Goal: Task Accomplishment & Management: Manage account settings

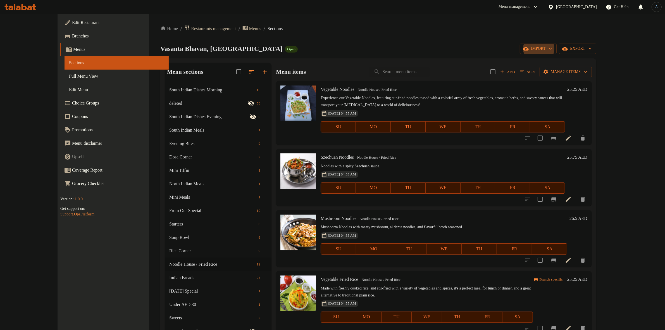
click at [391, 31] on ol "Home / Restaurants management / Menus / Sections" at bounding box center [378, 29] width 436 height 8
click at [462, 23] on div "Home / Restaurants management / Menus / Sections [GEOGRAPHIC_DATA], [GEOGRAPHIC…" at bounding box center [378, 232] width 458 height 436
click at [244, 72] on button "button" at bounding box center [250, 71] width 13 height 13
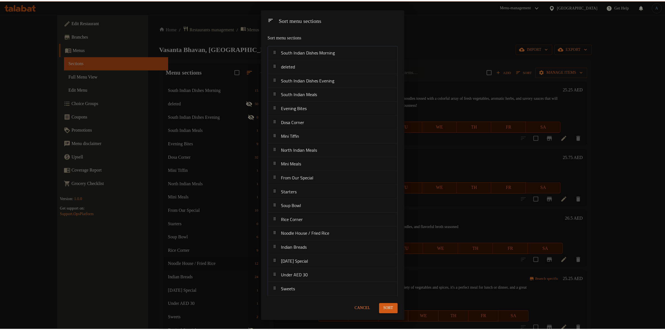
scroll to position [108, 0]
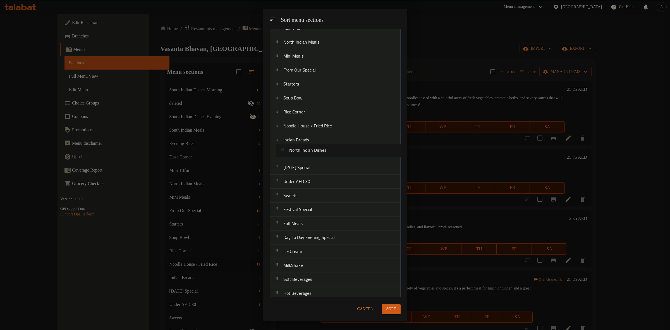
drag, startPoint x: 315, startPoint y: 219, endPoint x: 324, endPoint y: 150, distance: 70.1
click at [324, 150] on nav "South Indian Dishes Morning deleted South Indian Dishes Evening South Indian Me…" at bounding box center [335, 118] width 131 height 363
click at [397, 310] on button "Sort" at bounding box center [391, 309] width 19 height 10
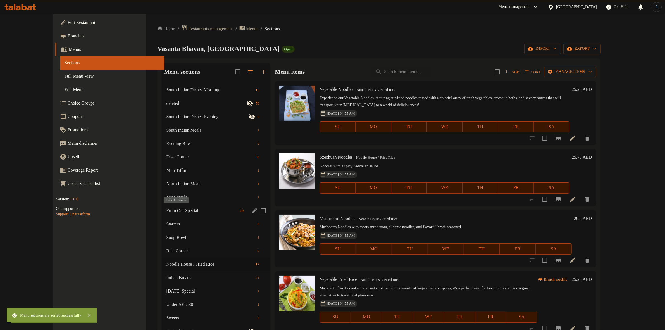
scroll to position [119, 0]
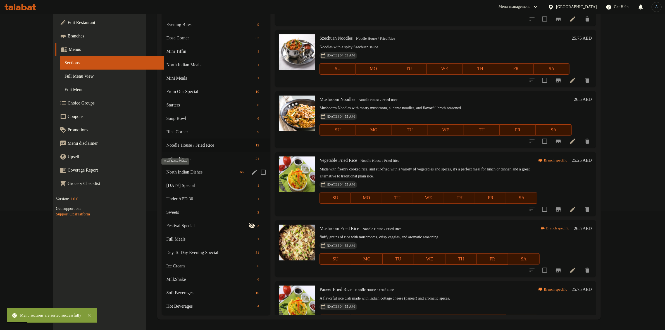
click at [169, 171] on span "North Indian Dishes" at bounding box center [201, 172] width 71 height 7
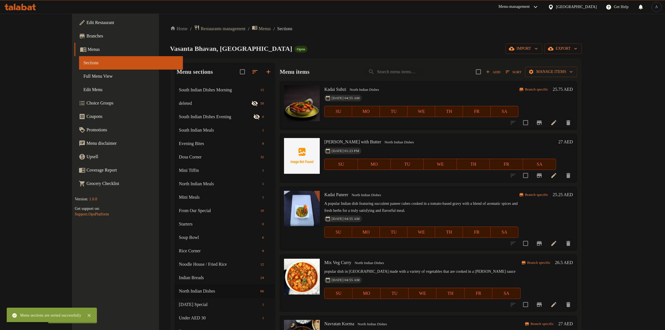
click at [415, 94] on div "[DATE] 04:55 AM SU MO TU WE TH FR SA" at bounding box center [421, 107] width 198 height 30
click at [324, 90] on span "Kadai Subzi" at bounding box center [335, 89] width 22 height 5
copy h6 "Kadai Subzi"
click at [324, 90] on span "Kadai Subzi" at bounding box center [335, 89] width 22 height 5
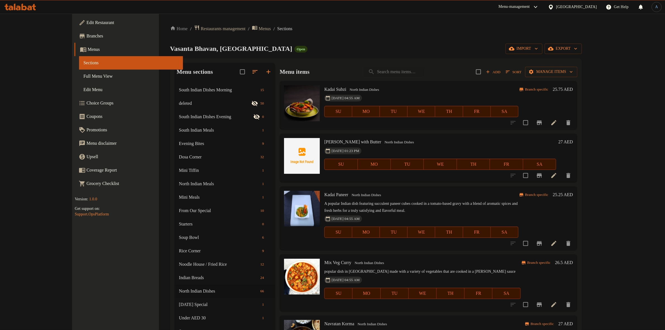
click at [384, 92] on h6 "Kadai Subzi North Indian Dishes" at bounding box center [421, 89] width 194 height 8
click at [557, 123] on icon at bounding box center [553, 122] width 7 height 7
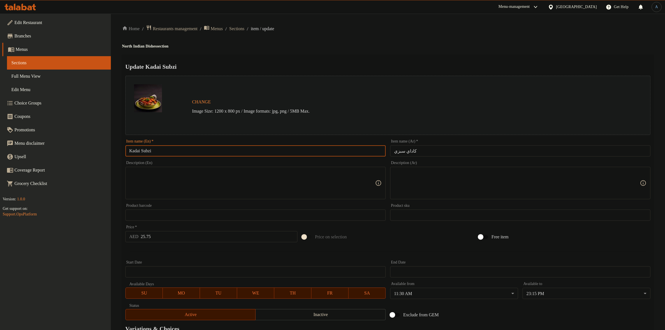
click at [186, 145] on input "Kadai Subzi" at bounding box center [255, 150] width 260 height 11
paste input "a"
type input "Kadai Sabzi"
click at [295, 57] on div "Update Kadai Sabzi Change Image Size: 1200 x 800 px / Image formats: jpg, png /…" at bounding box center [387, 220] width 531 height 333
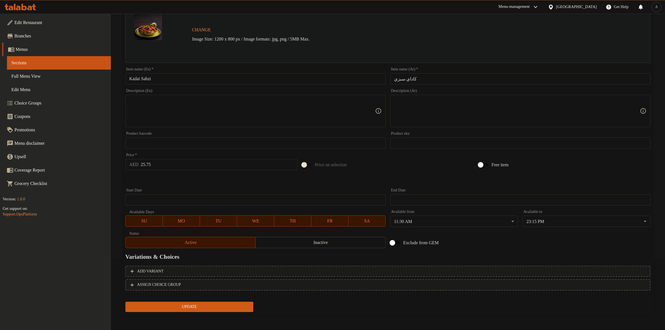
click at [183, 305] on span "Update" at bounding box center [189, 306] width 119 height 7
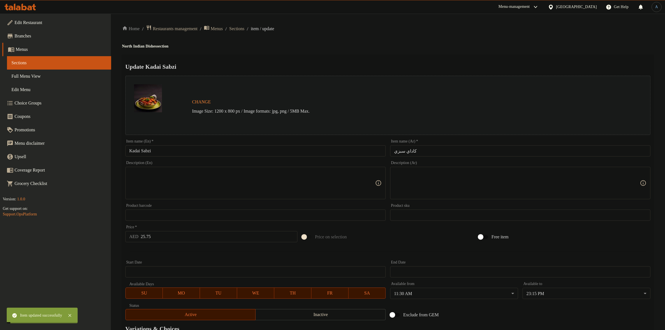
click at [244, 27] on span "Sections" at bounding box center [236, 28] width 15 height 7
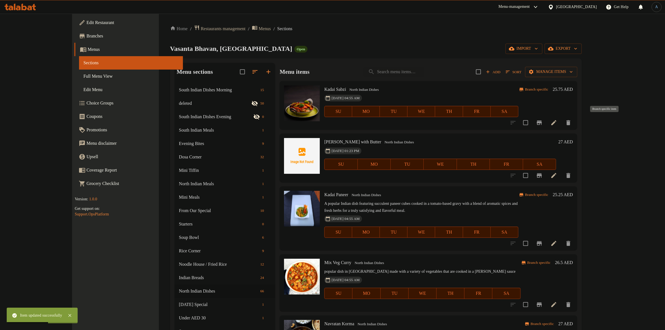
click at [541, 122] on icon "Branch-specific-item" at bounding box center [538, 122] width 5 height 4
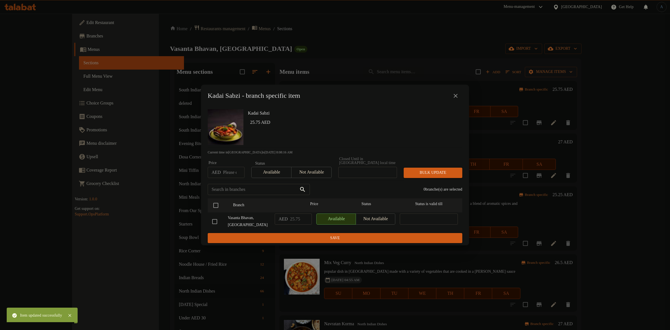
click at [454, 97] on icon "close" at bounding box center [455, 95] width 7 height 7
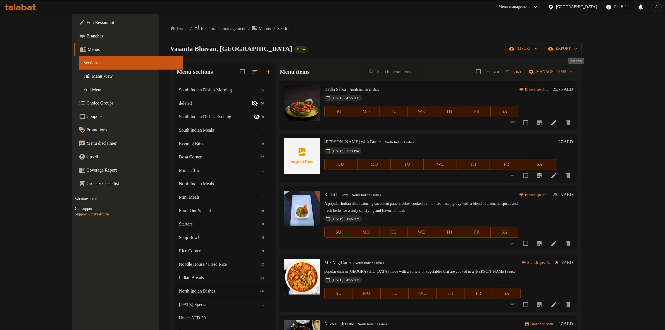
click at [509, 73] on icon "button" at bounding box center [507, 72] width 4 height 3
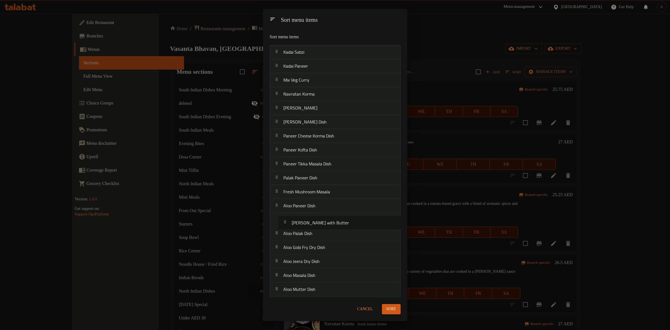
drag, startPoint x: 320, startPoint y: 64, endPoint x: 330, endPoint y: 214, distance: 149.9
click at [390, 309] on span "Sort" at bounding box center [391, 308] width 10 height 7
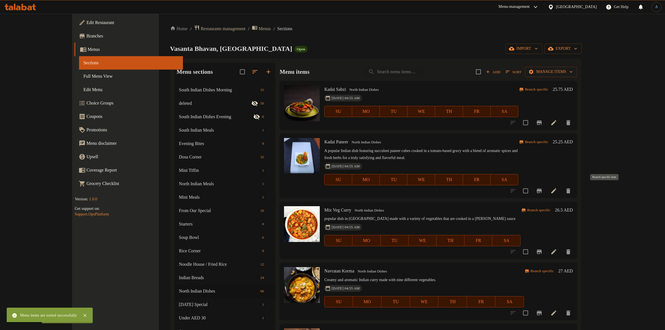
click at [541, 190] on icon "Branch-specific-item" at bounding box center [538, 190] width 5 height 4
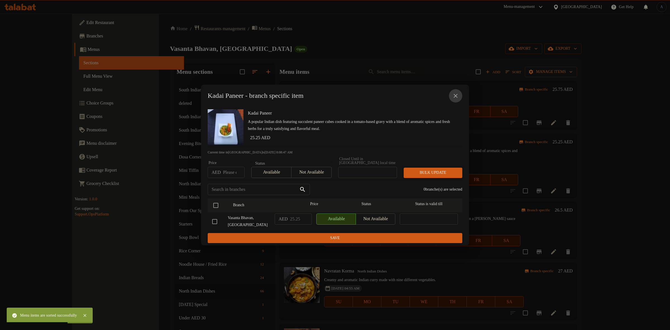
click at [454, 94] on icon "close" at bounding box center [456, 96] width 4 height 4
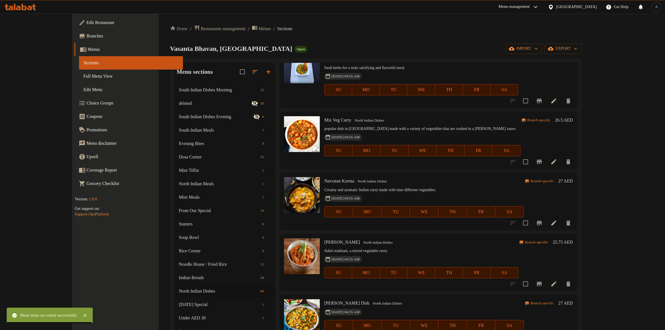
scroll to position [105, 0]
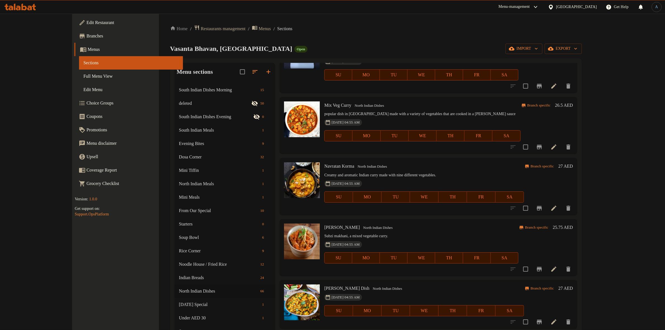
click at [541, 207] on icon "Branch-specific-item" at bounding box center [538, 208] width 5 height 4
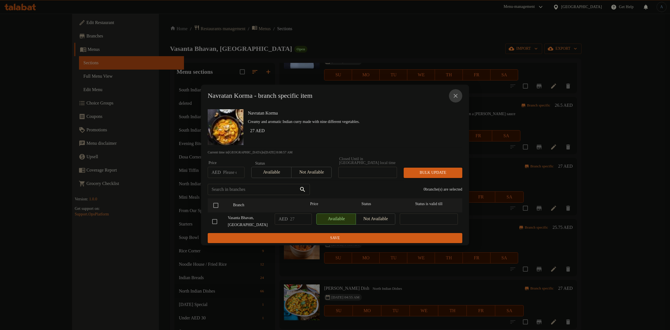
click at [451, 93] on button "close" at bounding box center [455, 95] width 13 height 13
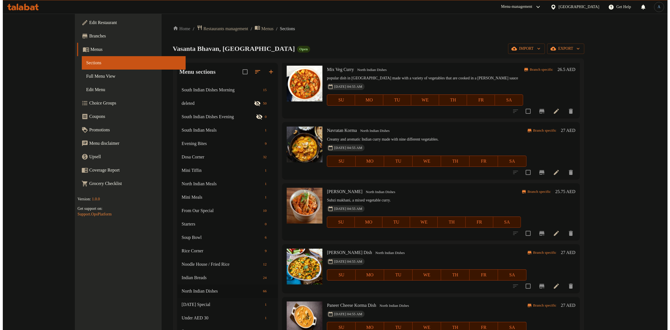
scroll to position [174, 0]
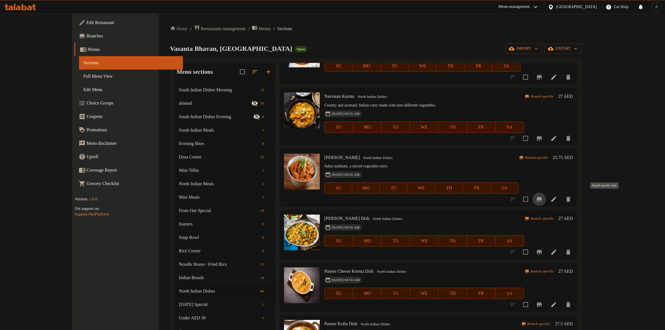
click at [546, 199] on button "Branch-specific-item" at bounding box center [538, 198] width 13 height 13
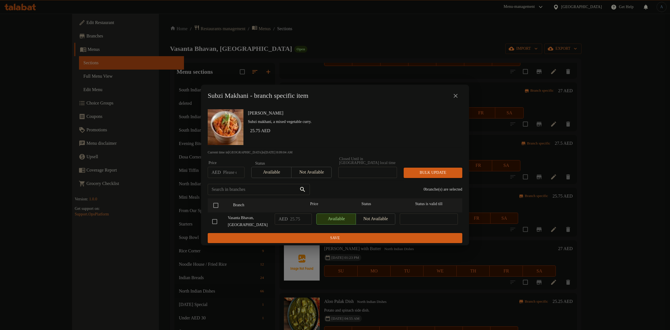
click at [454, 95] on icon "close" at bounding box center [455, 95] width 7 height 7
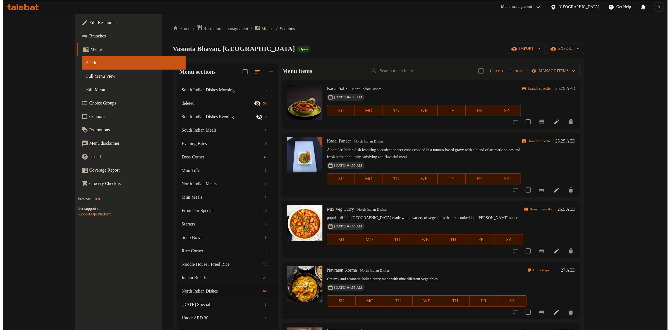
scroll to position [0, 0]
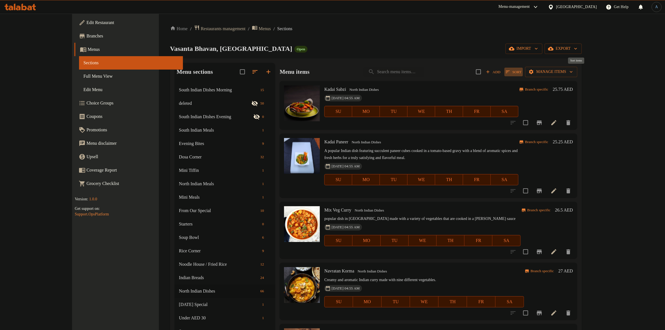
click at [521, 72] on span "Sort" at bounding box center [513, 72] width 16 height 6
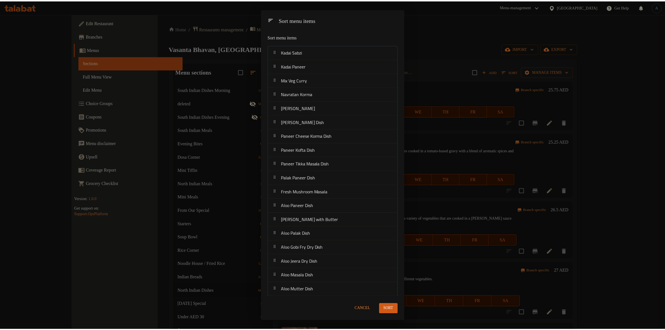
scroll to position [528, 0]
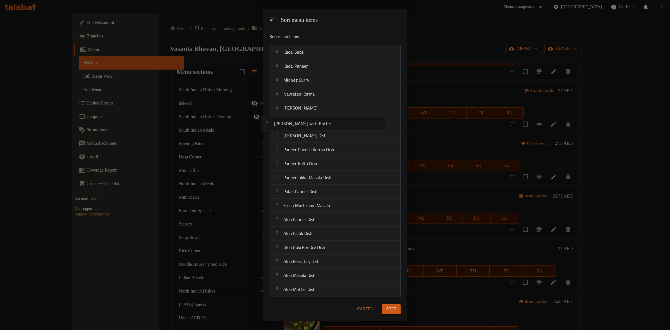
drag, startPoint x: 334, startPoint y: 217, endPoint x: 324, endPoint y: 119, distance: 98.2
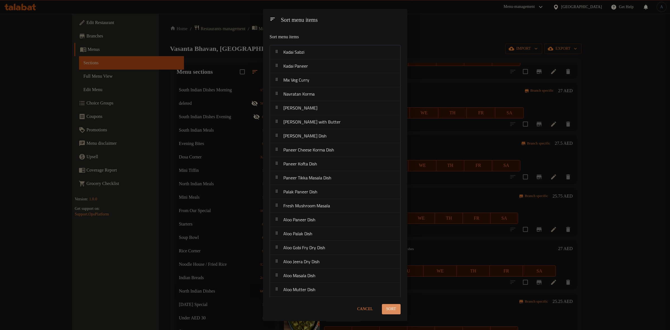
click at [395, 310] on span "Sort" at bounding box center [391, 308] width 10 height 7
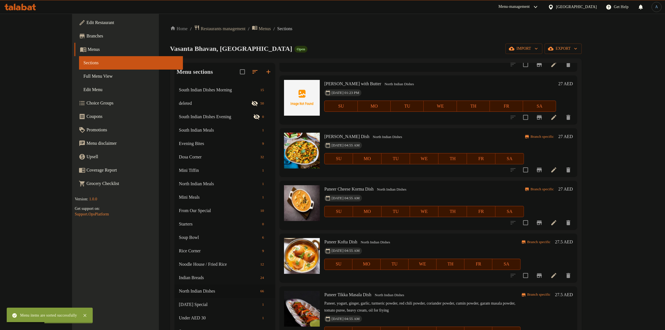
scroll to position [314, 0]
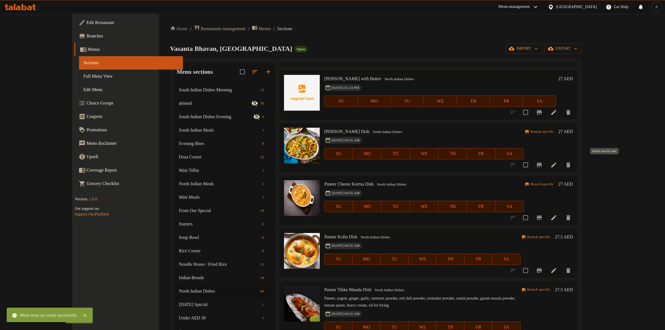
click at [542, 165] on icon "Branch-specific-item" at bounding box center [539, 164] width 7 height 7
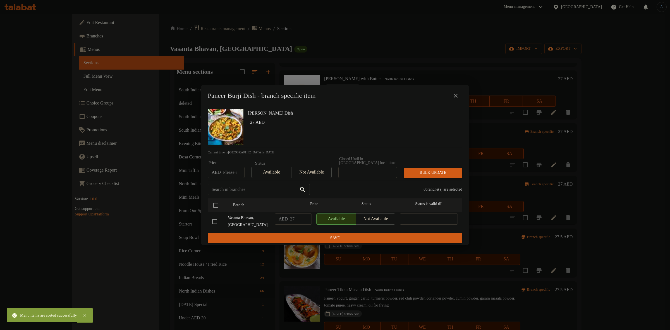
drag, startPoint x: 452, startPoint y: 101, endPoint x: 466, endPoint y: 105, distance: 15.2
click at [454, 98] on div "Paneer Burji Dish - branch specific item" at bounding box center [335, 95] width 255 height 13
click at [456, 94] on icon "close" at bounding box center [455, 95] width 7 height 7
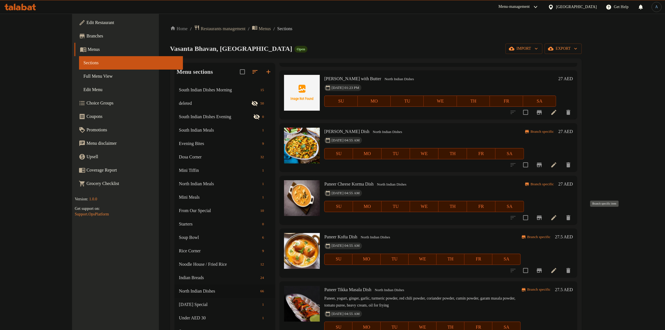
click at [541, 215] on icon "Branch-specific-item" at bounding box center [538, 217] width 5 height 4
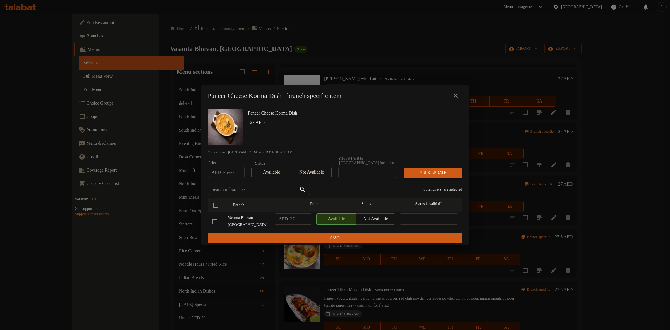
click at [455, 95] on icon "close" at bounding box center [456, 96] width 4 height 4
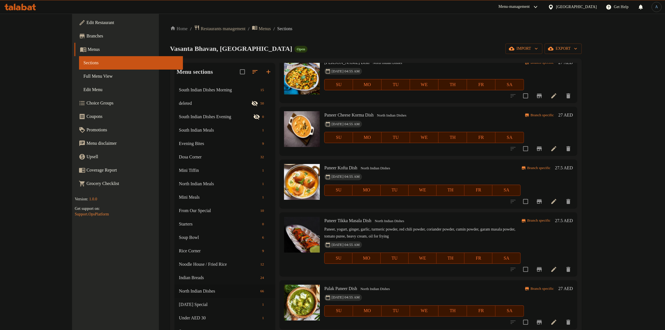
scroll to position [384, 0]
click at [557, 199] on icon at bounding box center [553, 200] width 7 height 7
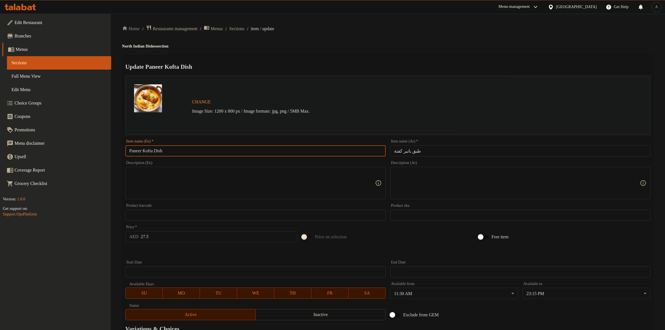
click at [193, 153] on input "Paneer Kofta Dish" at bounding box center [255, 150] width 260 height 11
paste input "text"
type input "[PERSON_NAME]"
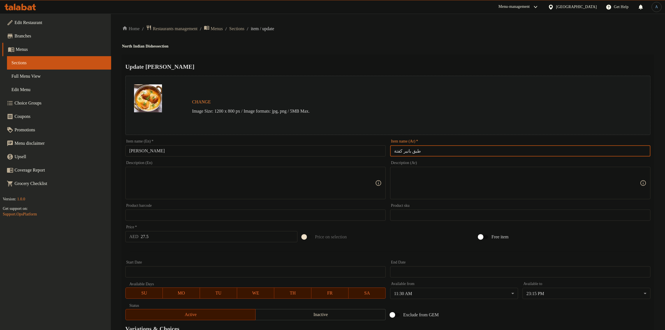
click at [410, 148] on input "طبق بانير كفتة" at bounding box center [520, 150] width 260 height 11
type input "بانير كفتة"
click at [430, 61] on div "Update Paneer Kofta Change Image Size: 1200 x 800 px / Image formats: jpg, png …" at bounding box center [387, 220] width 531 height 333
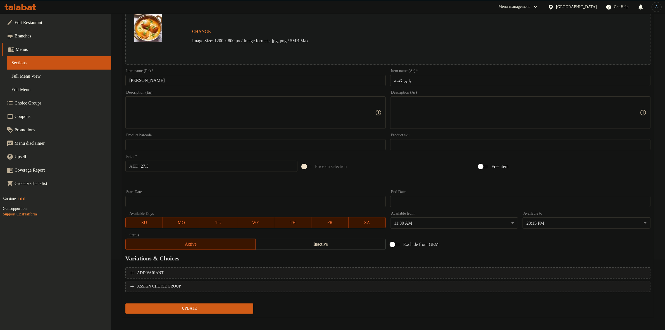
scroll to position [72, 0]
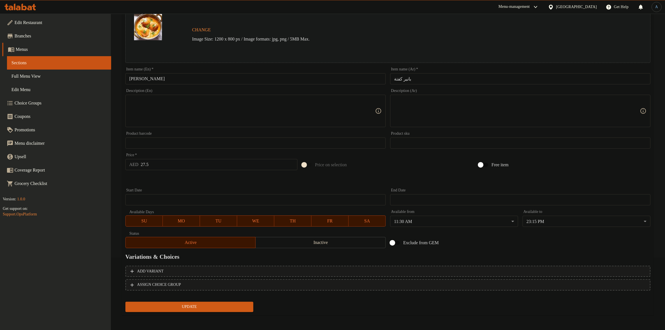
click at [190, 301] on button "Update" at bounding box center [189, 306] width 128 height 10
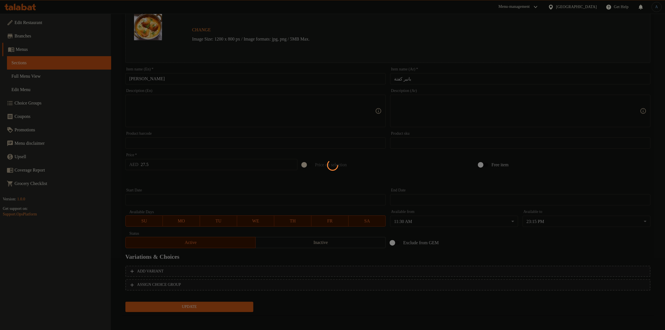
scroll to position [0, 0]
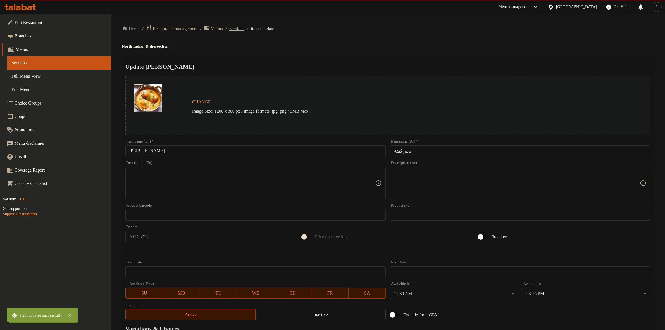
click at [244, 26] on span "Sections" at bounding box center [236, 28] width 15 height 7
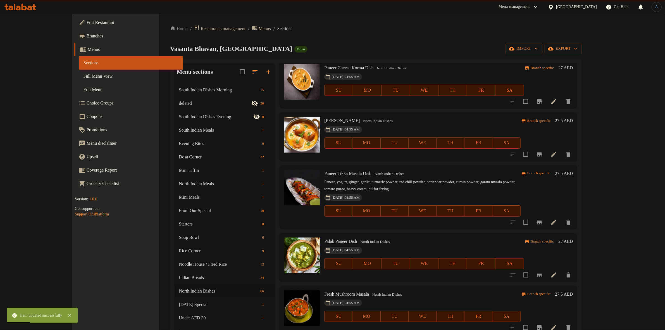
scroll to position [442, 0]
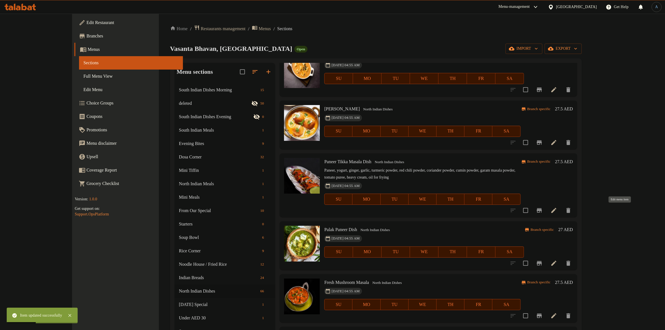
click at [556, 211] on icon at bounding box center [553, 210] width 5 height 5
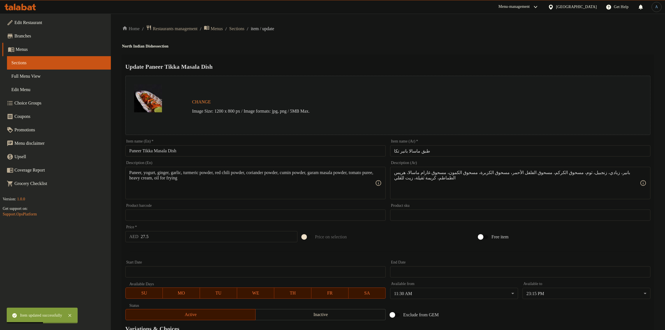
click at [220, 144] on div "Item name (En)   * [PERSON_NAME] Dish Item name (En) *" at bounding box center [255, 147] width 260 height 17
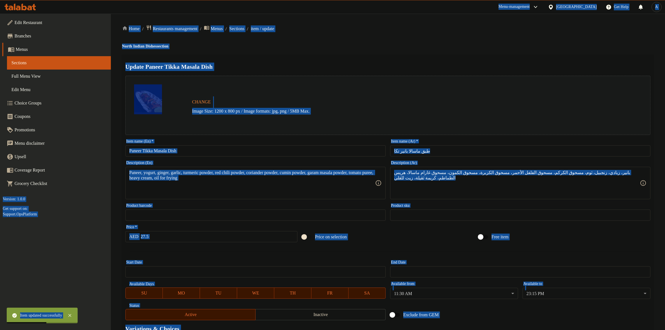
click at [237, 151] on input "Paneer Tikka Masala Dish" at bounding box center [255, 150] width 260 height 11
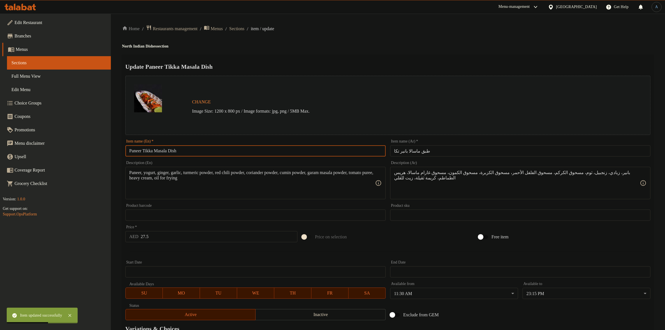
paste input "text"
type input "Paneer [PERSON_NAME]"
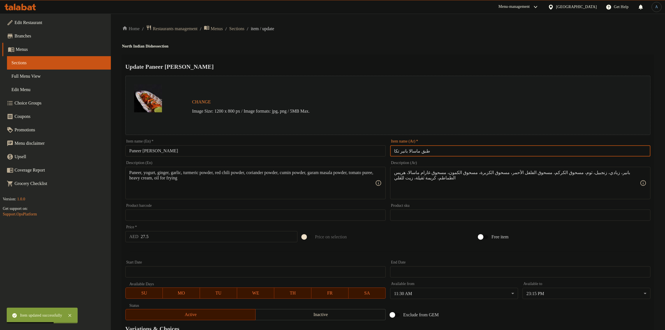
click at [459, 154] on input "طبق ماسالا بانير تكا" at bounding box center [520, 150] width 260 height 11
click at [642, 149] on input "طبق ماسالا بانير تكا" at bounding box center [520, 150] width 260 height 11
type input "ماسالا بانير تكا"
click at [572, 55] on div "Update Paneer Tikka Masala Change Image Size: 1200 x 800 px / Image formats: jp…" at bounding box center [387, 220] width 531 height 333
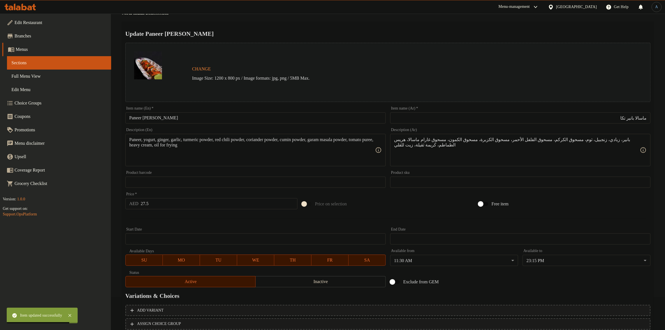
scroll to position [72, 0]
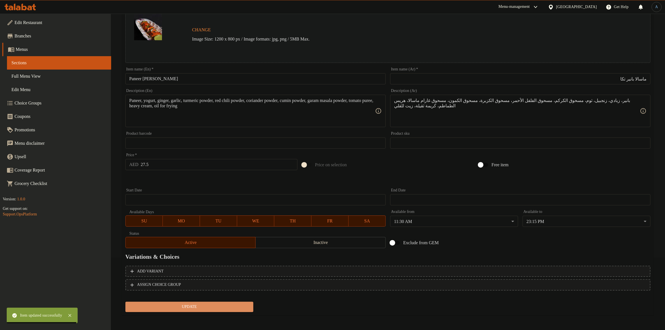
click at [210, 303] on span "Update" at bounding box center [189, 306] width 119 height 7
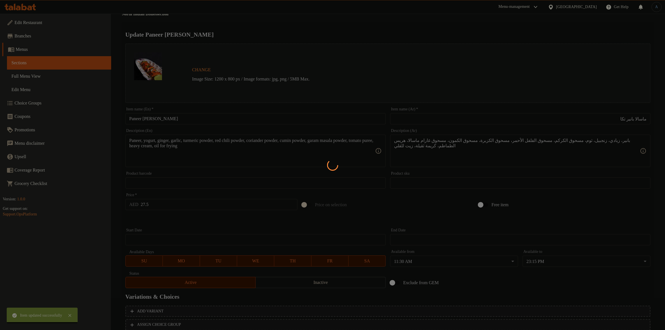
scroll to position [0, 0]
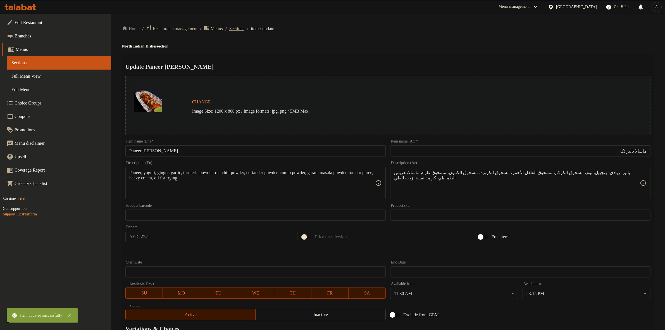
click at [244, 28] on span "Sections" at bounding box center [236, 28] width 15 height 7
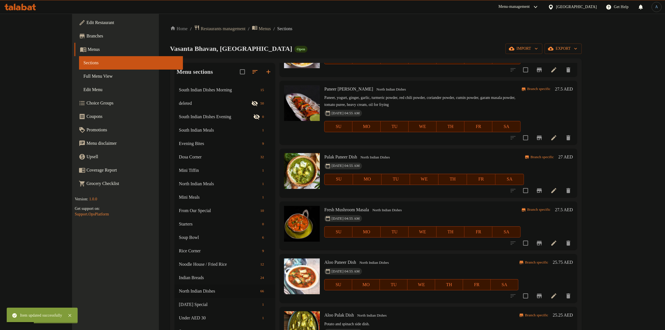
scroll to position [529, 0]
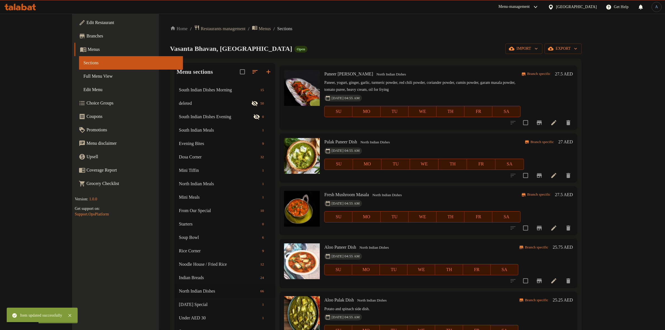
click at [557, 174] on icon at bounding box center [553, 175] width 7 height 7
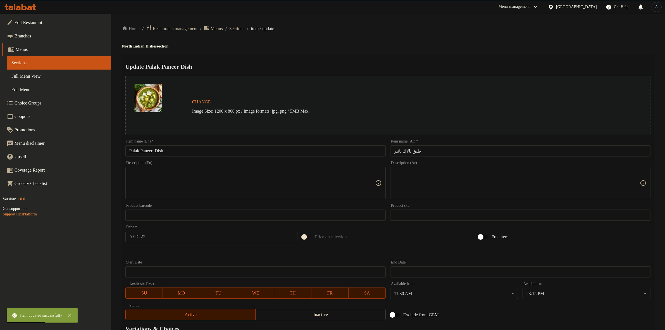
click at [171, 151] on input "Palak Paneer Dish" at bounding box center [255, 150] width 260 height 11
paste input "text"
type input "Palak Paneer"
drag, startPoint x: 416, startPoint y: 152, endPoint x: 412, endPoint y: 151, distance: 4.2
click at [413, 151] on input "طبق بالاك بانير" at bounding box center [520, 150] width 260 height 11
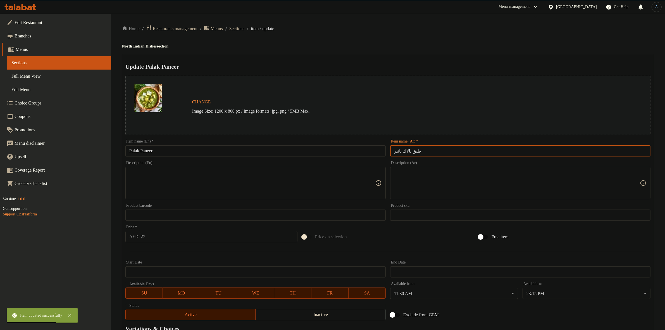
click at [412, 151] on input "طبق بالاك بانير" at bounding box center [520, 150] width 260 height 11
click at [412, 150] on input "طبق بالاك بانير" at bounding box center [520, 150] width 260 height 11
click at [413, 151] on input "طبق بالاك بانير" at bounding box center [520, 150] width 260 height 11
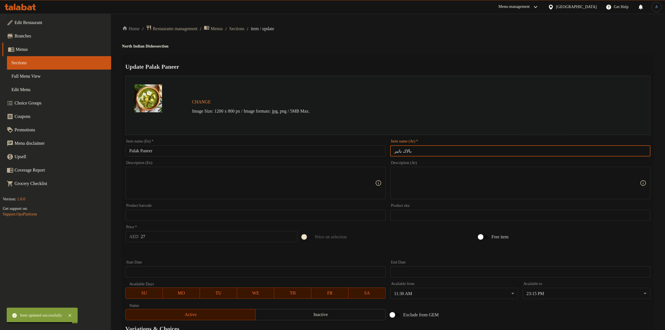
type input "بالاك بانير"
click at [433, 49] on div "Home / Restaurants management / Menus / Sections / item / update North Indian D…" at bounding box center [387, 208] width 531 height 367
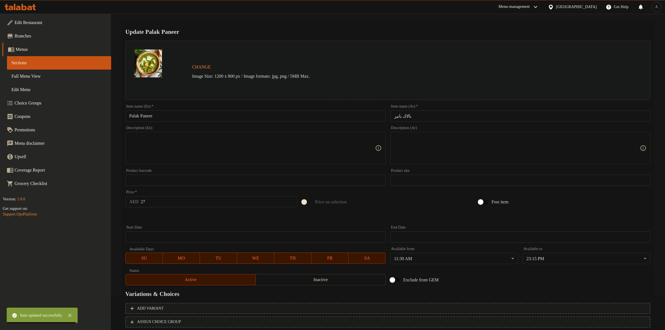
scroll to position [72, 0]
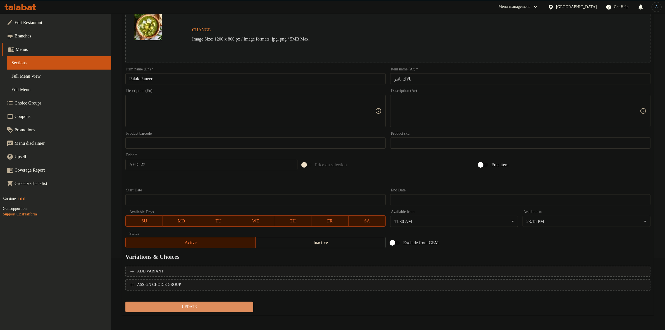
click at [204, 307] on span "Update" at bounding box center [189, 306] width 119 height 7
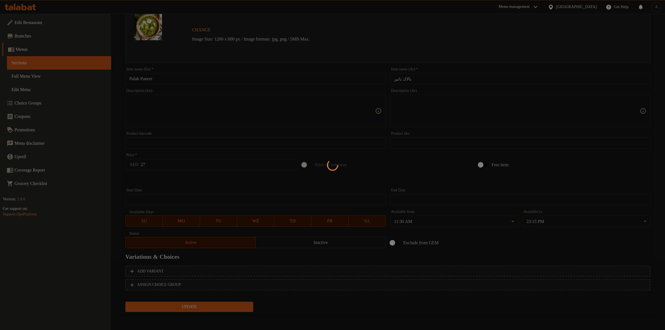
scroll to position [0, 0]
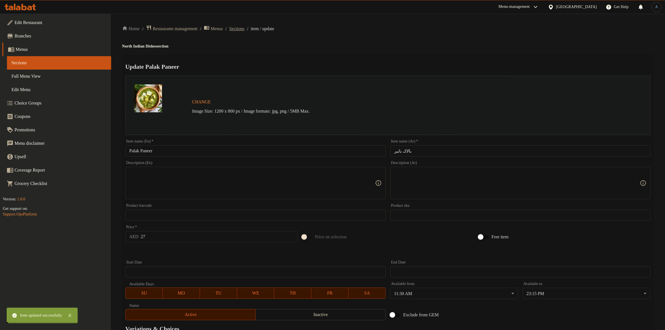
click at [244, 28] on span "Sections" at bounding box center [236, 28] width 15 height 7
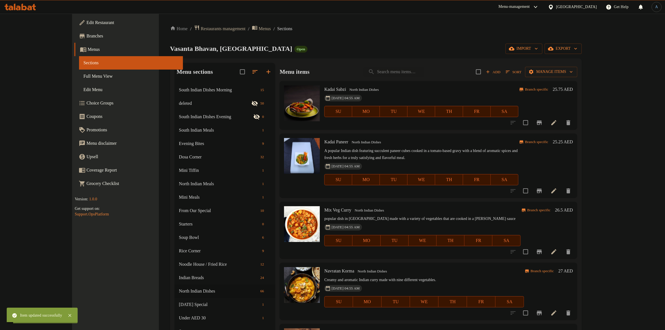
scroll to position [355, 0]
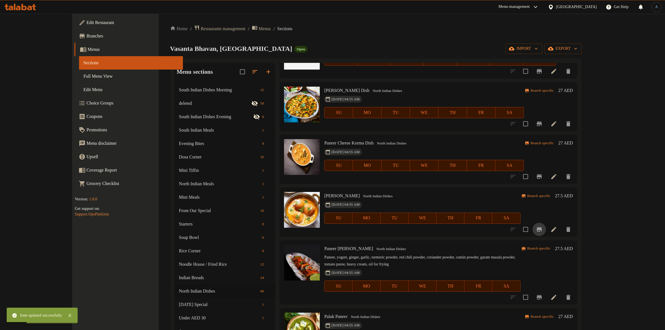
click at [542, 227] on icon "Branch-specific-item" at bounding box center [539, 229] width 7 height 7
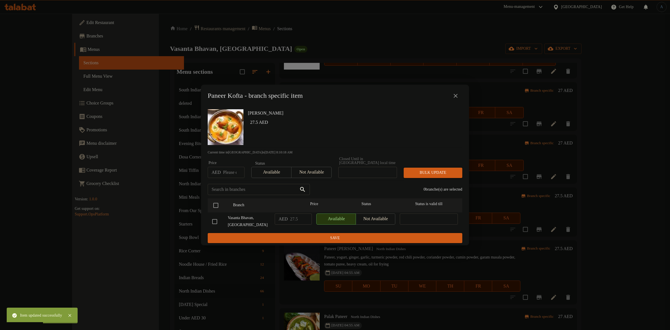
click at [455, 99] on icon "close" at bounding box center [455, 95] width 7 height 7
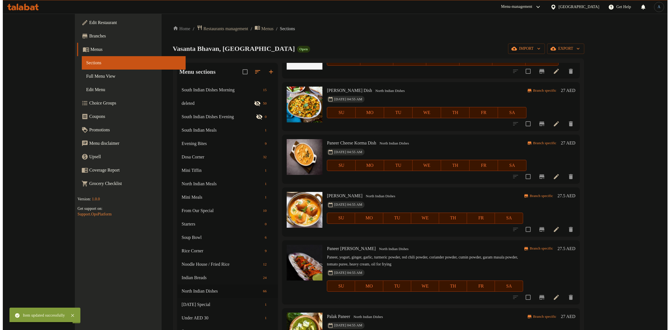
scroll to position [425, 0]
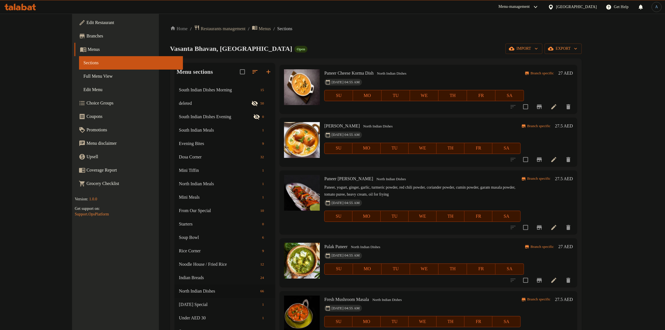
click at [542, 225] on icon "Branch-specific-item" at bounding box center [539, 227] width 7 height 7
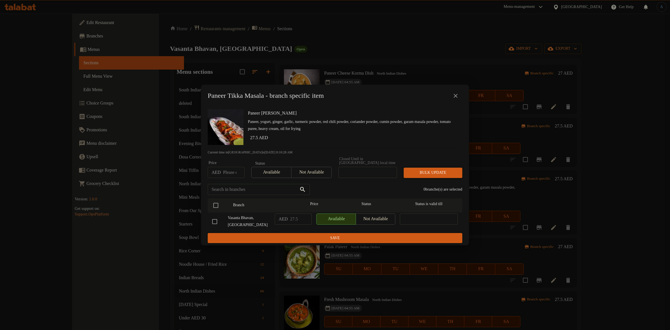
click at [452, 95] on icon "close" at bounding box center [455, 95] width 7 height 7
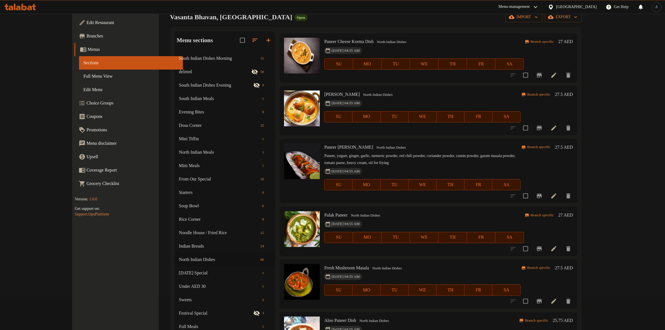
scroll to position [70, 0]
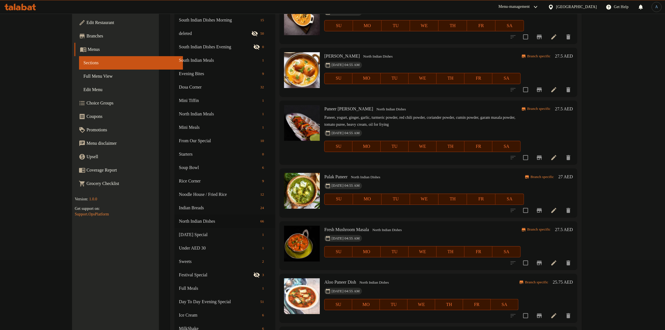
click at [542, 210] on icon "Branch-specific-item" at bounding box center [539, 210] width 7 height 7
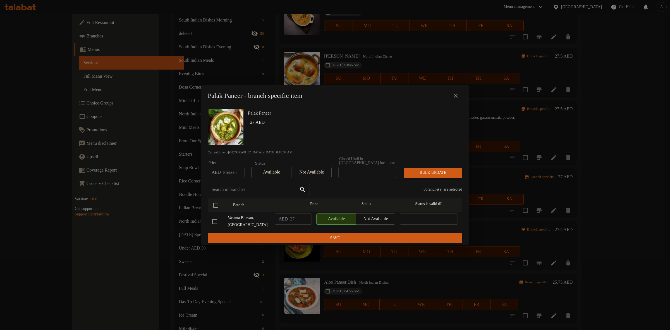
click at [455, 99] on button "close" at bounding box center [455, 95] width 13 height 13
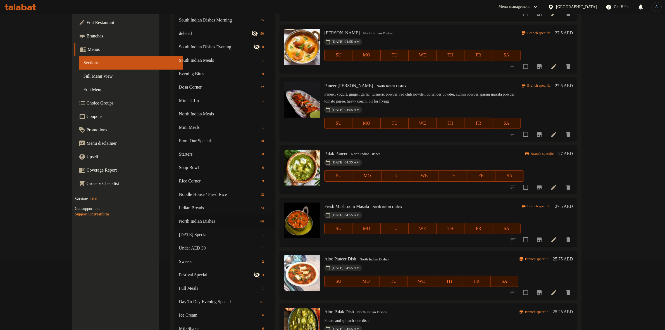
scroll to position [495, 0]
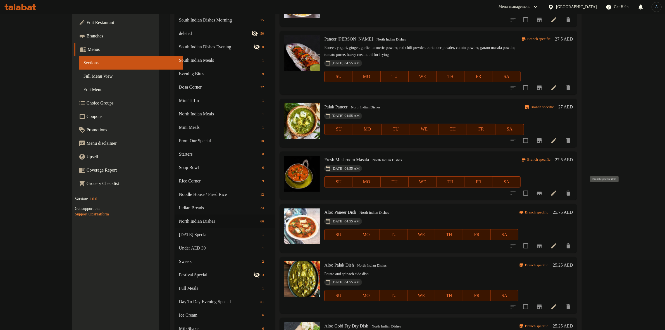
click at [546, 192] on button "Branch-specific-item" at bounding box center [538, 192] width 13 height 13
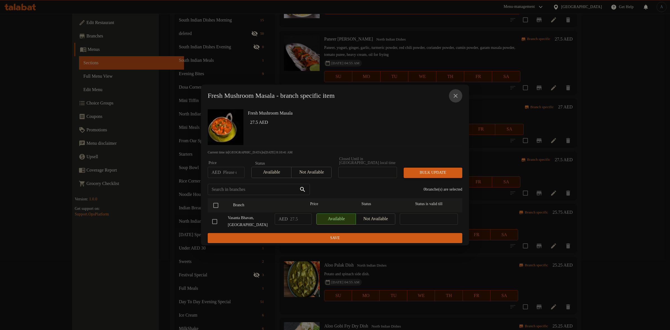
click at [457, 96] on icon "close" at bounding box center [455, 95] width 7 height 7
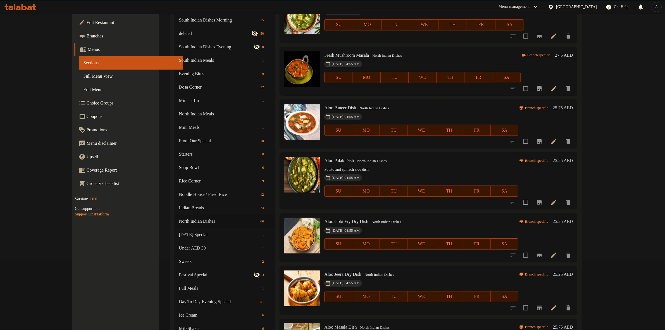
scroll to position [599, 0]
click at [556, 141] on icon at bounding box center [553, 140] width 5 height 5
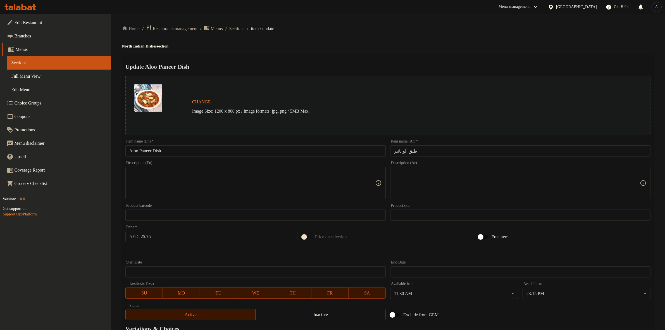
click at [208, 145] on input "Aloo Paneer Dish" at bounding box center [255, 150] width 260 height 11
paste input "text"
type input "Aloo Paneer"
click at [412, 151] on input "طبق ألو بانير" at bounding box center [520, 150] width 260 height 11
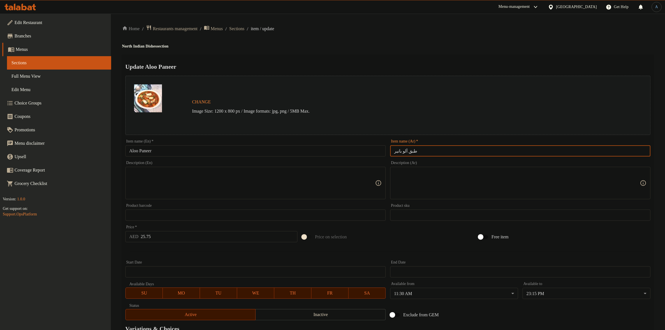
click at [409, 150] on input "طبق ألو بانير" at bounding box center [520, 150] width 260 height 11
type input "ألو بانير"
click at [432, 45] on h4 "North Indian Dishes section" at bounding box center [387, 47] width 531 height 6
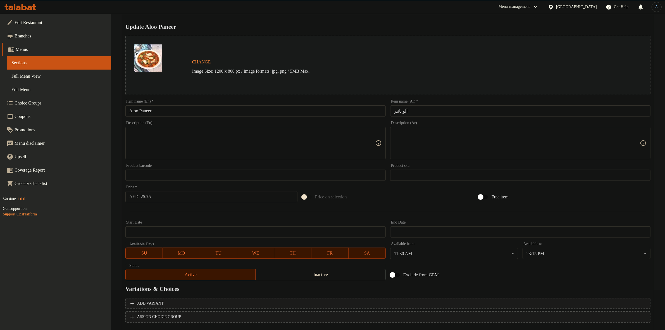
scroll to position [72, 0]
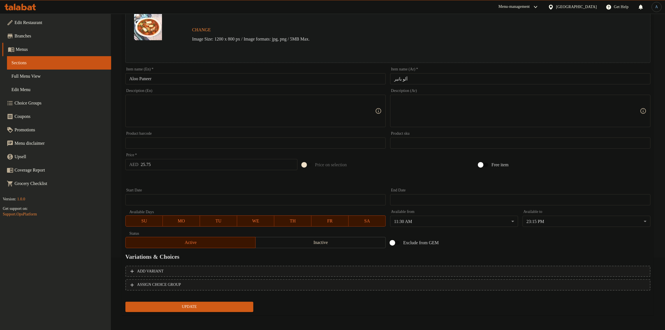
click at [192, 306] on span "Update" at bounding box center [189, 306] width 119 height 7
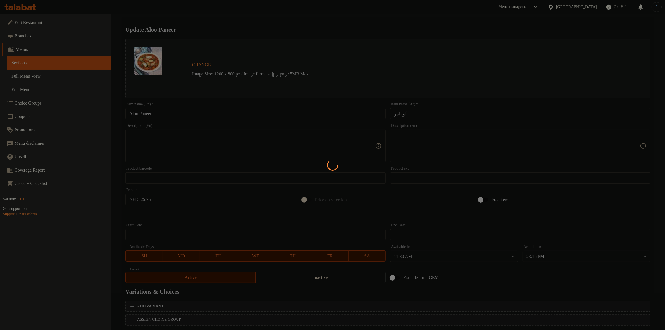
scroll to position [0, 0]
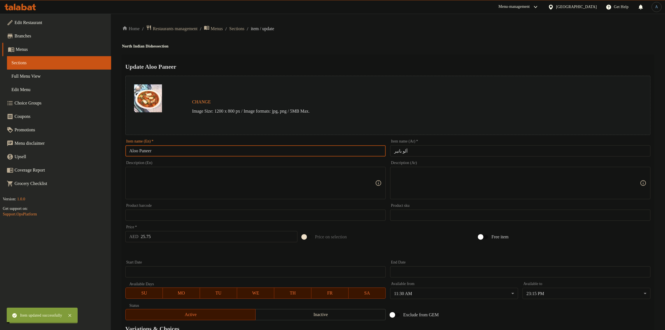
drag, startPoint x: 187, startPoint y: 155, endPoint x: 188, endPoint y: 152, distance: 3.7
click at [188, 152] on input "Aloo Paneer" at bounding box center [255, 150] width 260 height 11
click at [244, 27] on span "Sections" at bounding box center [236, 28] width 15 height 7
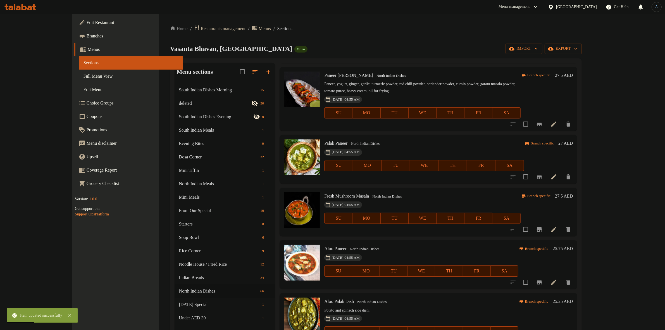
scroll to position [598, 0]
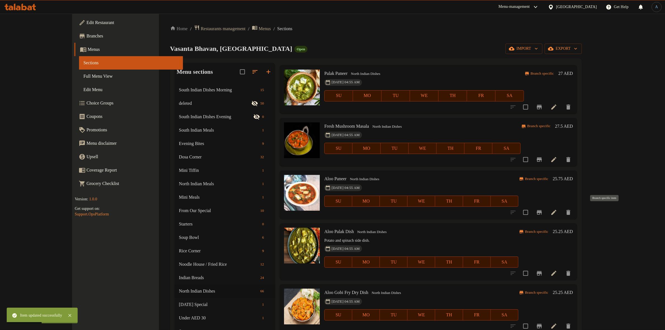
click at [542, 209] on icon "Branch-specific-item" at bounding box center [539, 212] width 7 height 7
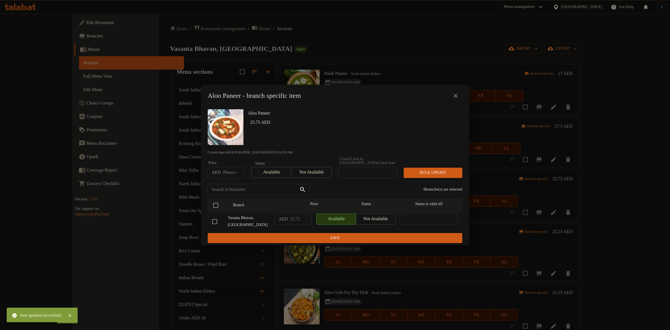
click at [454, 96] on icon "close" at bounding box center [455, 95] width 7 height 7
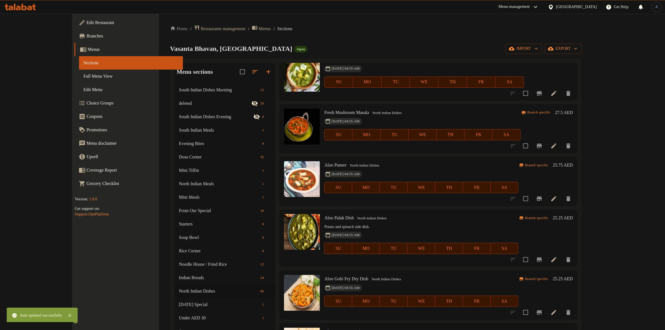
scroll to position [685, 0]
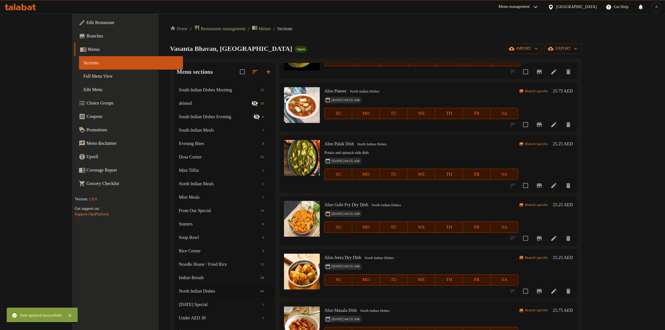
click at [557, 183] on icon at bounding box center [553, 185] width 7 height 7
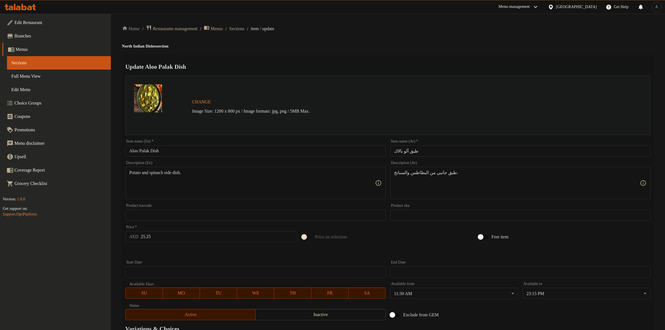
click at [200, 156] on input "Aloo Palak Dish" at bounding box center [255, 150] width 260 height 11
paste input "text"
type input "Aloo Palak"
click at [412, 148] on input "طبق ألو بالاك" at bounding box center [520, 150] width 260 height 11
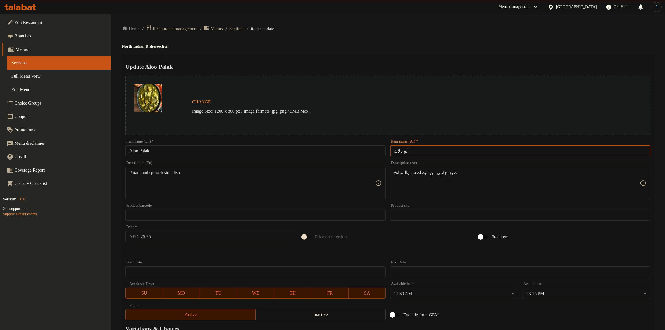
type input "ألو بالاك"
click at [412, 56] on div "Update Aloo Palak Change Image Size: 1200 x 800 px / Image formats: jpg, png / …" at bounding box center [387, 220] width 531 height 333
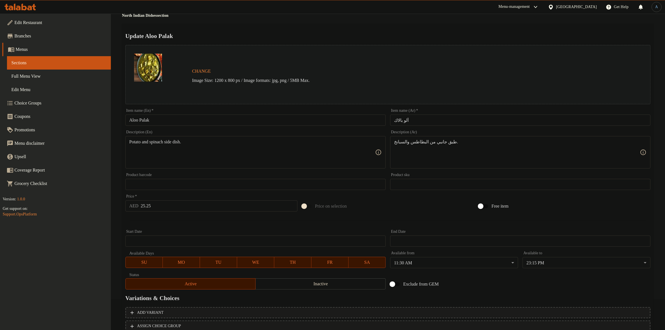
scroll to position [72, 0]
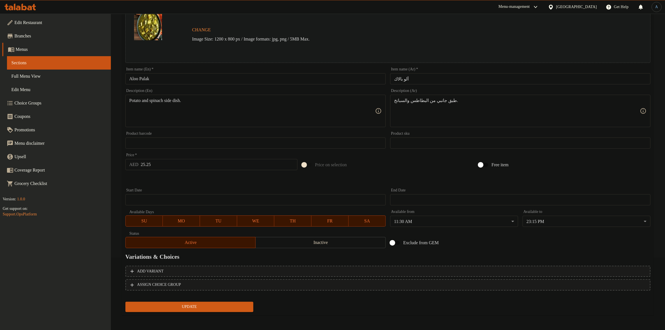
click at [191, 303] on span "Update" at bounding box center [189, 306] width 119 height 7
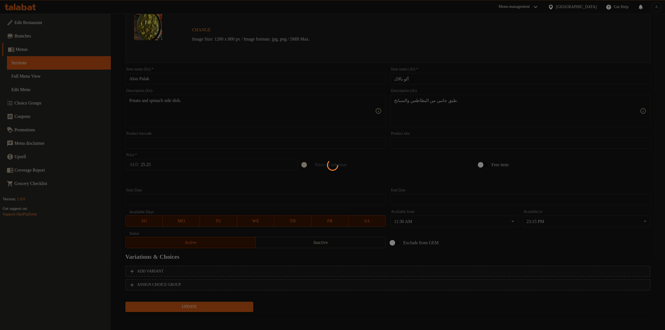
scroll to position [0, 0]
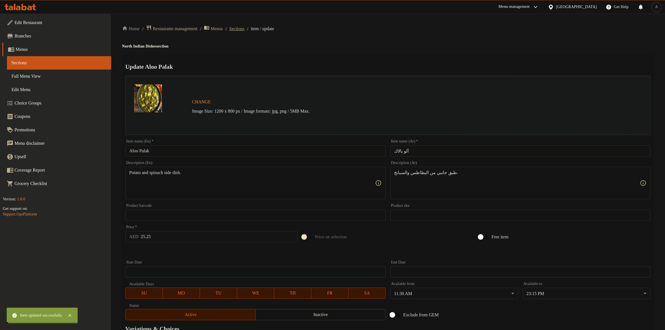
click at [244, 28] on span "Sections" at bounding box center [236, 28] width 15 height 7
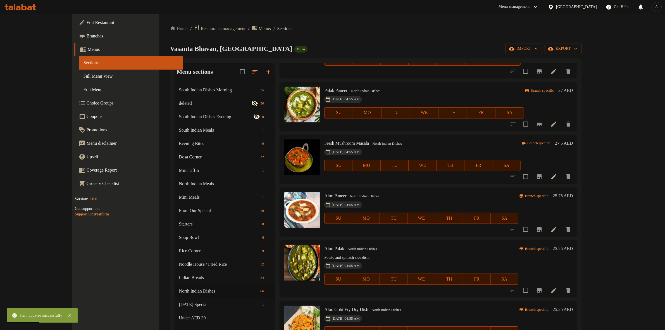
scroll to position [720, 0]
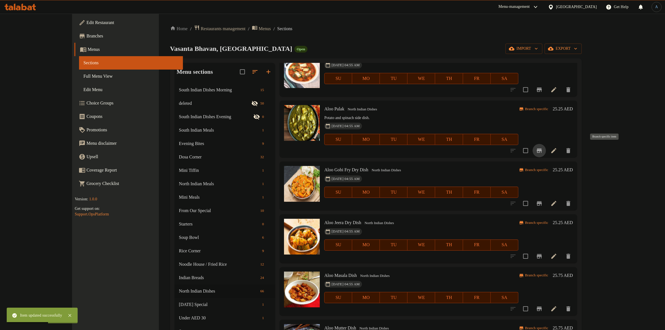
click at [542, 147] on icon "Branch-specific-item" at bounding box center [539, 150] width 7 height 7
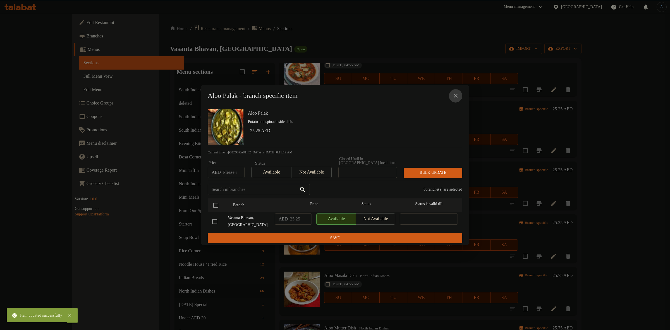
click at [456, 98] on icon "close" at bounding box center [455, 95] width 7 height 7
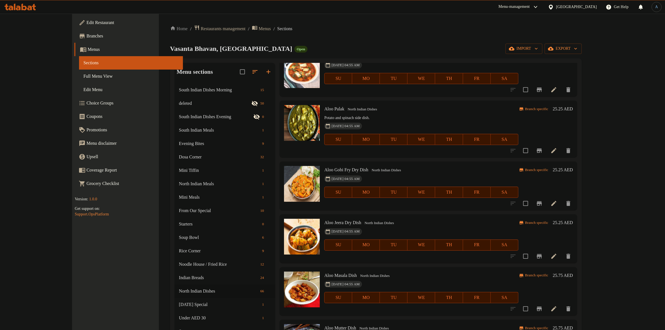
click at [561, 198] on li at bounding box center [554, 203] width 16 height 10
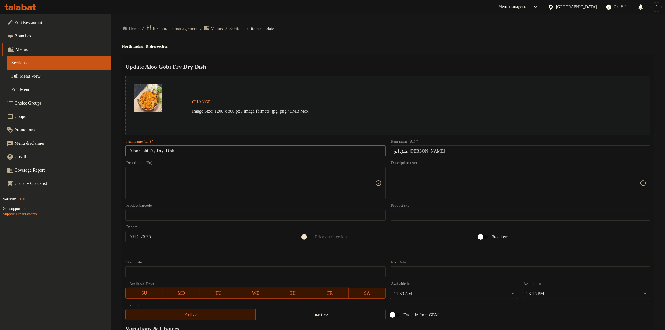
click at [196, 151] on input "Aloo Gobi Fry Dry Dish" at bounding box center [255, 150] width 260 height 11
paste input "text"
type input "Aloo Gobi Fry Dry"
click at [428, 152] on input "طبق ألو [PERSON_NAME]" at bounding box center [520, 150] width 260 height 11
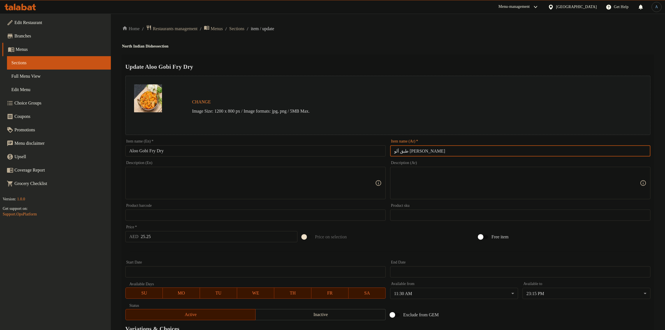
click at [428, 152] on input "طبق ألو [PERSON_NAME]" at bounding box center [520, 150] width 260 height 11
type input "ألو [PERSON_NAME]"
click at [209, 145] on input "Aloo Gobi Fry Dry" at bounding box center [255, 150] width 260 height 11
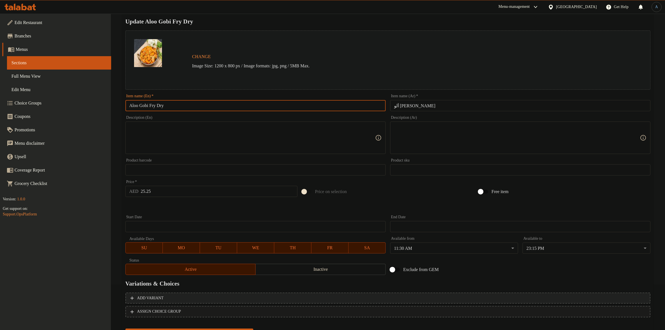
scroll to position [72, 0]
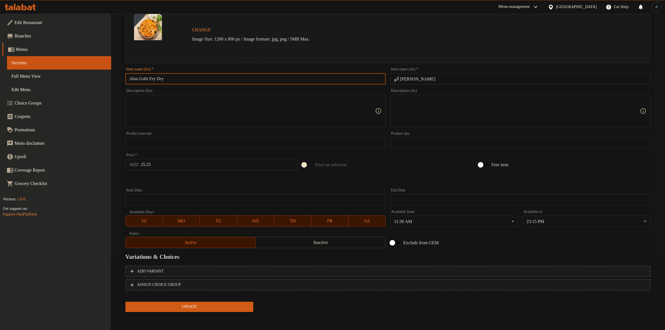
click at [201, 306] on span "Update" at bounding box center [189, 306] width 119 height 7
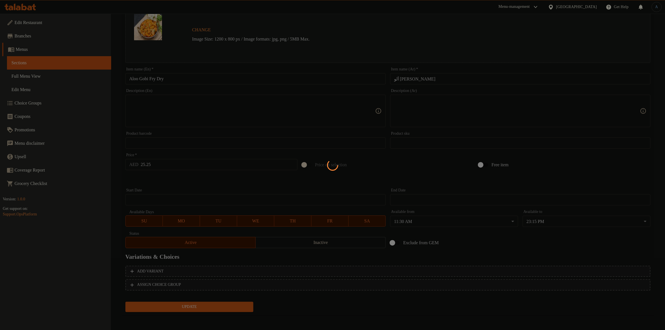
scroll to position [0, 0]
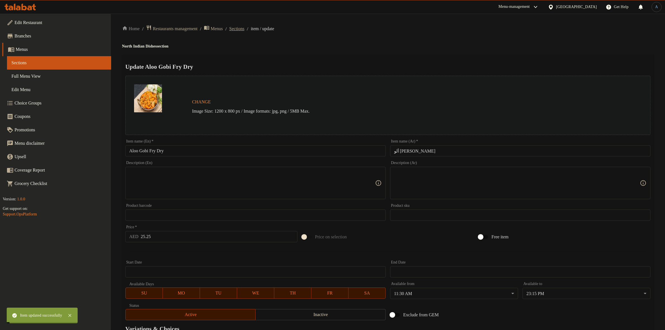
click at [243, 26] on span "Sections" at bounding box center [236, 28] width 15 height 7
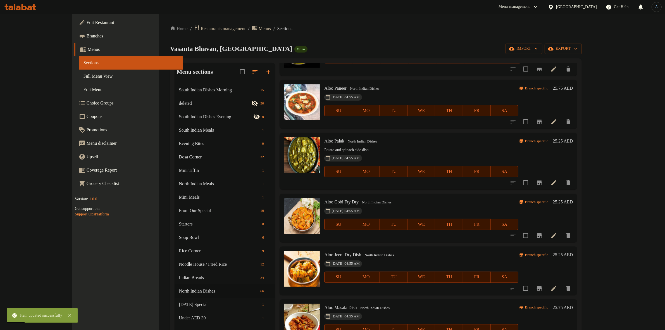
scroll to position [747, 0]
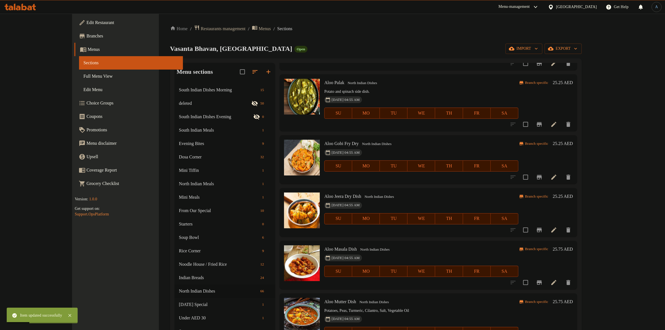
click at [542, 175] on icon "Branch-specific-item" at bounding box center [539, 177] width 7 height 7
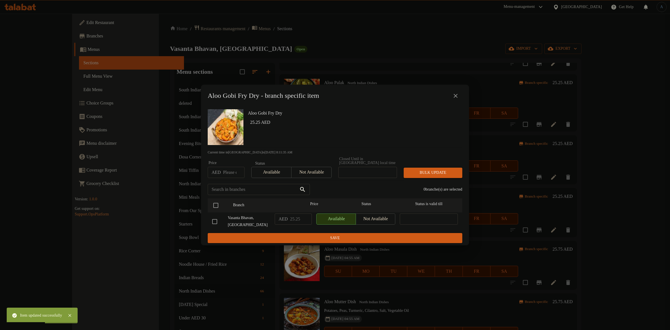
click at [457, 95] on icon "close" at bounding box center [455, 95] width 7 height 7
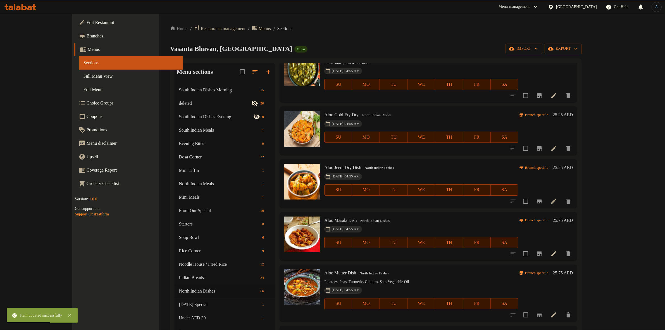
scroll to position [816, 0]
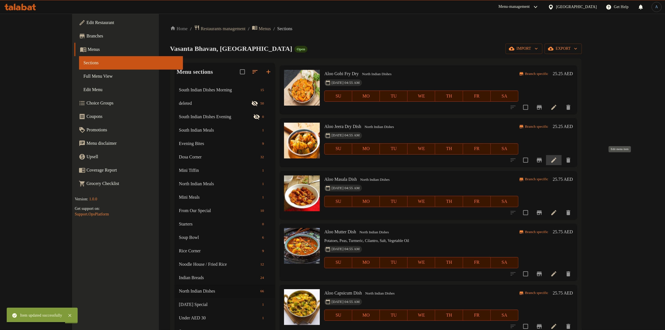
click at [556, 159] on icon at bounding box center [553, 159] width 5 height 5
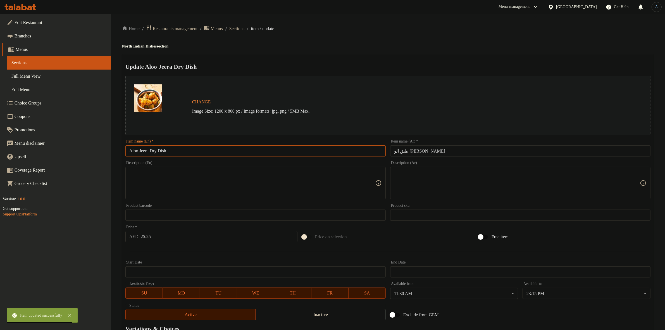
click at [191, 147] on input "Aloo Jeera Dry Dish" at bounding box center [255, 150] width 260 height 11
paste input "(Dry)"
type input "Aloo Jeera (Dry)"
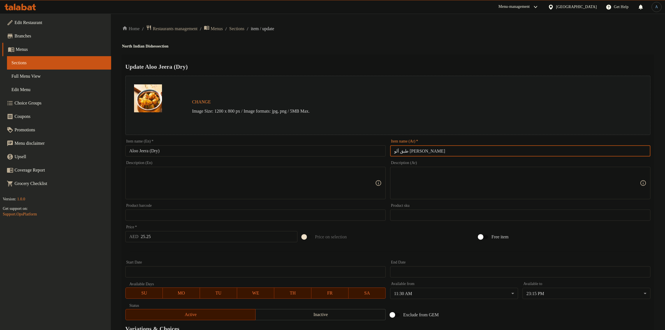
click at [419, 151] on input "طبق ألو [PERSON_NAME]" at bounding box center [520, 150] width 260 height 11
type input "ألو [PERSON_NAME]"
click at [444, 52] on div "Home / Restaurants management / Menus / Sections / item / update North Indian D…" at bounding box center [387, 208] width 531 height 367
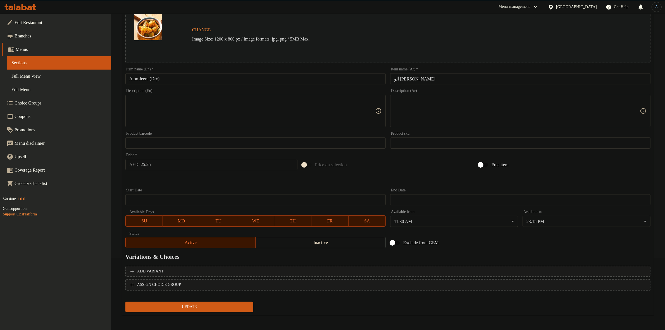
click at [182, 303] on span "Update" at bounding box center [189, 306] width 119 height 7
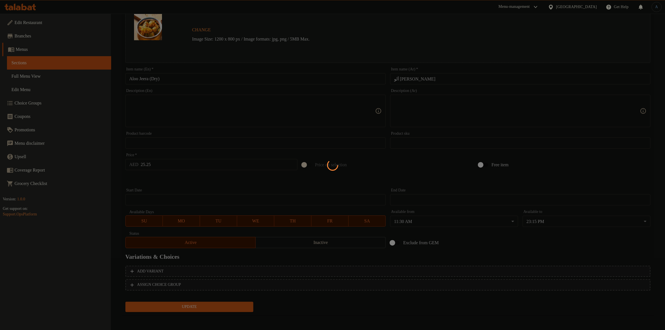
scroll to position [0, 0]
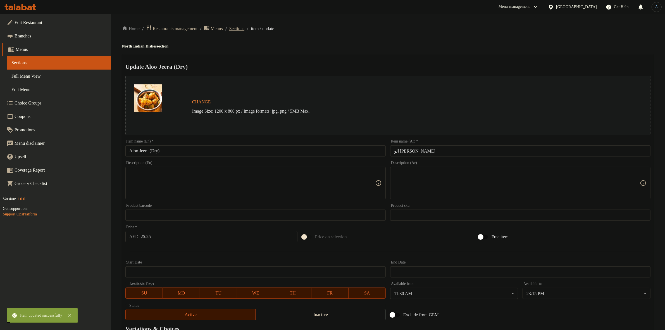
click at [244, 29] on span "Sections" at bounding box center [236, 28] width 15 height 7
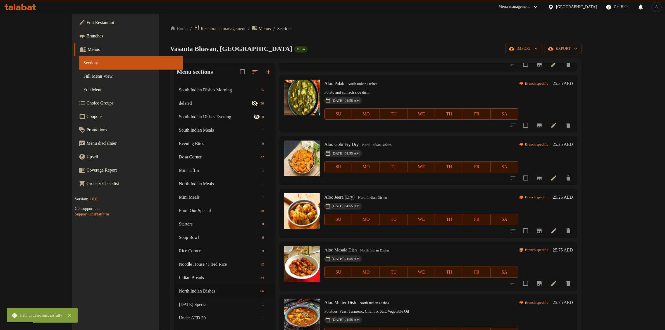
scroll to position [747, 0]
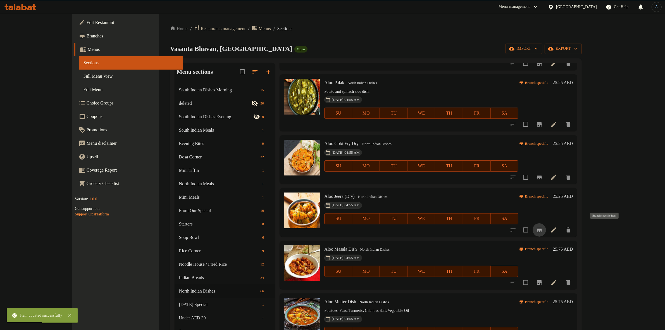
click at [542, 231] on icon "Branch-specific-item" at bounding box center [539, 229] width 7 height 7
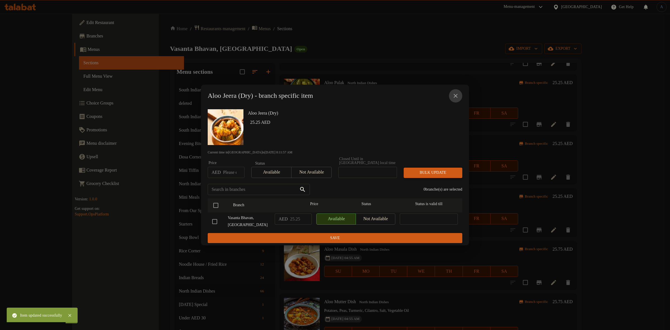
click at [454, 93] on icon "close" at bounding box center [455, 95] width 7 height 7
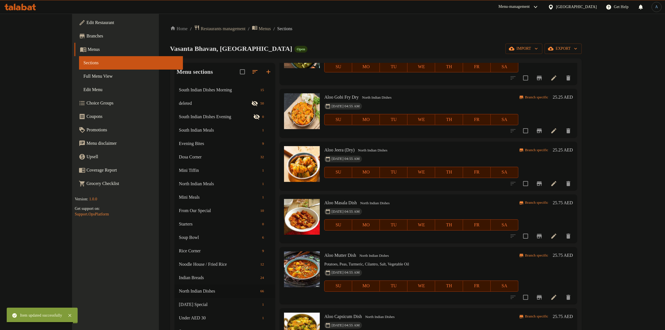
scroll to position [851, 0]
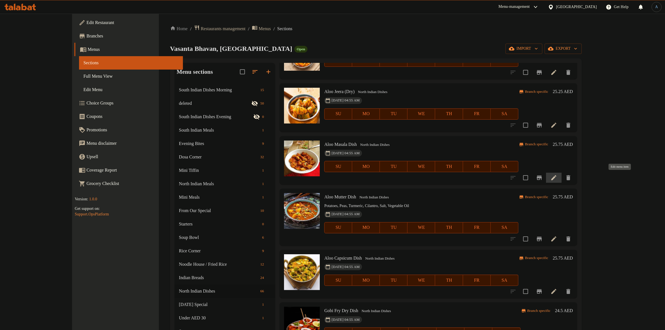
click at [556, 178] on icon at bounding box center [553, 177] width 5 height 5
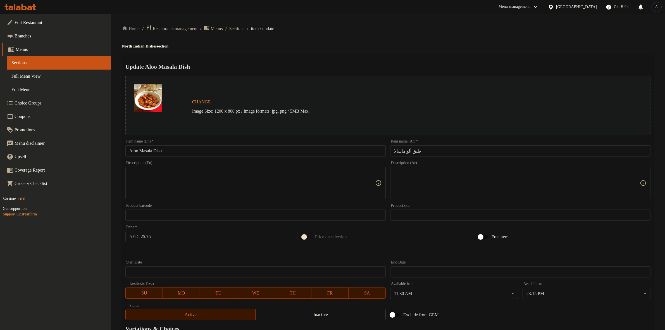
click at [194, 152] on input "Aloo Masala Dish" at bounding box center [255, 150] width 260 height 11
paste input "text"
type input "[PERSON_NAME]"
click at [413, 151] on input "طبق ألو ماسالا" at bounding box center [520, 150] width 260 height 11
click at [413, 152] on input "طبق ألو ماسالا" at bounding box center [520, 150] width 260 height 11
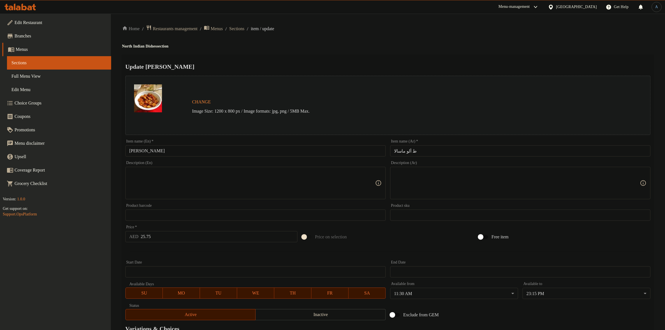
click at [433, 56] on div "Update Aloo Masala Change Image Size: 1200 x 800 px / Image formats: jpg, png /…" at bounding box center [387, 220] width 531 height 333
click at [410, 151] on input "ط ألو ماسالا" at bounding box center [520, 150] width 260 height 11
click at [644, 151] on input "ط ألو ماسالا" at bounding box center [520, 150] width 260 height 11
type input "ألو ماسالا"
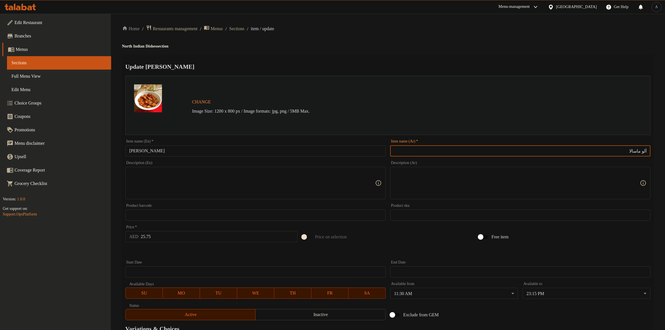
click at [421, 47] on h4 "North Indian Dishes section" at bounding box center [387, 47] width 531 height 6
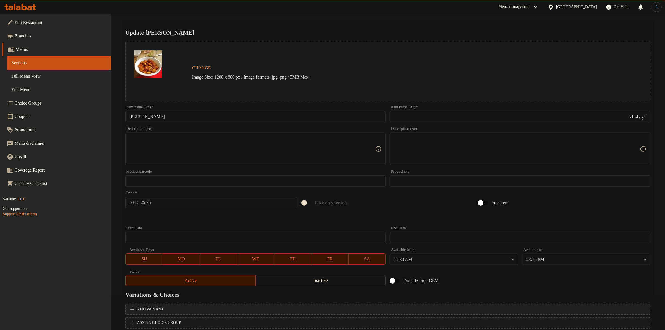
scroll to position [72, 0]
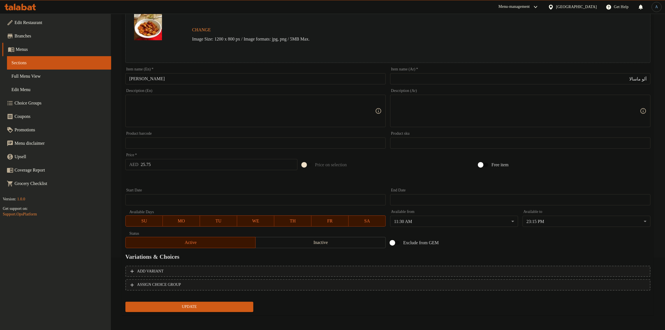
click at [203, 299] on div "Update" at bounding box center [189, 306] width 132 height 15
click at [203, 307] on span "Update" at bounding box center [189, 306] width 119 height 7
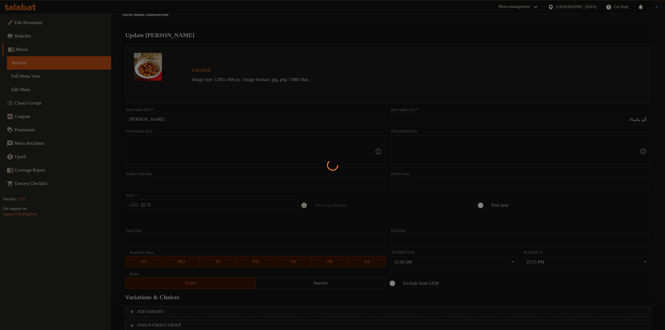
scroll to position [0, 0]
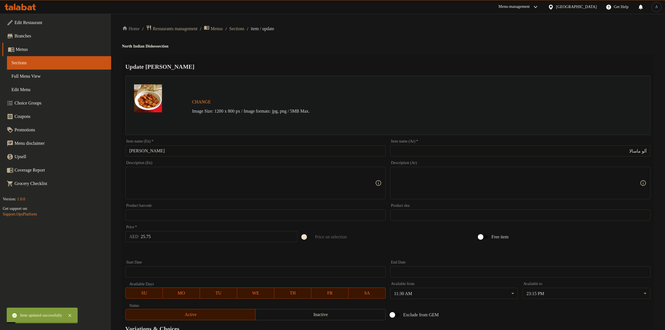
drag, startPoint x: 249, startPoint y: 29, endPoint x: 245, endPoint y: 41, distance: 12.4
click at [244, 29] on span "Sections" at bounding box center [236, 28] width 15 height 7
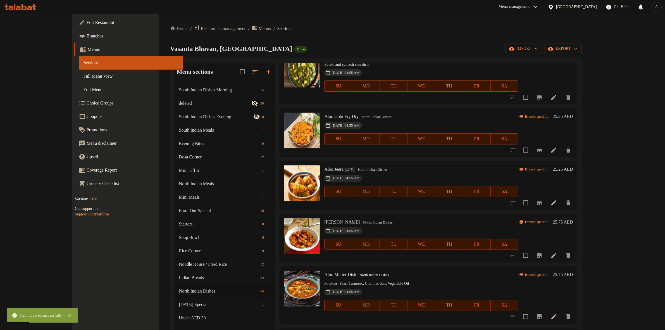
scroll to position [817, 0]
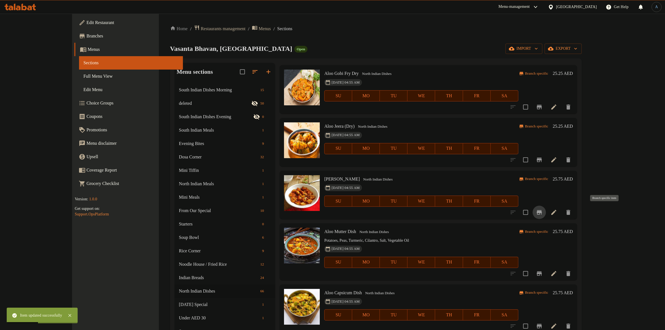
click at [541, 214] on icon "Branch-specific-item" at bounding box center [538, 212] width 5 height 4
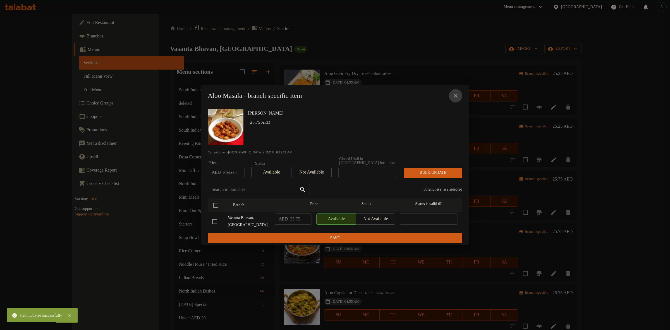
click at [458, 95] on icon "close" at bounding box center [455, 95] width 7 height 7
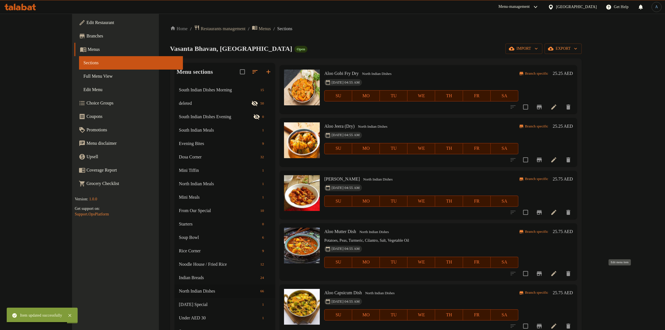
click at [557, 270] on icon at bounding box center [553, 273] width 7 height 7
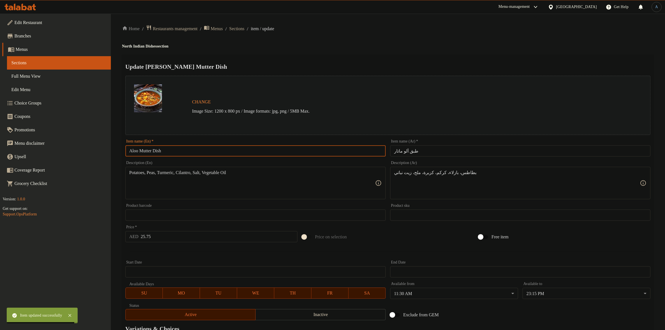
click at [182, 153] on input "Aloo Mutter Dish" at bounding box center [255, 150] width 260 height 11
paste input "Aloo Mutter"
paste input "text"
type input "Aloo Mutter"
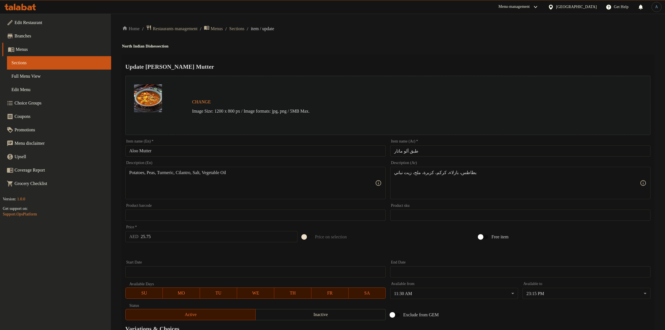
click at [358, 42] on div "Home / Restaurants management / Menus / Sections / item / update North Indian D…" at bounding box center [387, 208] width 531 height 367
click at [412, 150] on input "طبق ألو ماتار" at bounding box center [520, 150] width 260 height 11
type input "ألو ماتار"
click at [403, 54] on div "Home / Restaurants management / Menus / Sections / item / update North Indian D…" at bounding box center [387, 208] width 531 height 367
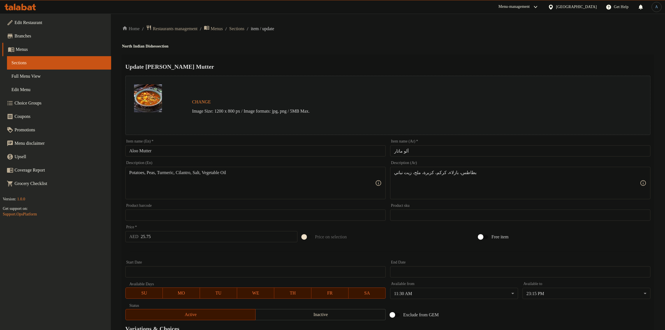
scroll to position [72, 0]
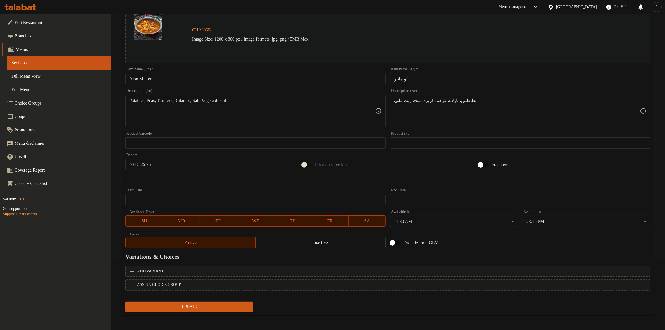
click at [241, 306] on span "Update" at bounding box center [189, 306] width 119 height 7
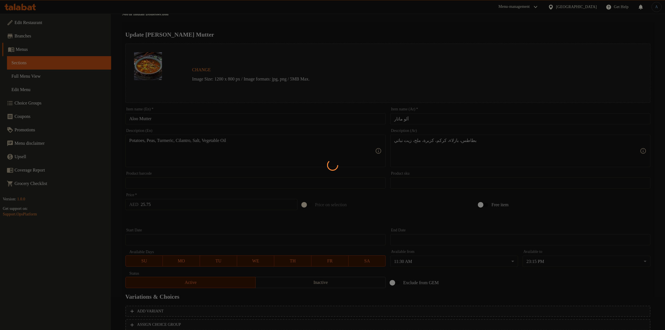
scroll to position [0, 0]
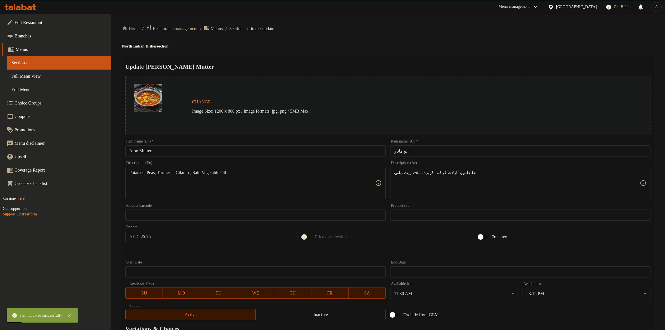
drag, startPoint x: 174, startPoint y: 143, endPoint x: 170, endPoint y: 156, distance: 13.9
click at [174, 144] on div "Item name (En)   * Aloo Mutter Item name (En) *" at bounding box center [255, 147] width 260 height 17
click at [170, 156] on input "Aloo Mutter" at bounding box center [255, 150] width 260 height 11
click at [243, 30] on span "Sections" at bounding box center [236, 28] width 15 height 7
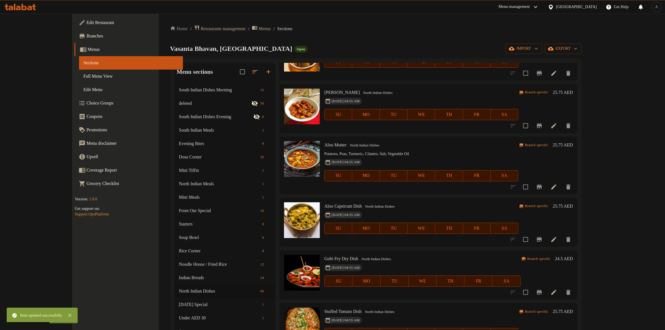
scroll to position [904, 0]
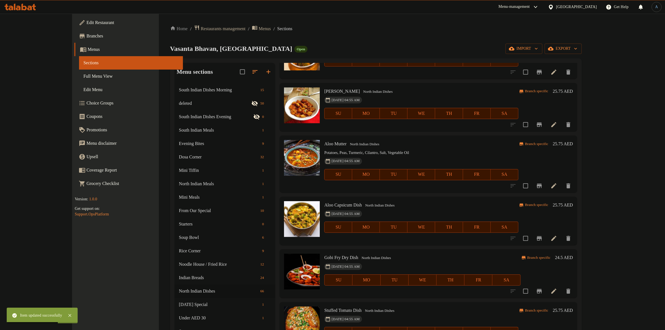
click at [542, 186] on icon "Branch-specific-item" at bounding box center [539, 185] width 7 height 7
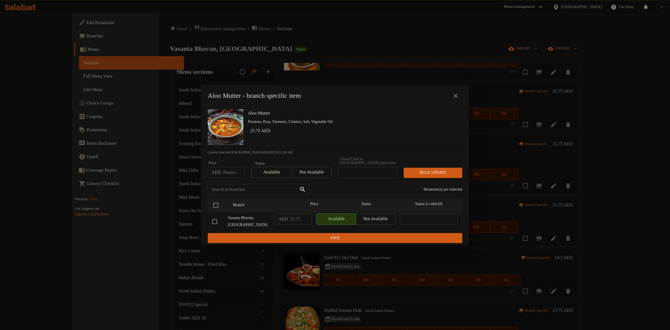
click at [454, 93] on icon "close" at bounding box center [455, 95] width 7 height 7
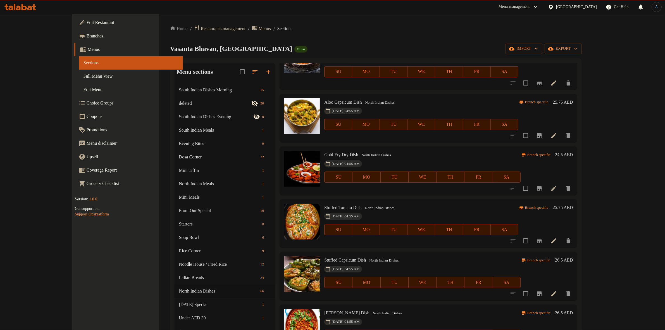
scroll to position [1009, 0]
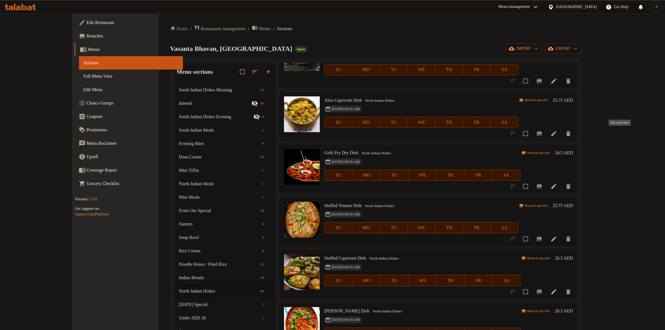
click at [557, 132] on icon at bounding box center [553, 133] width 7 height 7
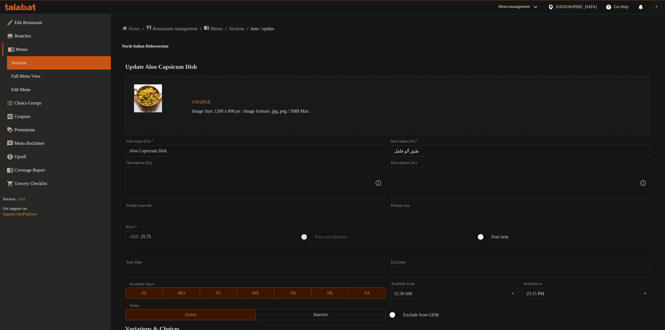
click at [172, 150] on input "Aloo Capsicum Dish" at bounding box center [255, 150] width 260 height 11
paste input "text"
type input "Aloo Capsicum"
click at [410, 150] on input "طبق ألو فلفل" at bounding box center [520, 150] width 260 height 11
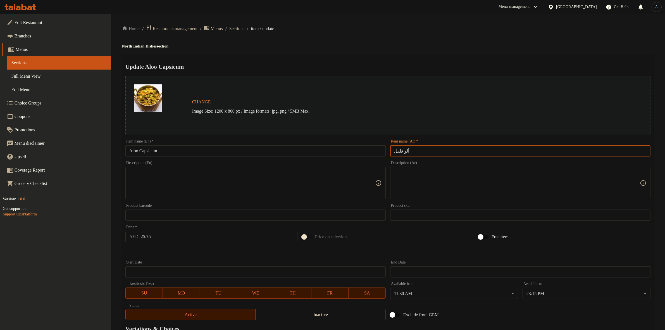
type input "ألو فلفل"
click at [413, 57] on div "Update Aloo Capsicum Change Image Size: 1200 x 800 px / Image formats: jpg, png…" at bounding box center [387, 220] width 531 height 333
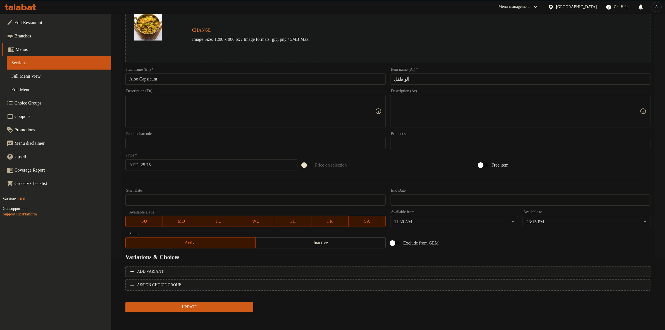
scroll to position [72, 0]
click at [210, 307] on span "Update" at bounding box center [189, 306] width 119 height 7
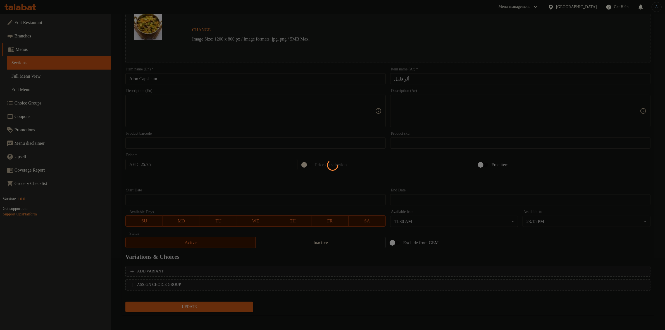
scroll to position [0, 0]
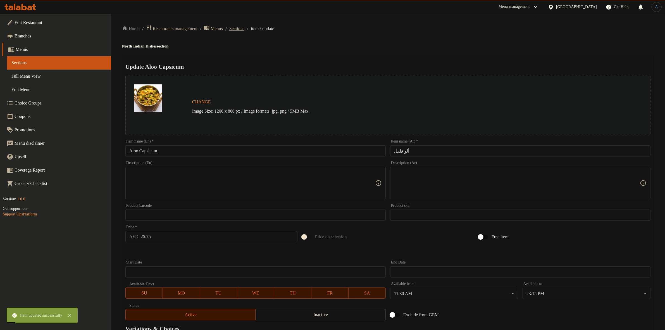
click at [243, 28] on span "Sections" at bounding box center [236, 28] width 15 height 7
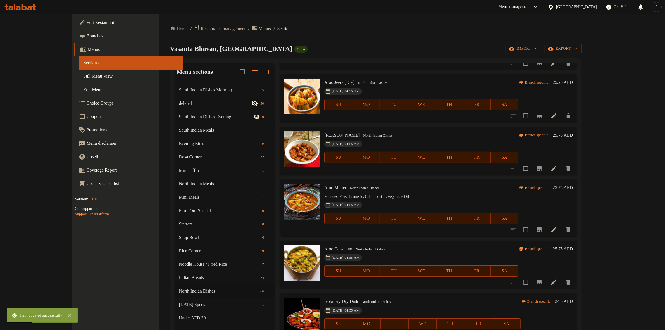
scroll to position [1000, 0]
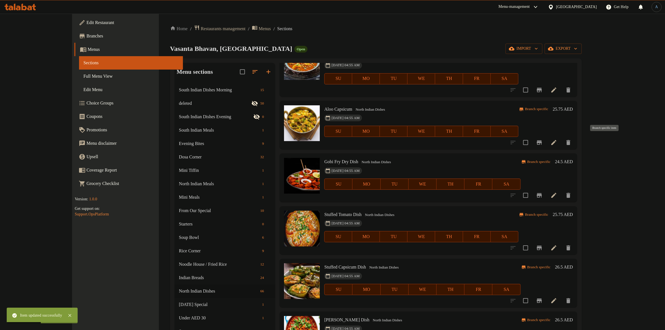
click at [542, 143] on icon "Branch-specific-item" at bounding box center [539, 142] width 7 height 7
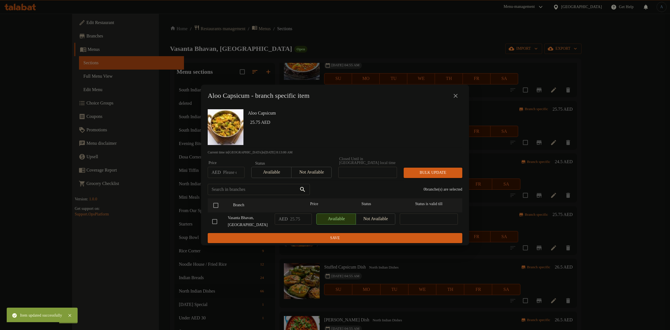
click at [455, 95] on icon "close" at bounding box center [456, 96] width 4 height 4
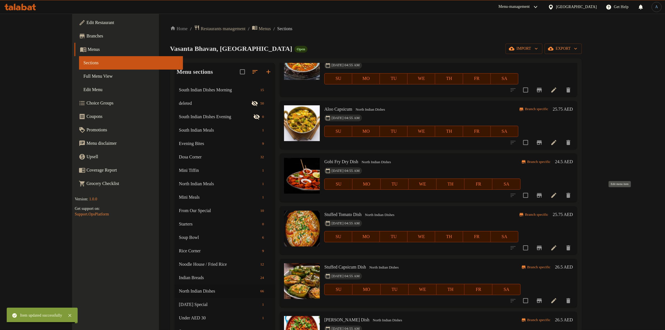
click at [557, 193] on icon at bounding box center [553, 195] width 7 height 7
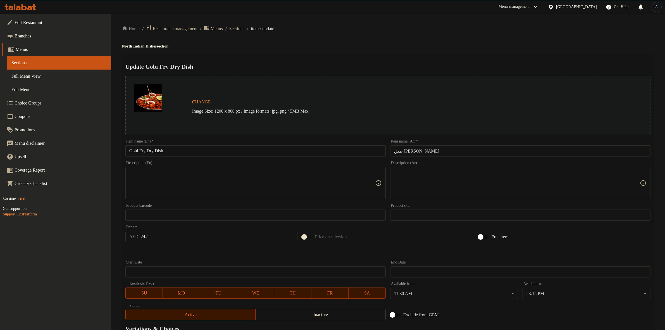
click at [183, 148] on input "Gobi Fry Dry Dish" at bounding box center [255, 150] width 260 height 11
paste input "(Dry)"
type input "[PERSON_NAME] (Dry)"
click at [324, 50] on div "Home / Restaurants management / Menus / Sections / item / update North Indian D…" at bounding box center [387, 208] width 531 height 367
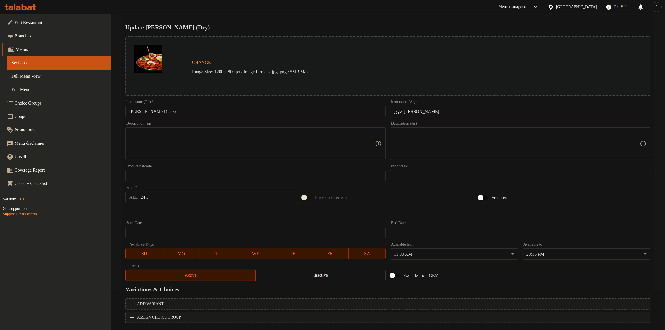
scroll to position [72, 0]
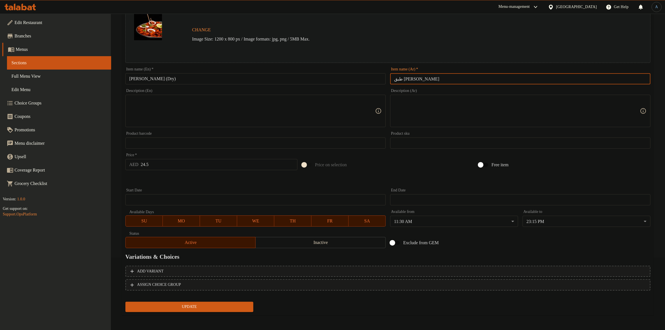
click at [422, 76] on input "طبق [PERSON_NAME]" at bounding box center [520, 78] width 260 height 11
type input "[PERSON_NAME]"
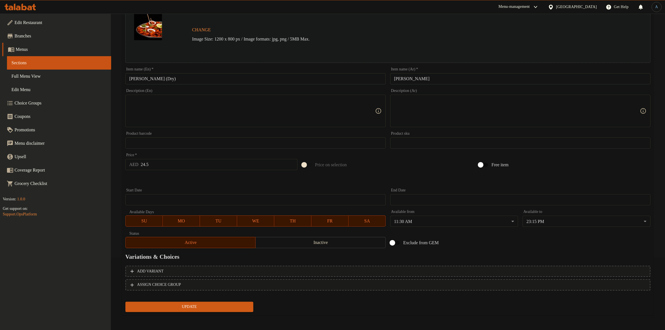
drag, startPoint x: 245, startPoint y: 66, endPoint x: 234, endPoint y: 83, distance: 19.2
click at [245, 71] on div "Item name (En)   * [PERSON_NAME] (Dry) Item name (En) *" at bounding box center [255, 75] width 265 height 21
drag, startPoint x: 233, startPoint y: 82, endPoint x: 235, endPoint y: 79, distance: 3.4
click at [234, 80] on input "[PERSON_NAME] (Dry)" at bounding box center [255, 78] width 260 height 11
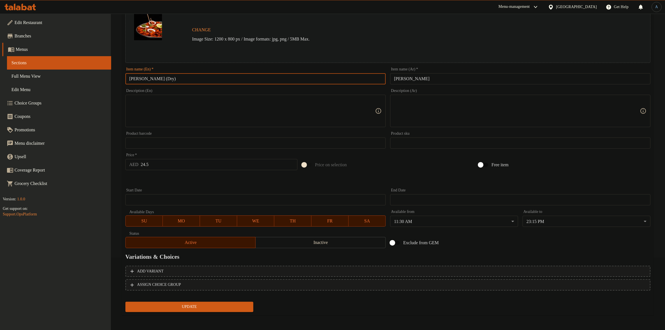
click at [225, 307] on span "Update" at bounding box center [189, 306] width 119 height 7
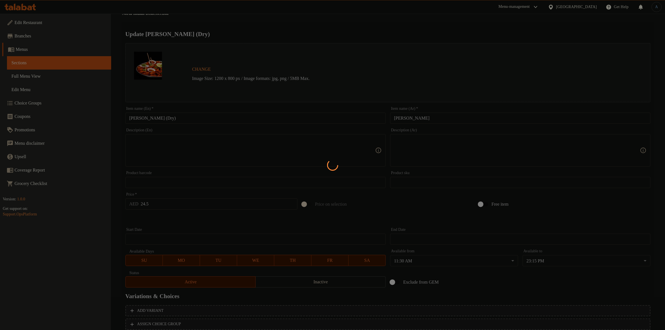
scroll to position [0, 0]
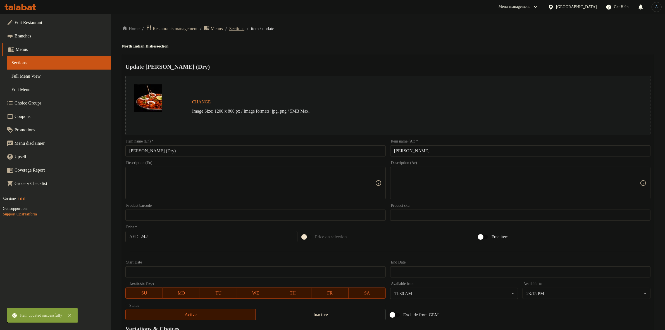
click at [244, 29] on span "Sections" at bounding box center [236, 28] width 15 height 7
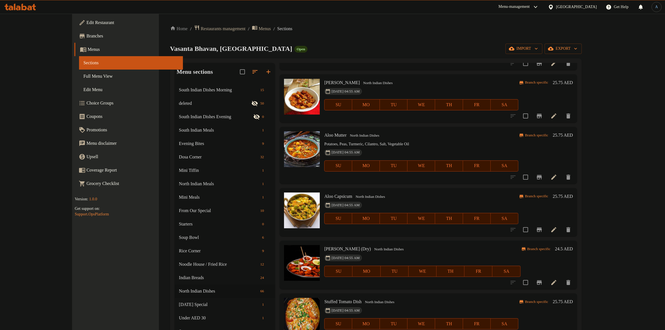
scroll to position [1052, 0]
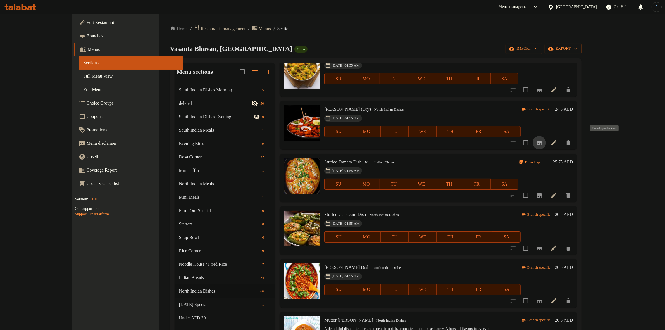
click at [542, 143] on icon "Branch-specific-item" at bounding box center [539, 142] width 7 height 7
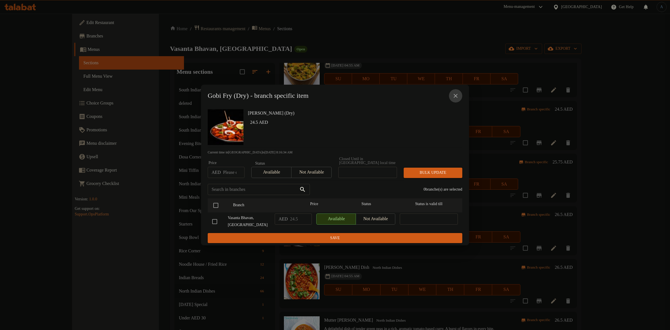
click at [456, 95] on icon "close" at bounding box center [456, 96] width 4 height 4
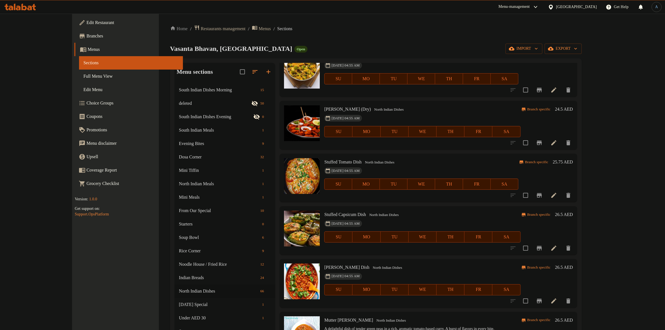
click at [557, 195] on icon at bounding box center [553, 195] width 7 height 7
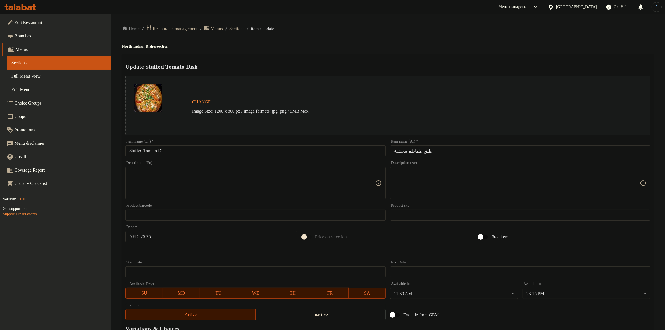
click at [191, 151] on input "Stuffed Tomato Dish" at bounding box center [255, 150] width 260 height 11
paste input "text"
type input "Stuffed Tomato"
click at [419, 152] on input "طبق طماطم محشية" at bounding box center [520, 150] width 260 height 11
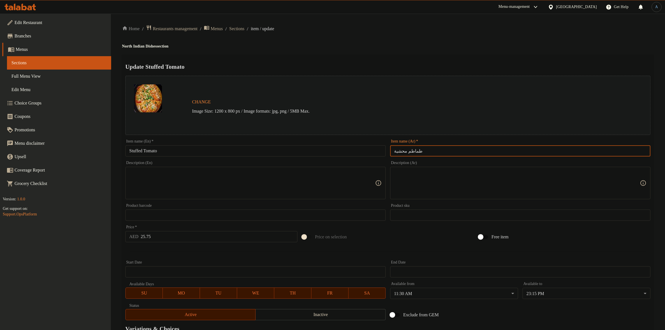
type input "طماطم محشية"
click at [421, 55] on div "Update Stuffed Tomato Change Image Size: 1200 x 800 px / Image formats: jpg, pn…" at bounding box center [387, 220] width 531 height 333
click at [253, 152] on input "Stuffed Tomato" at bounding box center [255, 150] width 260 height 11
click at [268, 48] on h4 "North Indian Dishes section" at bounding box center [387, 47] width 531 height 6
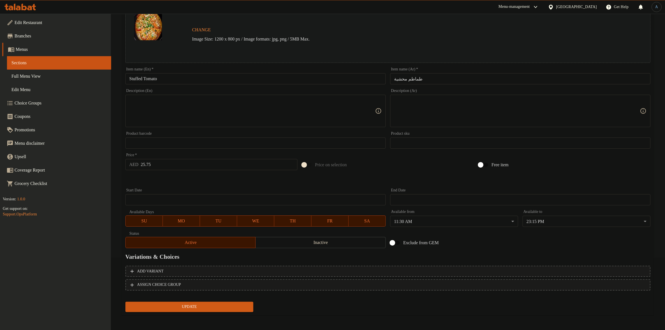
click at [202, 304] on span "Update" at bounding box center [189, 306] width 119 height 7
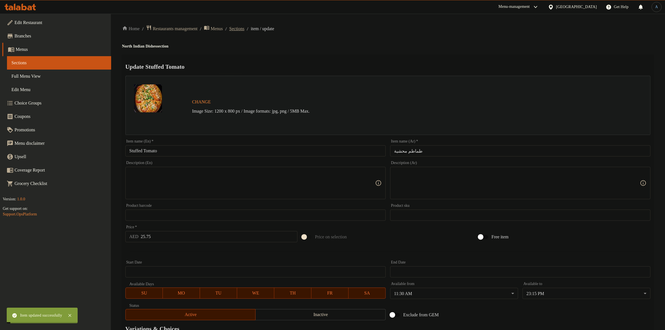
click at [244, 27] on span "Sections" at bounding box center [236, 28] width 15 height 7
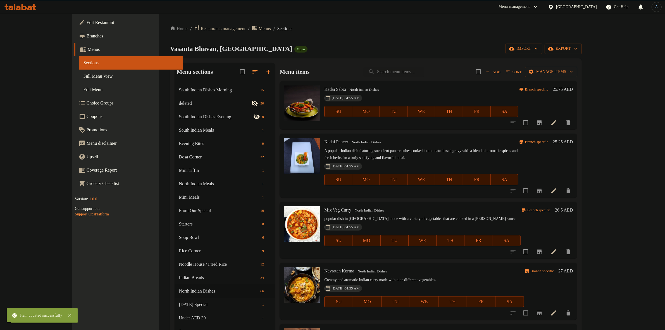
scroll to position [966, 0]
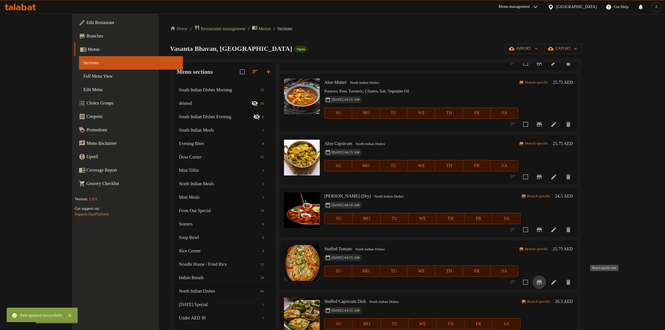
click at [542, 279] on icon "Branch-specific-item" at bounding box center [539, 282] width 7 height 7
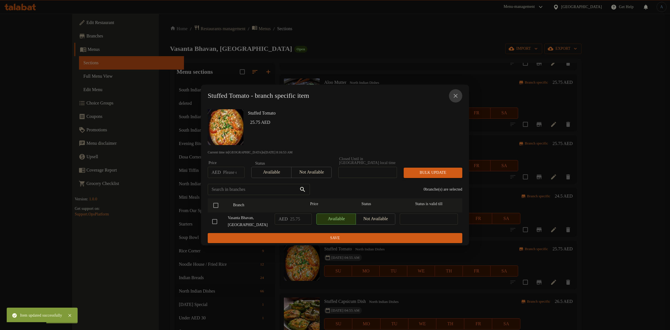
click at [458, 95] on icon "close" at bounding box center [455, 95] width 7 height 7
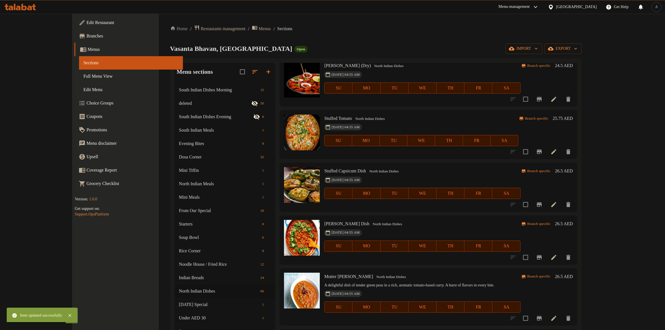
scroll to position [1070, 0]
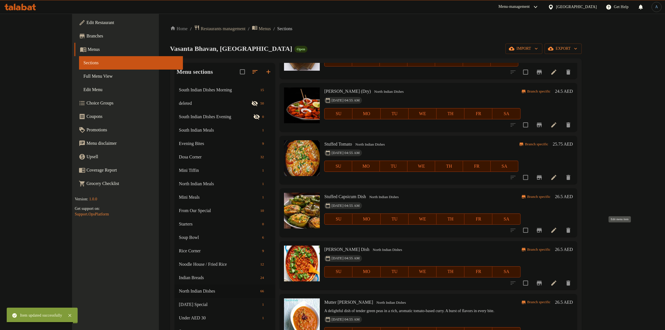
click at [557, 227] on icon at bounding box center [553, 230] width 7 height 7
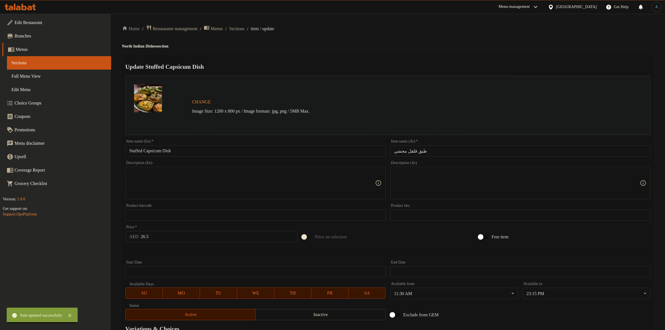
click at [196, 152] on input "Stuffed Capsicum Dish" at bounding box center [255, 150] width 260 height 11
paste input "text"
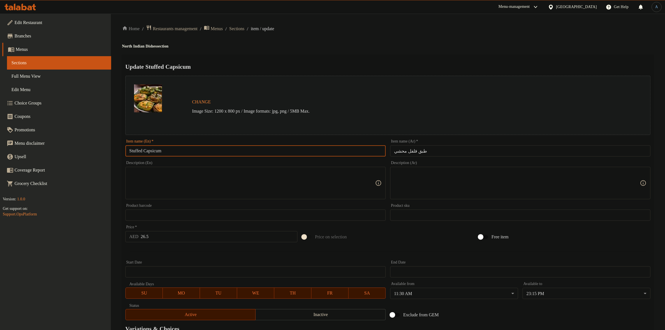
type input "Stuffed Capsicum"
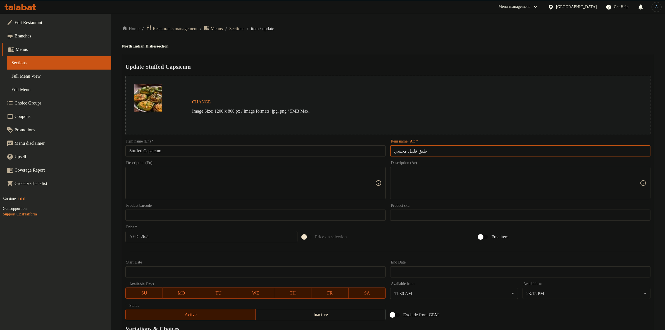
click at [415, 152] on input "طبق فلفل محشي" at bounding box center [520, 150] width 260 height 11
type input "فلفل محشي"
click at [411, 51] on div "Home / Restaurants management / Menus / Sections / item / update North Indian D…" at bounding box center [387, 208] width 531 height 367
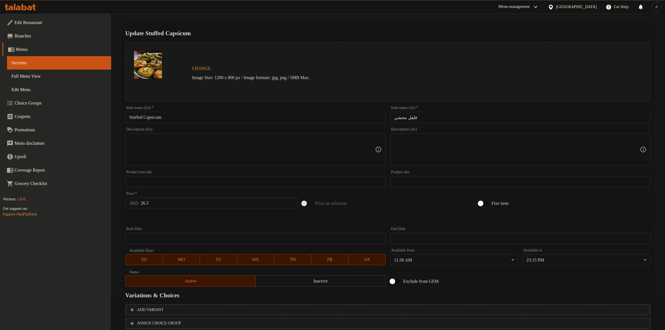
scroll to position [72, 0]
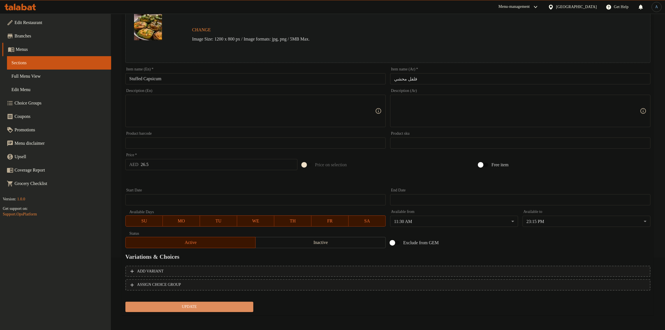
click at [211, 303] on span "Update" at bounding box center [189, 306] width 119 height 7
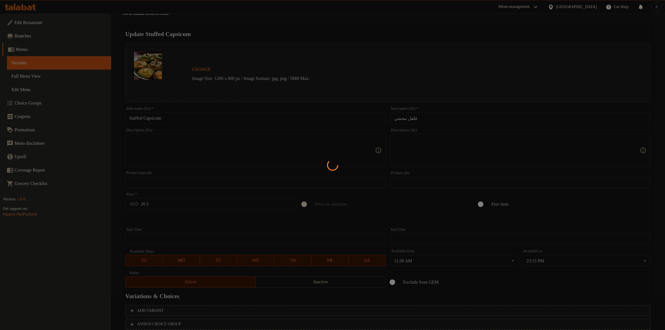
scroll to position [0, 0]
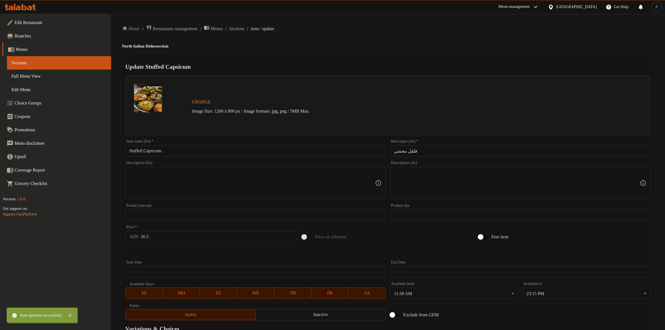
click at [191, 150] on input "Stuffed Capsicum" at bounding box center [255, 150] width 260 height 11
click at [244, 27] on span "Sections" at bounding box center [236, 28] width 15 height 7
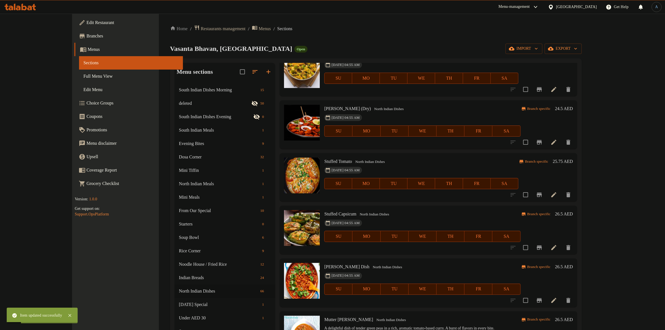
scroll to position [1088, 0]
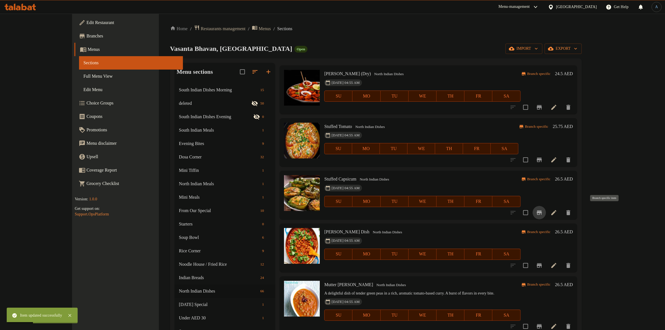
click at [542, 210] on icon "Branch-specific-item" at bounding box center [539, 212] width 7 height 7
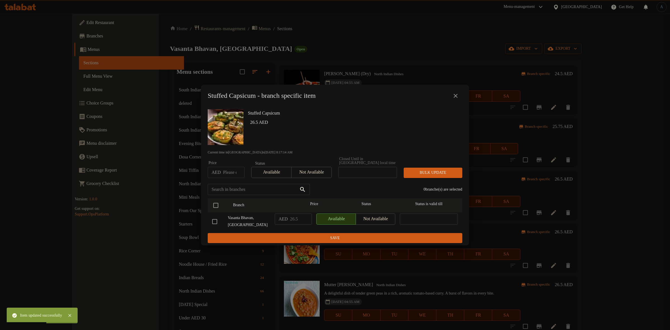
click at [458, 95] on icon "close" at bounding box center [455, 95] width 7 height 7
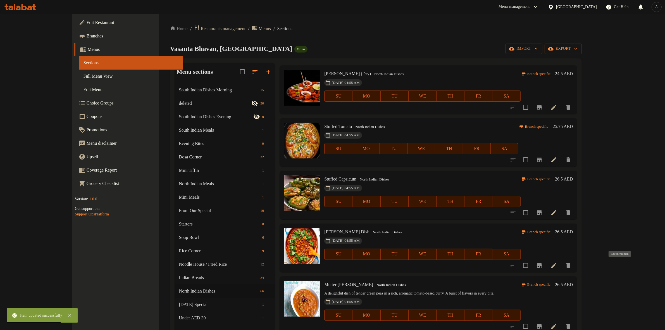
click at [557, 262] on icon at bounding box center [553, 265] width 7 height 7
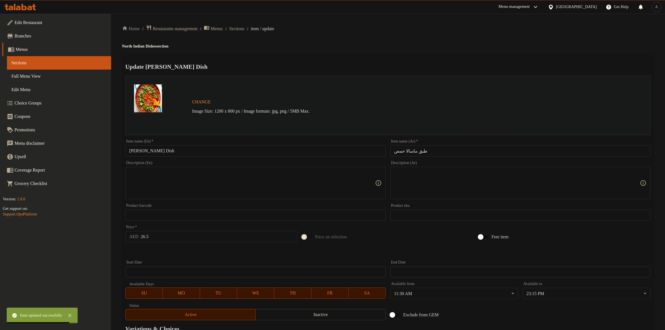
click at [191, 150] on input "[PERSON_NAME] Dish" at bounding box center [255, 150] width 260 height 11
paste input "text"
type input "[PERSON_NAME]"
click at [418, 150] on input "طبق ماسالا حمص" at bounding box center [520, 150] width 260 height 11
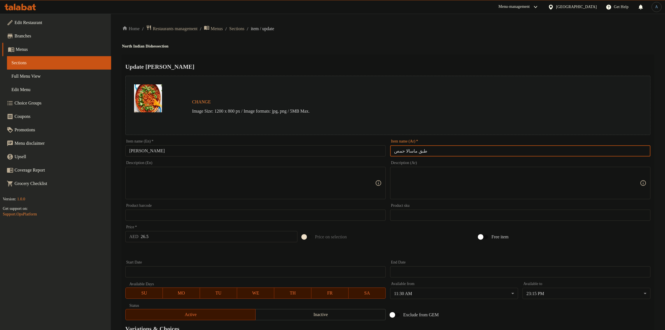
click at [418, 150] on input "طبق ماسالا حمص" at bounding box center [520, 150] width 260 height 11
type input "ماسالا [GEOGRAPHIC_DATA]"
click at [406, 57] on div "Update [PERSON_NAME] Change Image Size: 1200 x 800 px / Image formats: jpg, png…" at bounding box center [387, 220] width 531 height 333
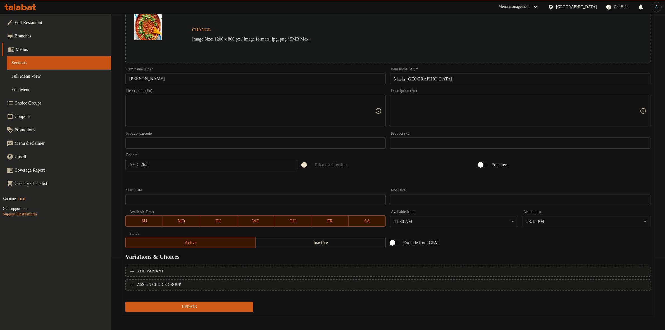
click at [252, 252] on h2 "Variations & Choices" at bounding box center [387, 256] width 525 height 8
click at [200, 316] on div "Home / Restaurants management / Menus / Sections / item / update North Indian D…" at bounding box center [387, 136] width 531 height 367
click at [205, 303] on span "Update" at bounding box center [189, 306] width 119 height 7
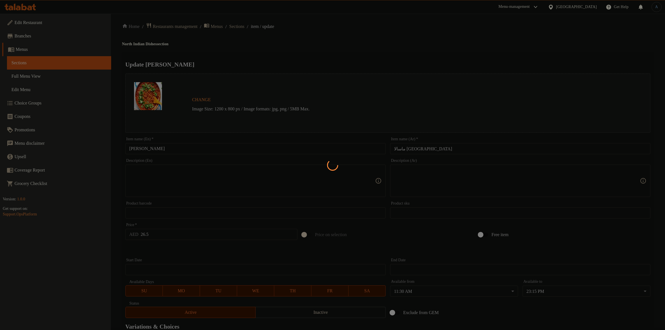
scroll to position [0, 0]
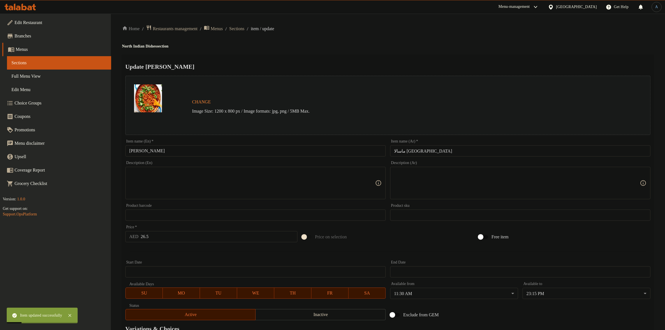
click at [256, 25] on ol "Home / Restaurants management / Menus / Sections / item / update" at bounding box center [387, 29] width 531 height 8
click at [244, 28] on span "Sections" at bounding box center [236, 28] width 15 height 7
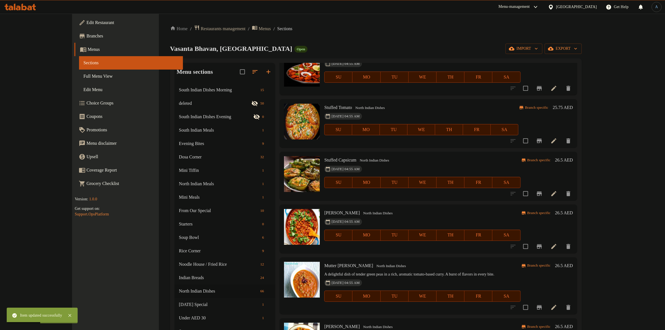
scroll to position [1141, 0]
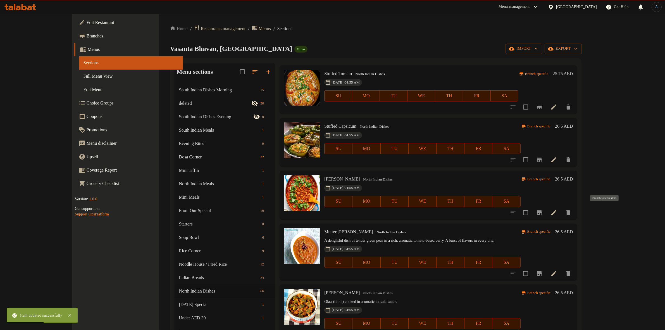
click at [541, 210] on icon "Branch-specific-item" at bounding box center [538, 212] width 5 height 4
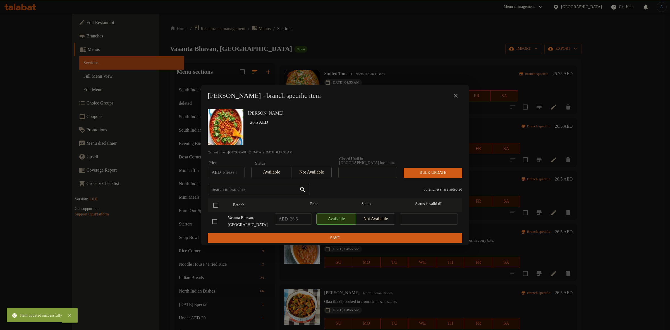
click at [454, 97] on icon "close" at bounding box center [455, 95] width 7 height 7
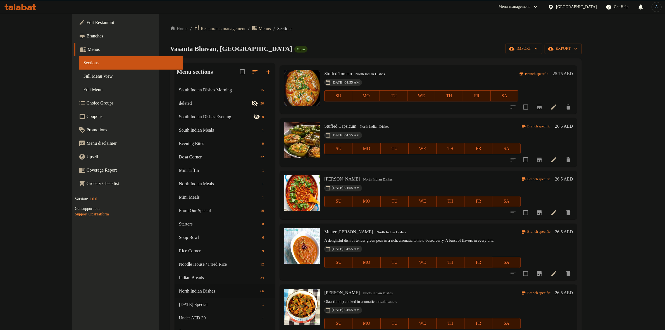
click at [561, 273] on li at bounding box center [554, 273] width 16 height 10
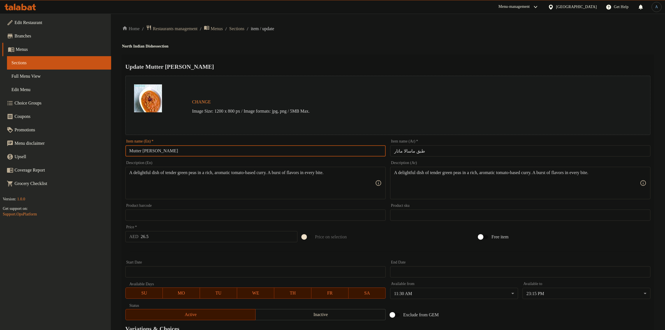
click at [204, 147] on input "Mutter [PERSON_NAME]" at bounding box center [255, 150] width 260 height 11
paste input "text"
type input "Mutter [PERSON_NAME]"
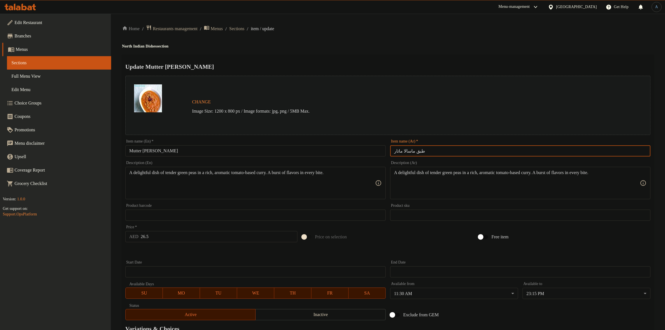
click at [416, 152] on input "طبق ماسالا ماتار" at bounding box center [520, 150] width 260 height 11
click at [416, 151] on input "طبق ماسالا ماتار" at bounding box center [520, 150] width 260 height 11
type input "ماسالا ماتار"
click at [422, 44] on h4 "North Indian Dishes section" at bounding box center [387, 47] width 531 height 6
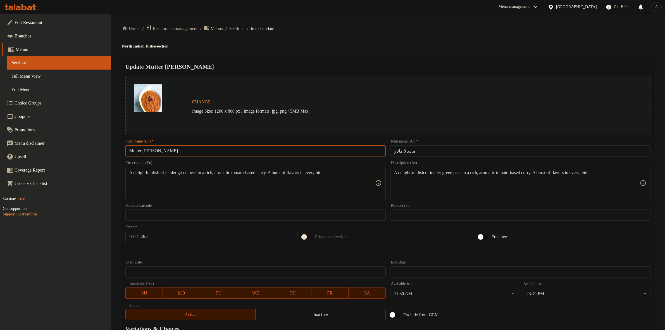
click at [254, 154] on input "Mutter [PERSON_NAME]" at bounding box center [255, 150] width 260 height 11
click at [313, 57] on div "Update Mutter Masala Change Image Size: 1200 x 800 px / Image formats: jpg, png…" at bounding box center [387, 220] width 531 height 333
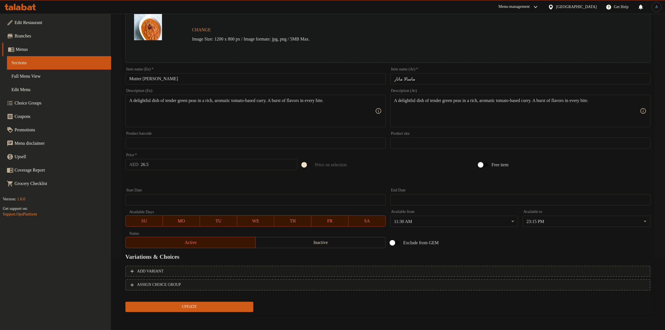
click at [225, 303] on span "Update" at bounding box center [189, 306] width 119 height 7
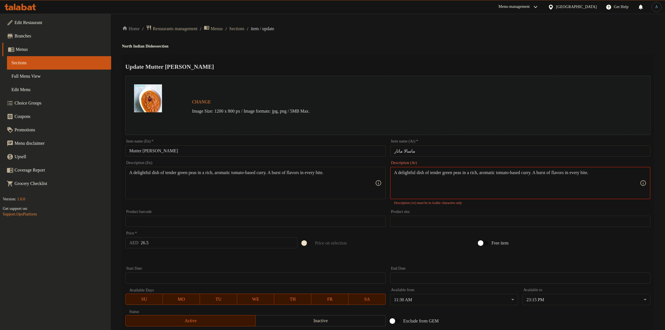
paste textarea "طبق شهي من البازلاء الخضراء الطرية مع كاري غنيّ بنكهة الطماطم. نكهةٌ لا تُقاوم …"
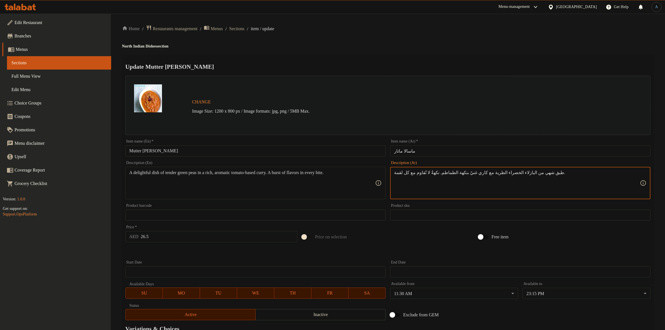
type textarea "طبق شهي من البازلاء الخضراء الطرية مع كاري غنيّ بنكهة الطماطم. نكهةٌ لا تُقاوم …"
click at [404, 58] on div "Update Mutter Masala Change Image Size: 1200 x 800 px / Image formats: jpg, png…" at bounding box center [387, 220] width 531 height 333
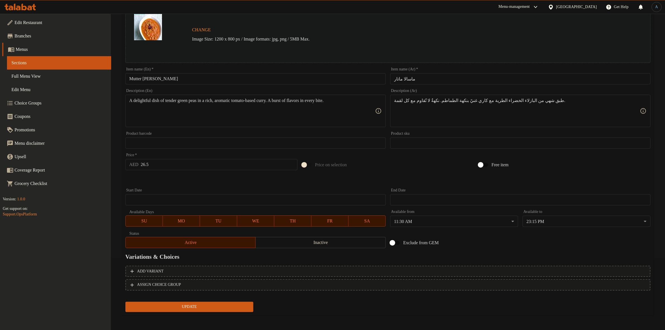
click at [207, 307] on span "Update" at bounding box center [189, 306] width 119 height 7
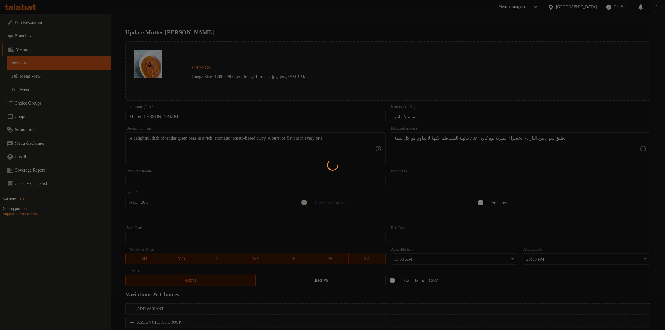
scroll to position [0, 0]
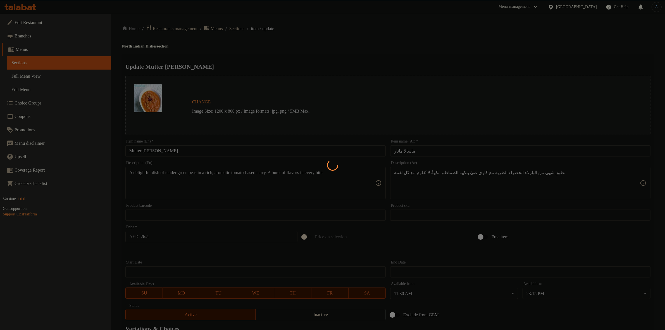
click at [207, 152] on div at bounding box center [332, 165] width 665 height 330
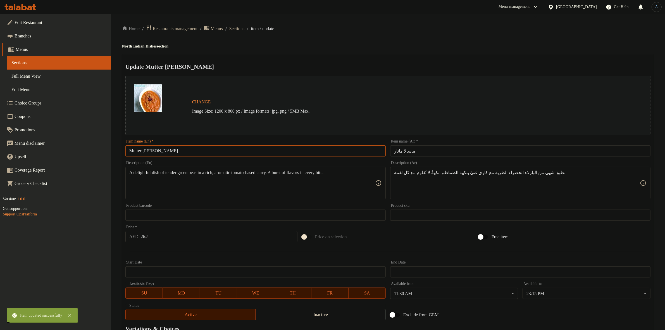
click at [207, 152] on input "Mutter [PERSON_NAME]" at bounding box center [255, 150] width 260 height 11
click at [244, 27] on span "Sections" at bounding box center [236, 28] width 15 height 7
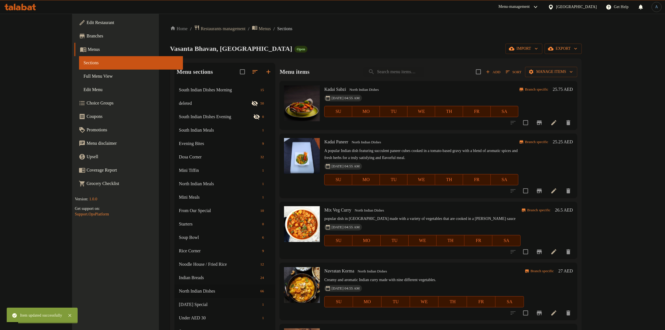
scroll to position [3112, 0]
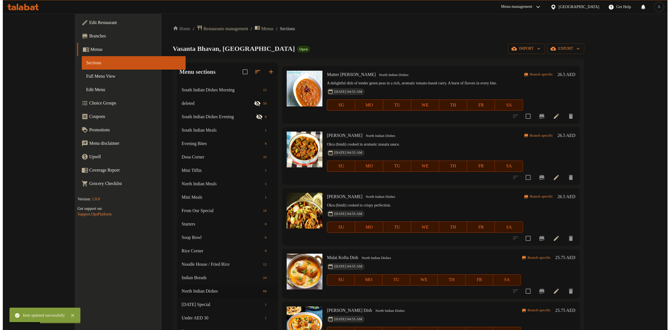
scroll to position [1298, 0]
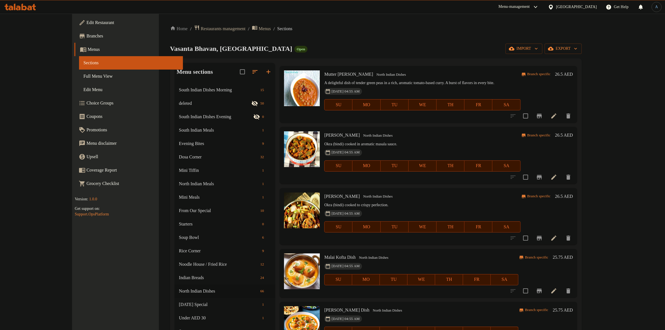
click at [546, 172] on button "Branch-specific-item" at bounding box center [538, 176] width 13 height 13
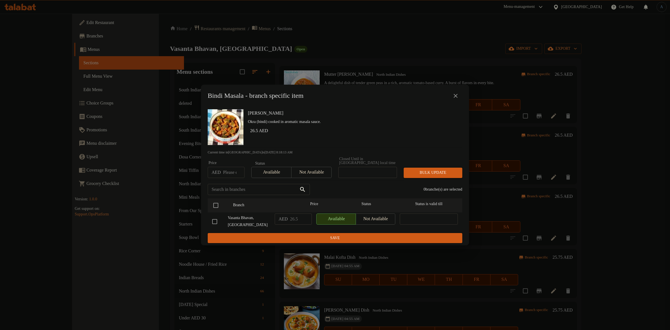
click at [457, 95] on icon "close" at bounding box center [455, 95] width 7 height 7
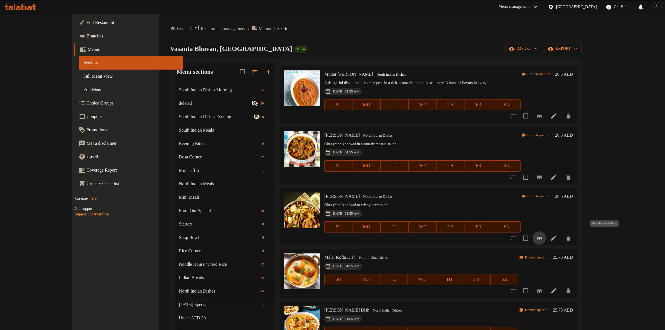
click at [542, 238] on icon "Branch-specific-item" at bounding box center [539, 237] width 7 height 7
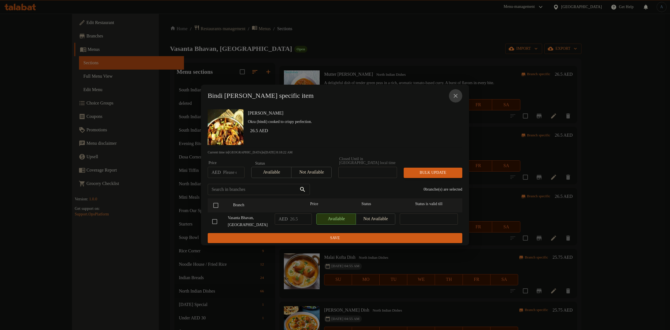
click at [452, 93] on icon "close" at bounding box center [455, 95] width 7 height 7
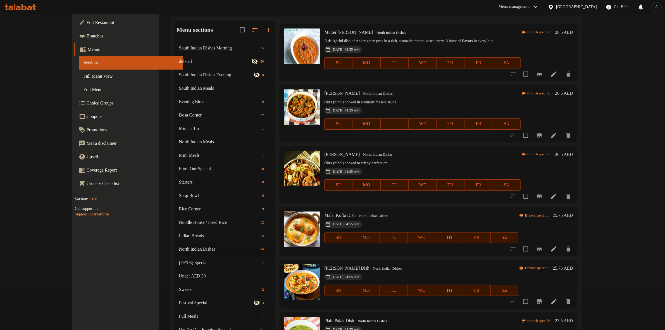
scroll to position [105, 0]
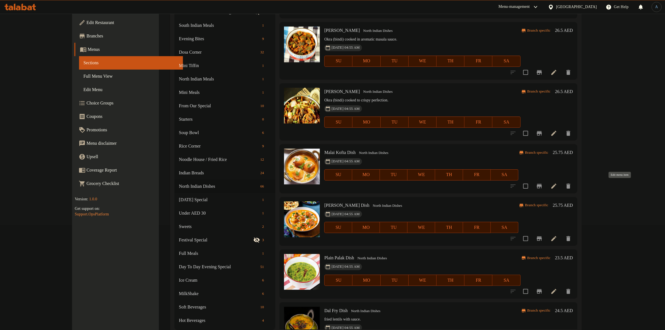
click at [556, 184] on icon at bounding box center [553, 185] width 5 height 5
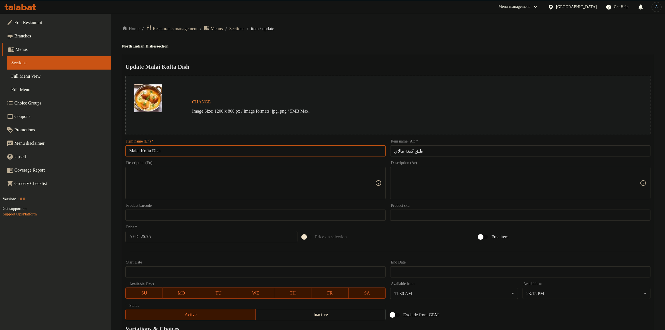
click at [186, 152] on input "Malai Kofta Dish" at bounding box center [255, 150] width 260 height 11
paste input "text"
type input "Malai Kofta"
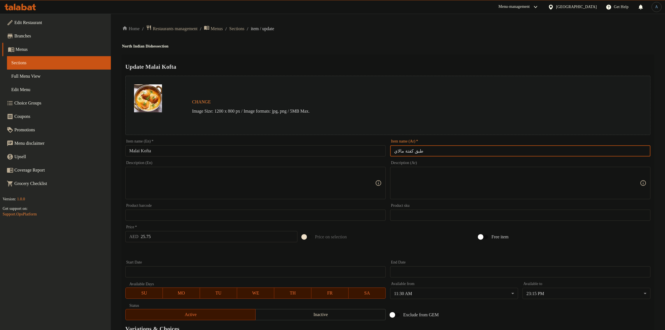
click at [414, 151] on input "طبق كفتة مالاي" at bounding box center [520, 150] width 260 height 11
type input "كفتة مالاي"
click at [414, 36] on div "Home / Restaurants management / Menus / Sections / item / update North Indian D…" at bounding box center [387, 208] width 531 height 367
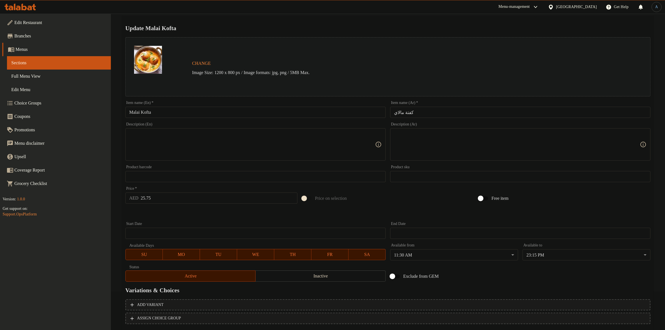
scroll to position [72, 0]
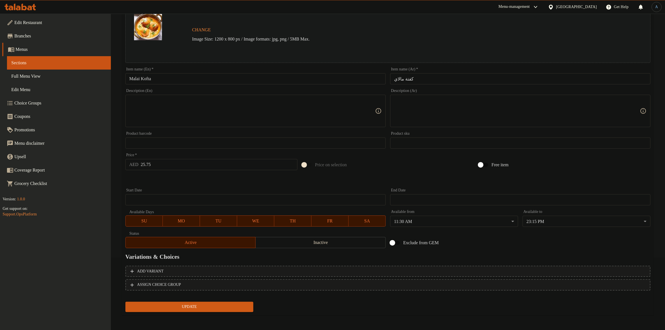
click at [222, 303] on span "Update" at bounding box center [189, 306] width 119 height 7
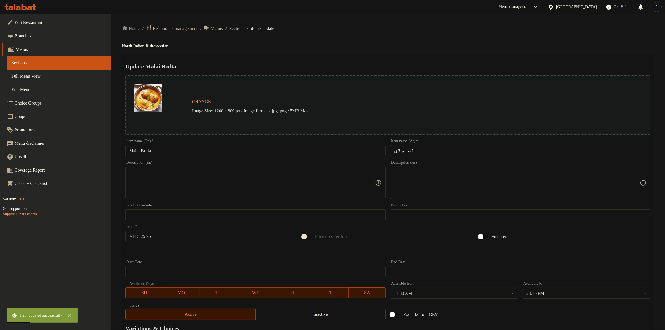
scroll to position [0, 0]
click at [244, 30] on span "Sections" at bounding box center [236, 28] width 15 height 7
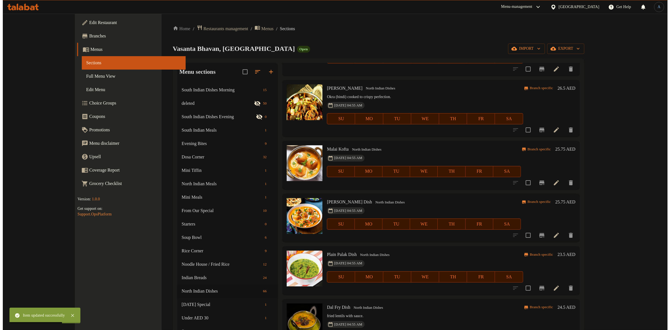
scroll to position [1446, 0]
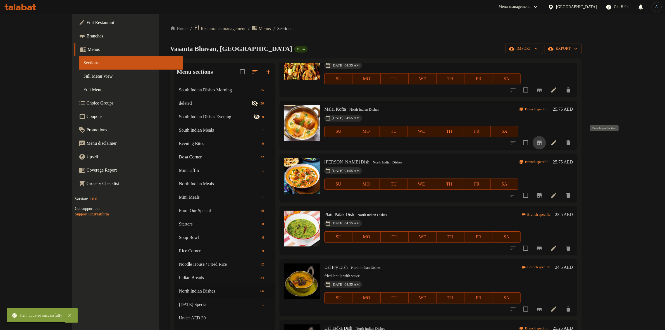
click at [541, 140] on icon "Branch-specific-item" at bounding box center [538, 142] width 5 height 4
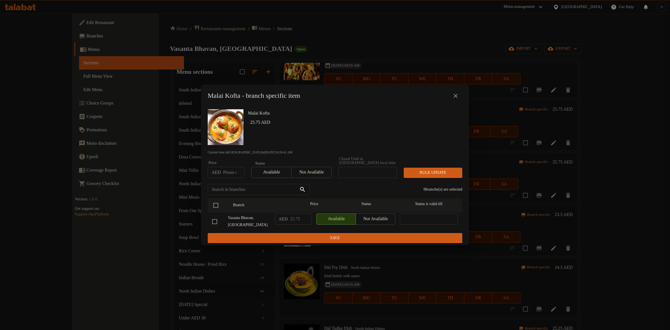
click at [455, 96] on icon "close" at bounding box center [456, 96] width 4 height 4
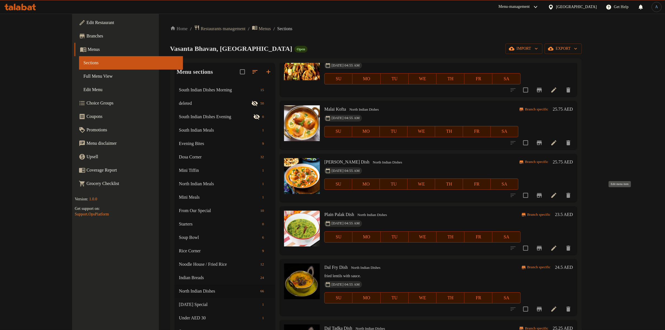
click at [557, 193] on icon at bounding box center [553, 195] width 7 height 7
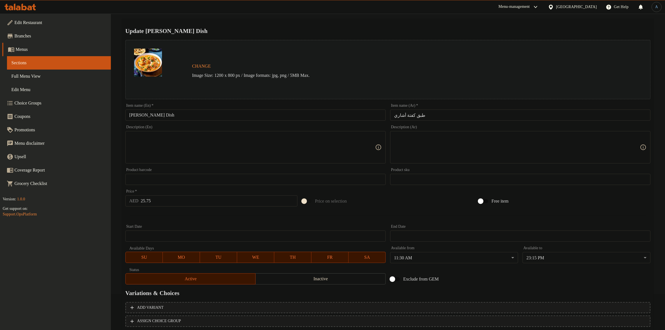
scroll to position [72, 0]
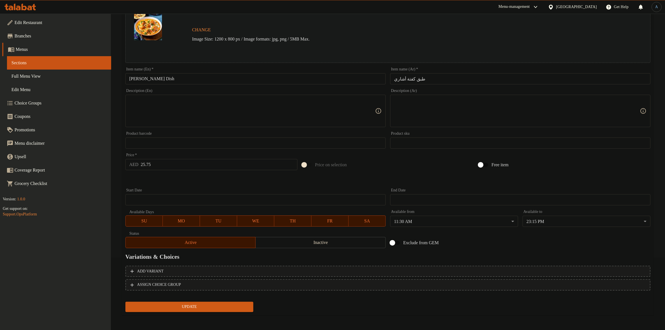
click at [185, 308] on span "Update" at bounding box center [189, 306] width 119 height 7
click at [161, 77] on input "[PERSON_NAME] Dish" at bounding box center [255, 78] width 260 height 11
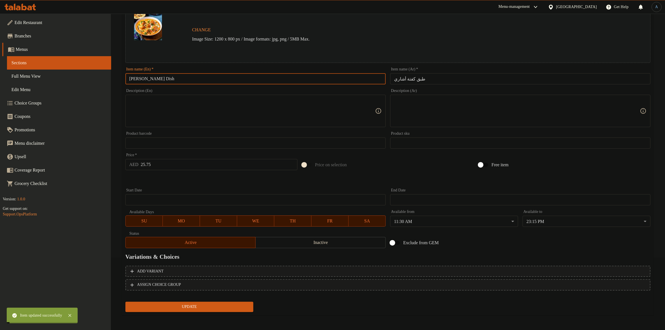
click at [161, 77] on input "[PERSON_NAME] Dish" at bounding box center [255, 78] width 260 height 11
type input "Achari Kofta"
click at [417, 79] on input "طبق كفتة أشاري" at bounding box center [520, 78] width 260 height 11
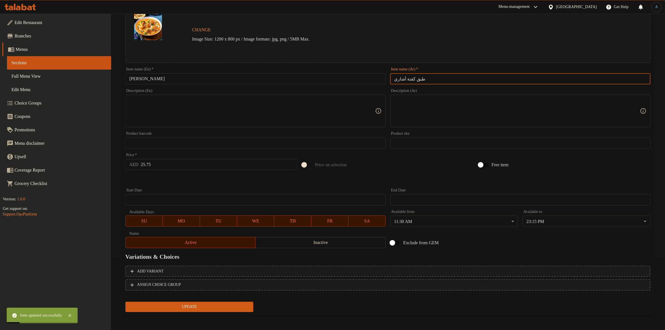
click at [416, 79] on input "طبق كفتة أشاري" at bounding box center [520, 78] width 260 height 11
type input "كفتة أشاري"
click at [161, 80] on input "Achari Kofta" at bounding box center [255, 78] width 260 height 11
paste input "text"
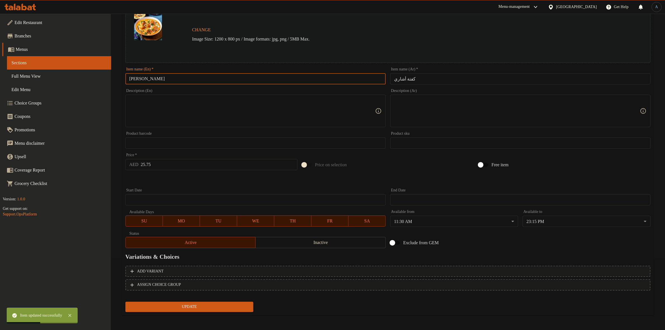
type input "Achari Kofta"
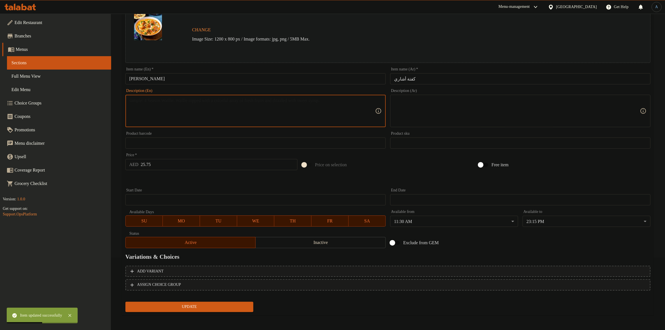
click at [160, 119] on textarea at bounding box center [252, 111] width 246 height 27
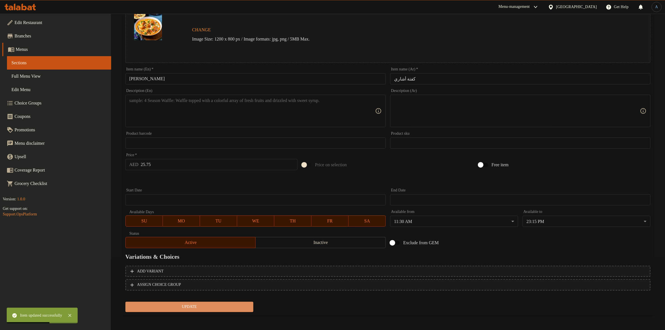
click at [224, 306] on span "Update" at bounding box center [189, 306] width 119 height 7
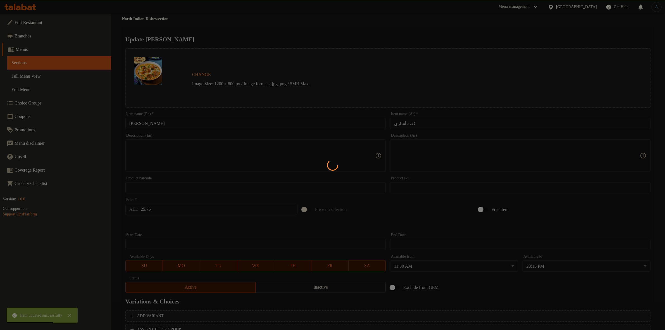
scroll to position [0, 0]
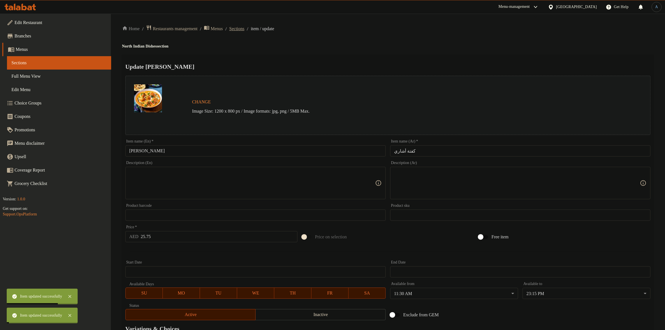
click at [244, 30] on span "Sections" at bounding box center [236, 28] width 15 height 7
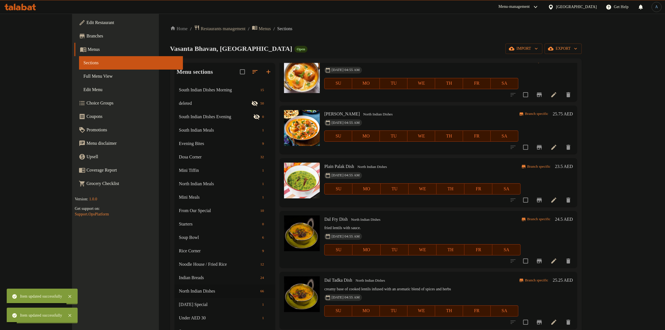
scroll to position [1499, 0]
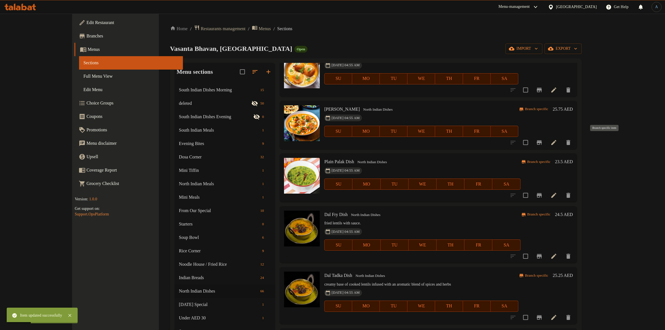
click at [542, 139] on icon "Branch-specific-item" at bounding box center [539, 142] width 7 height 7
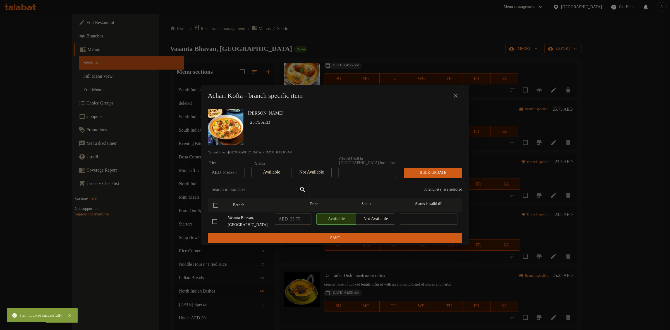
click at [454, 95] on icon "close" at bounding box center [455, 95] width 7 height 7
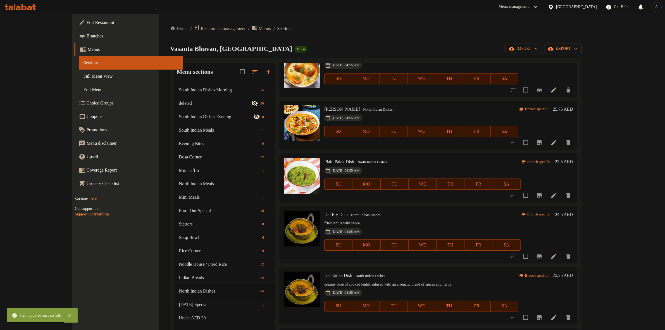
click at [557, 192] on icon at bounding box center [553, 195] width 7 height 7
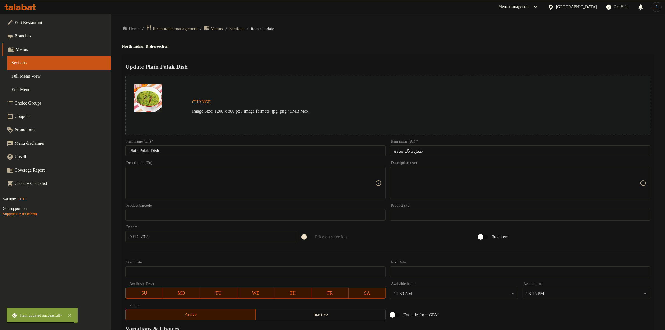
click at [197, 157] on div "Item name (En)   * Plain Palak Dish Item name (En) *" at bounding box center [255, 147] width 265 height 21
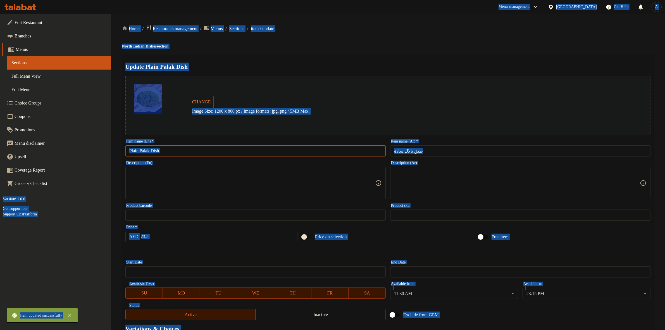
click at [202, 149] on input "Plain Palak Dish" at bounding box center [255, 150] width 260 height 11
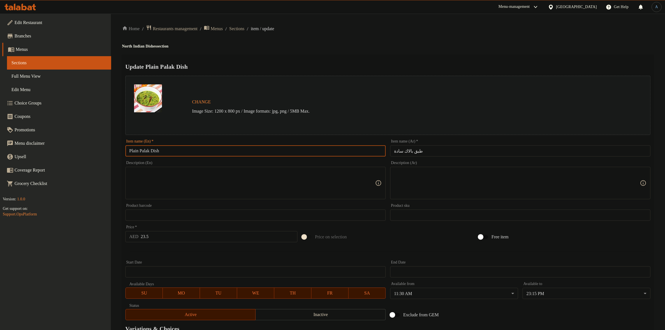
paste input "text"
type input "Plain Palak"
click at [412, 149] on input "طبق بالاك سادة" at bounding box center [520, 150] width 260 height 11
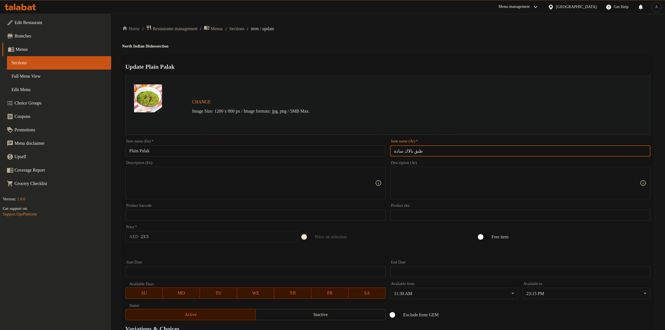
click at [412, 149] on input "طبق بالاك سادة" at bounding box center [520, 150] width 260 height 11
type input "بالاك سادة"
click at [433, 56] on div "Update Plain Palak Change Image Size: 1200 x 800 px / Image formats: jpg, png /…" at bounding box center [387, 220] width 531 height 333
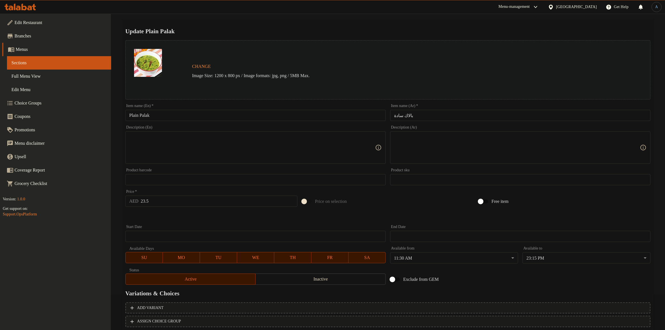
scroll to position [72, 0]
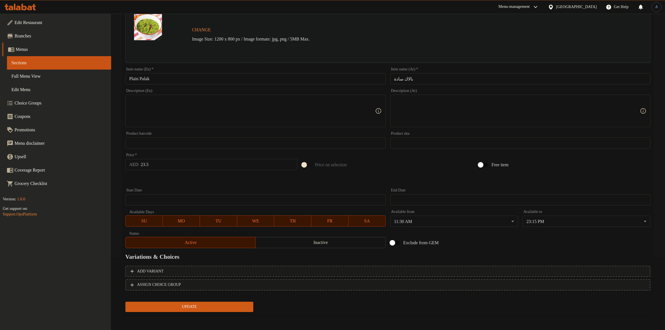
click at [179, 306] on span "Update" at bounding box center [189, 306] width 119 height 7
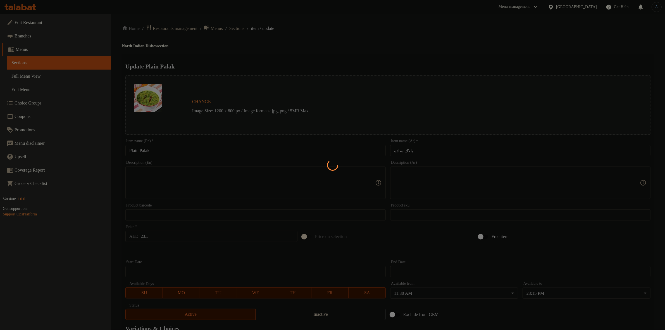
scroll to position [0, 0]
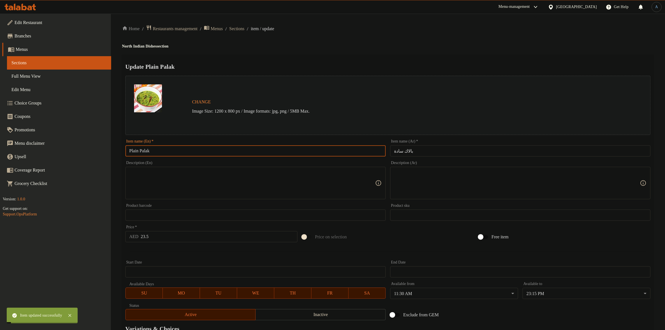
click at [237, 153] on input "Plain Palak" at bounding box center [255, 150] width 260 height 11
click at [244, 31] on span "Sections" at bounding box center [236, 28] width 15 height 7
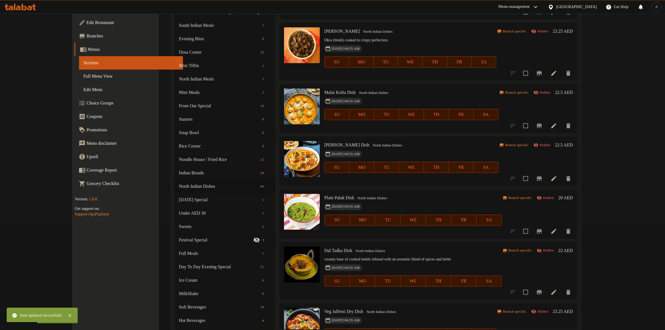
scroll to position [1411, 0]
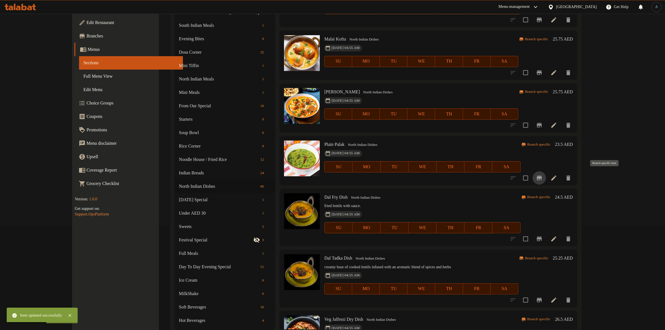
click at [546, 173] on button "Branch-specific-item" at bounding box center [538, 177] width 13 height 13
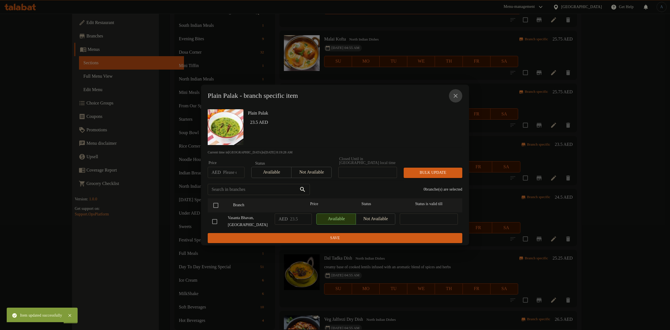
click at [457, 94] on icon "close" at bounding box center [456, 96] width 4 height 4
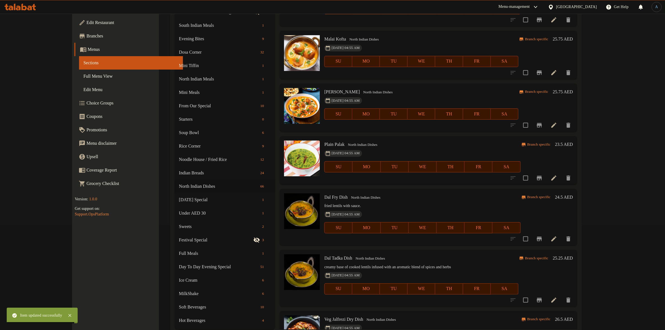
click at [556, 237] on icon at bounding box center [553, 238] width 5 height 5
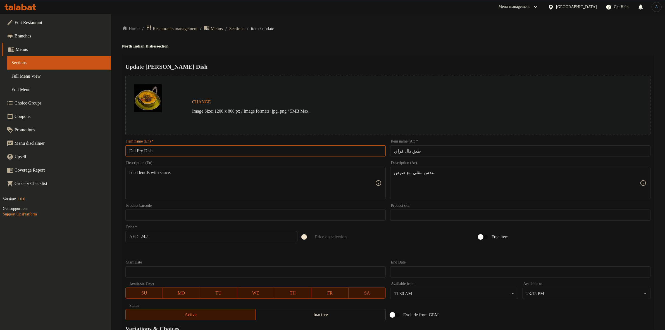
click at [171, 152] on input "Dal Fry Dish" at bounding box center [255, 150] width 260 height 11
paste input "text"
type input "Dal Fry"
click at [414, 151] on input "طبق دال فراي" at bounding box center [520, 150] width 260 height 11
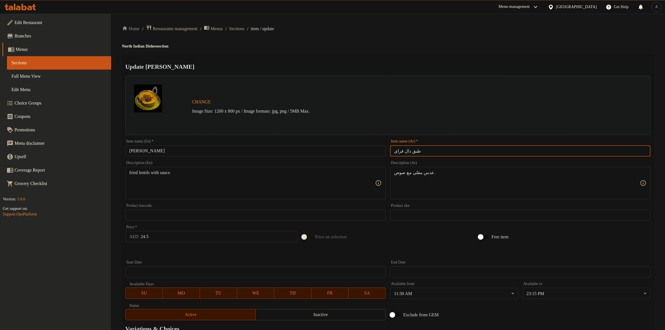
click at [414, 151] on input "طبق دال فراي" at bounding box center [520, 150] width 260 height 11
click at [409, 152] on input "طبق دال فراي" at bounding box center [520, 150] width 260 height 11
click at [409, 151] on input "طبق دال فراي" at bounding box center [520, 150] width 260 height 11
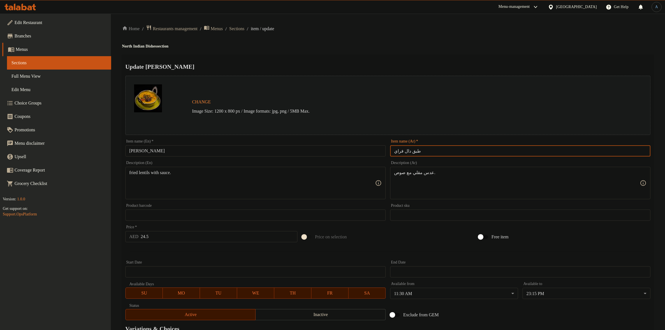
click at [411, 150] on input "طبق دال فراي" at bounding box center [520, 150] width 260 height 11
type input "دال فراي"
click at [411, 48] on h4 "North Indian Dishes section" at bounding box center [387, 47] width 531 height 6
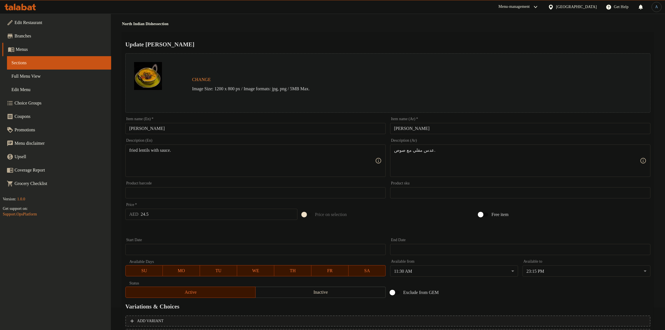
scroll to position [35, 0]
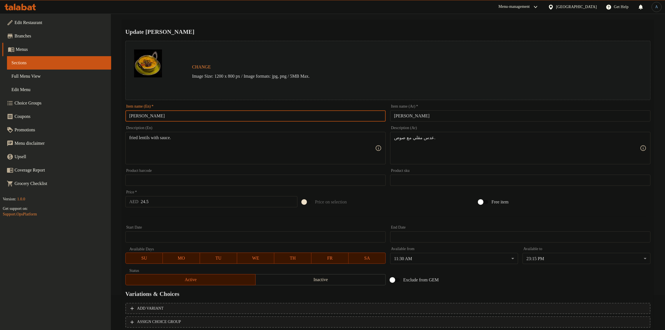
click at [173, 119] on input "Dal Fry" at bounding box center [255, 115] width 260 height 11
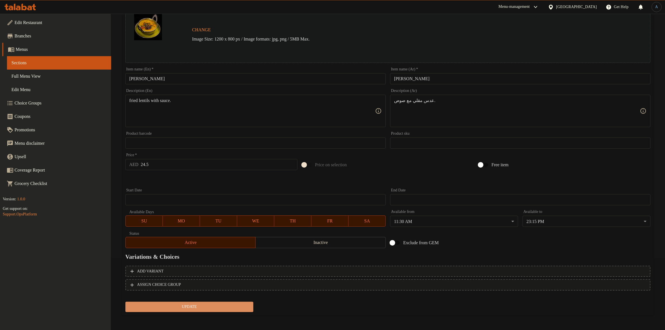
click at [219, 301] on button "Update" at bounding box center [189, 306] width 128 height 10
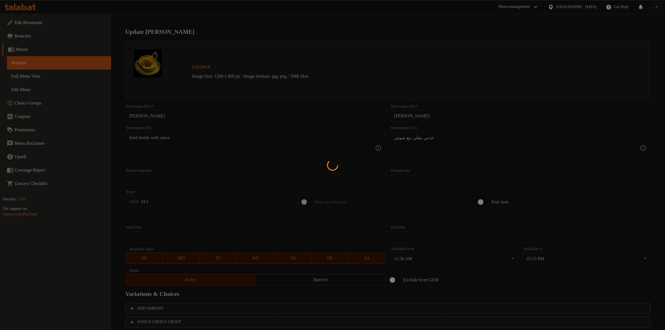
scroll to position [0, 0]
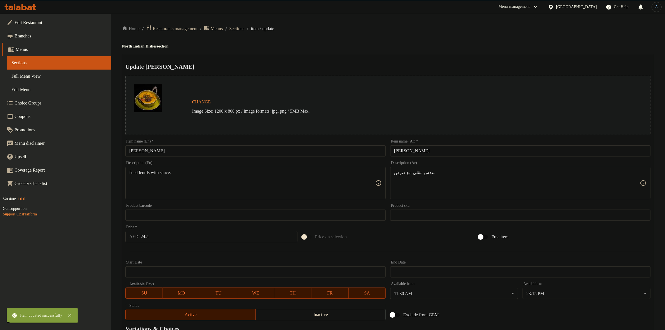
click at [254, 32] on ol "Home / Restaurants management / Menus / Sections / item / update" at bounding box center [387, 29] width 531 height 8
click at [244, 29] on span "Sections" at bounding box center [236, 28] width 15 height 7
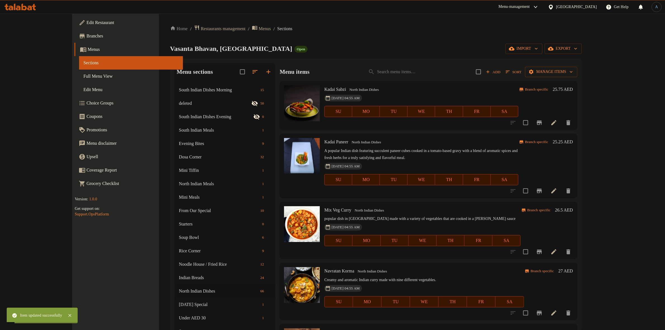
scroll to position [1464, 0]
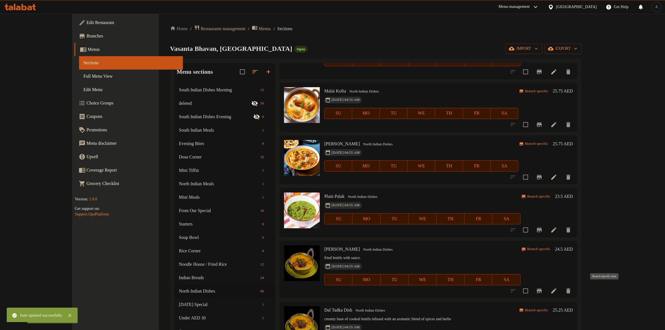
click at [541, 288] on icon "Branch-specific-item" at bounding box center [538, 290] width 5 height 4
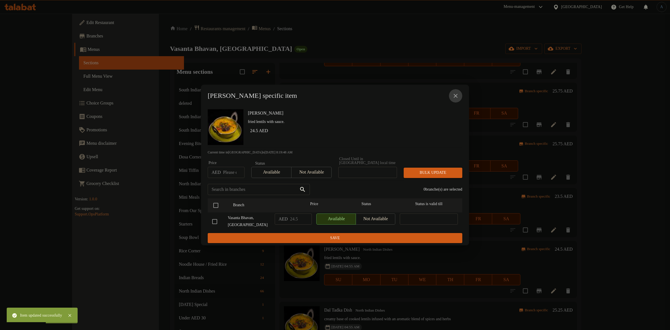
click at [453, 98] on icon "close" at bounding box center [455, 95] width 7 height 7
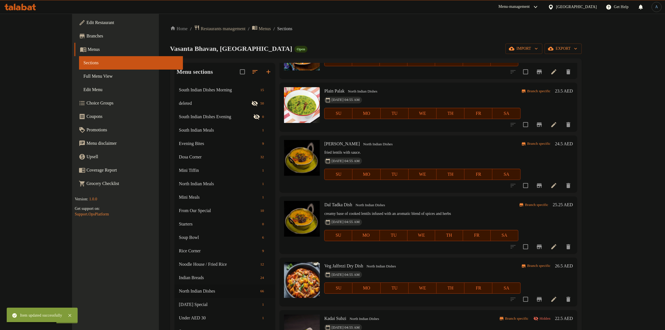
scroll to position [1604, 0]
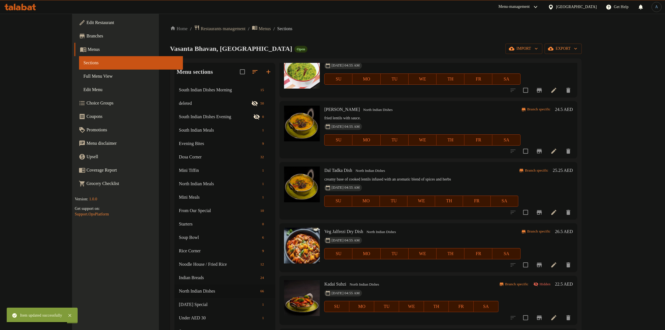
click at [557, 209] on icon at bounding box center [553, 212] width 7 height 7
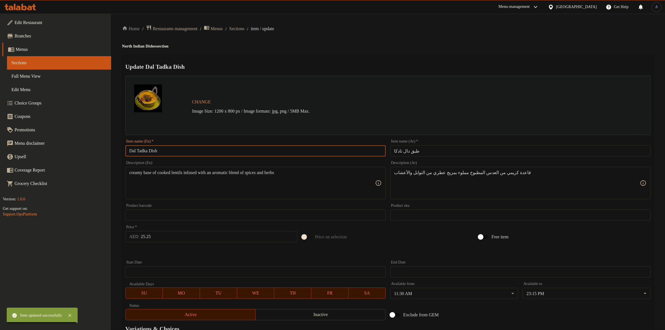
click at [166, 147] on input "Dal Tadka Dish" at bounding box center [255, 150] width 260 height 11
paste input "text"
type input "Dal Tadka"
click at [412, 153] on input "طبق دال تادكا" at bounding box center [520, 150] width 260 height 11
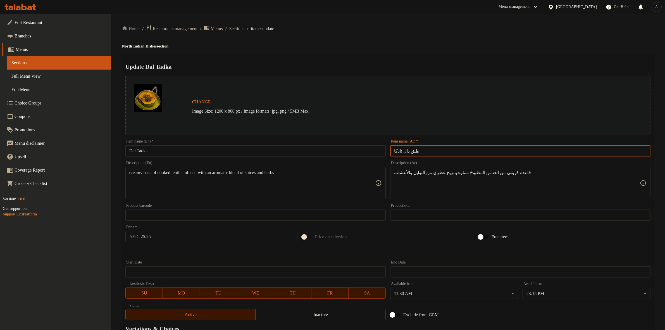
click at [412, 153] on input "طبق دال تادكا" at bounding box center [520, 150] width 260 height 11
type input "دال تادكا"
click at [425, 78] on div "Change Image Size: 1200 x 800 px / Image formats: jpg, png / 5MB Max." at bounding box center [387, 105] width 525 height 59
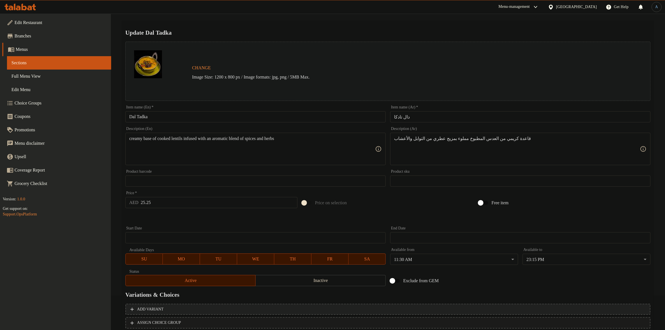
scroll to position [72, 0]
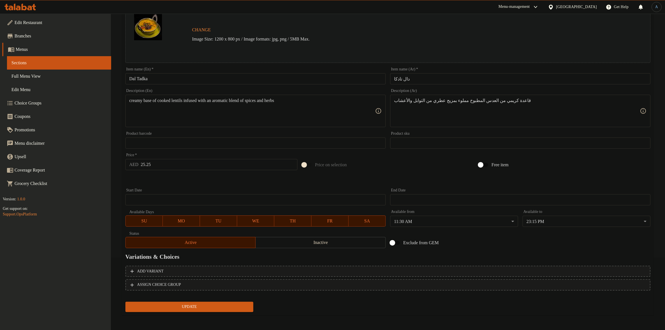
click at [193, 301] on button "Update" at bounding box center [189, 306] width 128 height 10
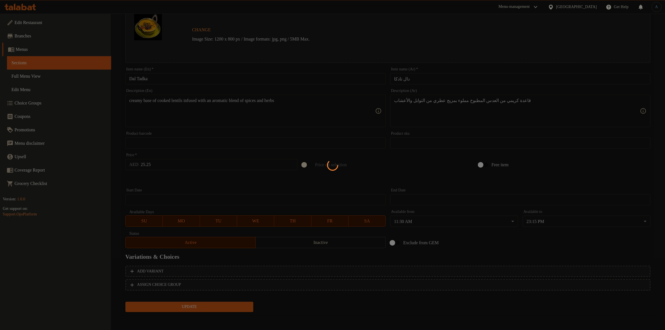
scroll to position [0, 0]
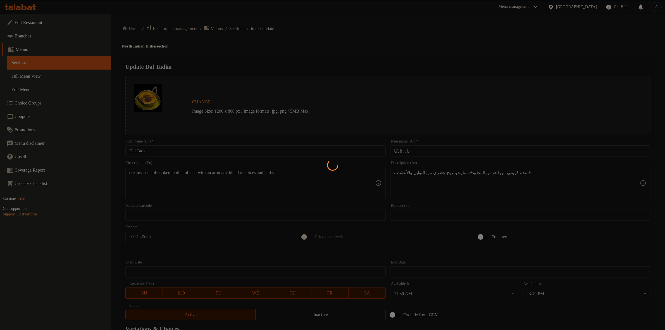
click at [174, 150] on div at bounding box center [332, 165] width 665 height 330
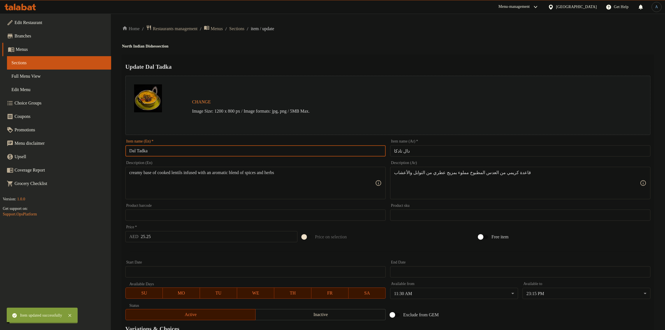
click at [174, 150] on input "Dal Tadka" at bounding box center [255, 150] width 260 height 11
click at [244, 32] on span "Sections" at bounding box center [236, 28] width 15 height 7
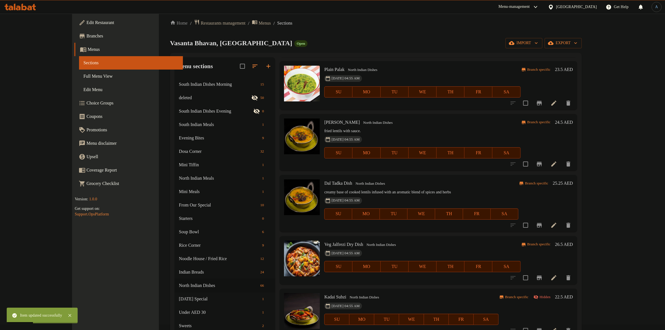
scroll to position [1595, 0]
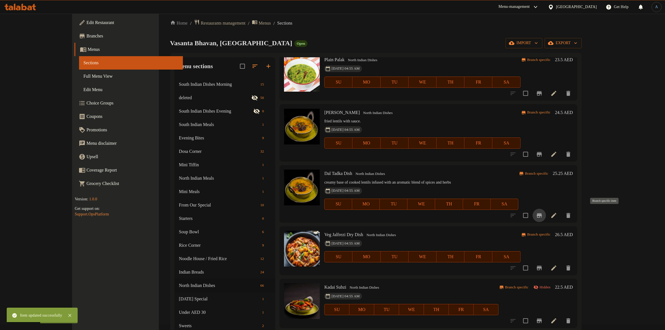
click at [542, 214] on icon "Branch-specific-item" at bounding box center [539, 215] width 7 height 7
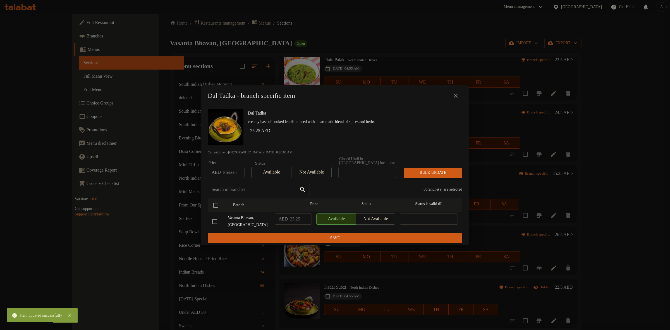
click at [457, 95] on icon "close" at bounding box center [455, 95] width 7 height 7
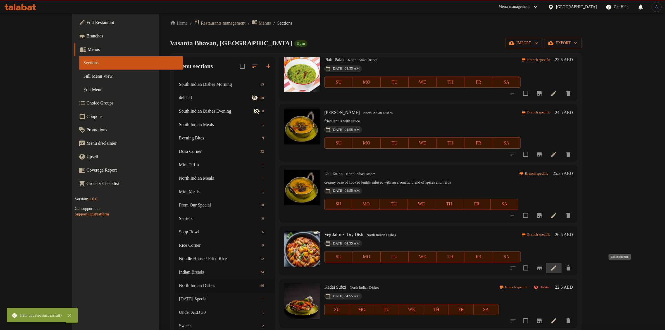
click at [557, 265] on icon at bounding box center [553, 267] width 7 height 7
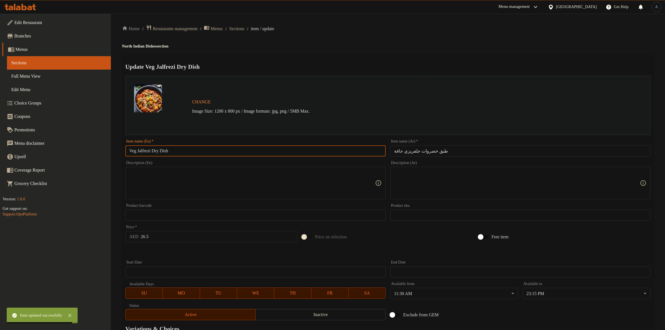
click at [210, 149] on input "Veg Jalfrezi Dry Dish" at bounding box center [255, 150] width 260 height 11
paste input "(Dry)"
type input "Veg Jalfrezi (Dry)"
click at [436, 151] on input "طبق خضروات جلفريزي جافة" at bounding box center [520, 150] width 260 height 11
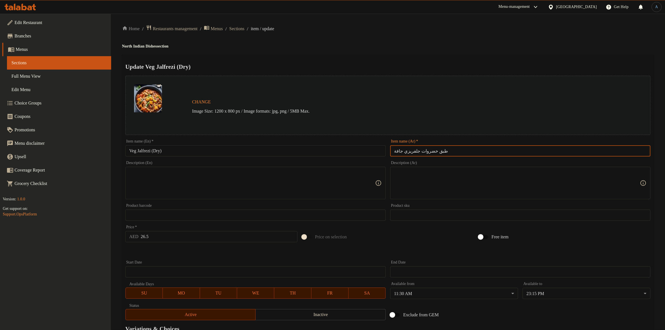
click at [436, 151] on input "طبق خضروات جلفريزي جافة" at bounding box center [520, 150] width 260 height 11
type input "خضروات جلفريزي جافة"
click at [442, 63] on h2 "Update Veg Jalfrezi (Dry)" at bounding box center [387, 67] width 525 height 8
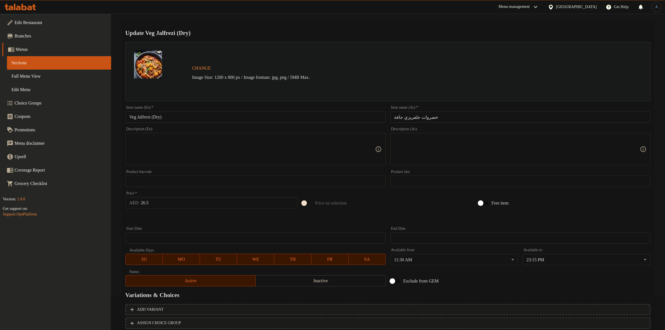
scroll to position [72, 0]
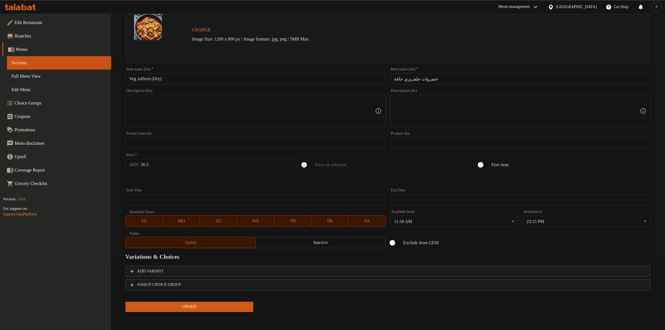
click at [191, 308] on span "Update" at bounding box center [189, 306] width 119 height 7
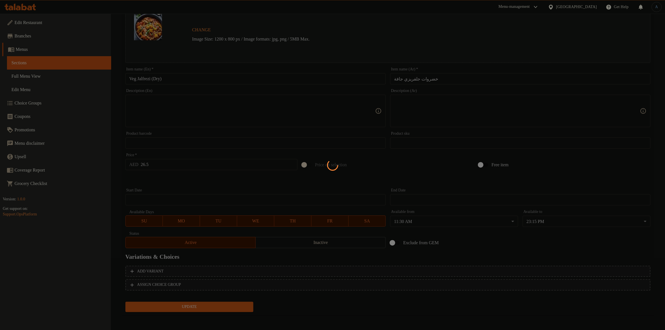
scroll to position [0, 0]
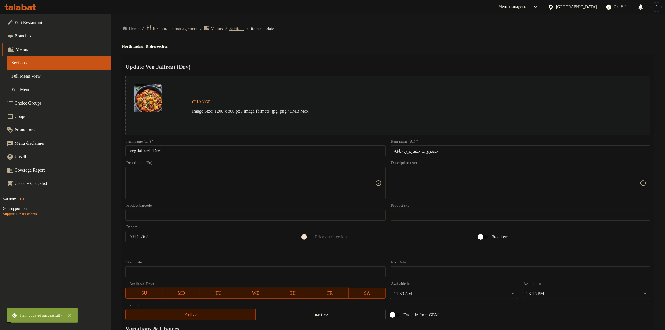
click at [244, 31] on span "Sections" at bounding box center [236, 28] width 15 height 7
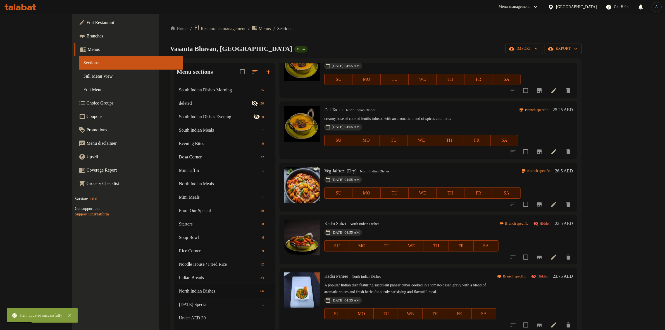
scroll to position [1665, 0]
click at [542, 205] on icon "Branch-specific-item" at bounding box center [539, 203] width 7 height 7
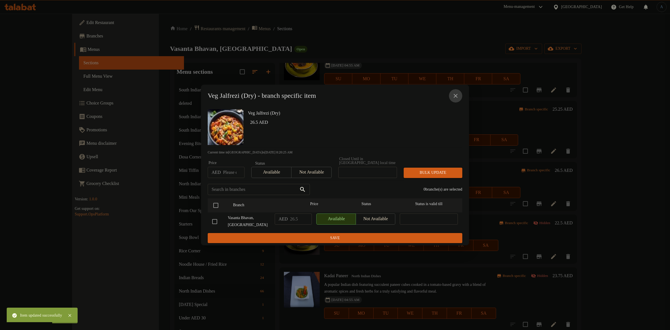
click at [454, 91] on button "close" at bounding box center [455, 95] width 13 height 13
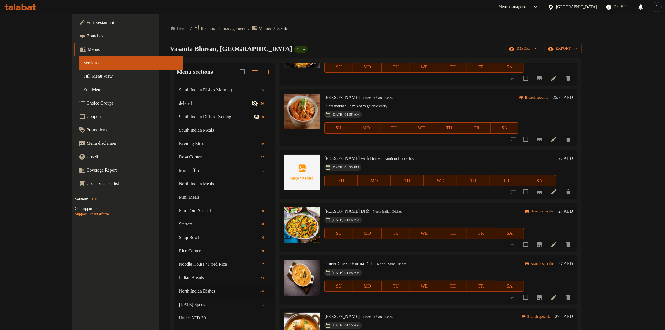
scroll to position [0, 0]
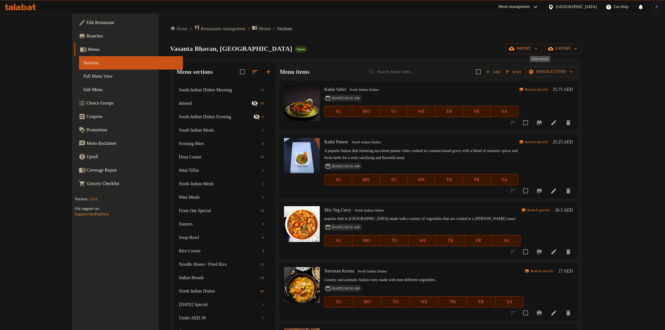
click at [484, 71] on input "checkbox" at bounding box center [478, 72] width 12 height 12
checkbox input "true"
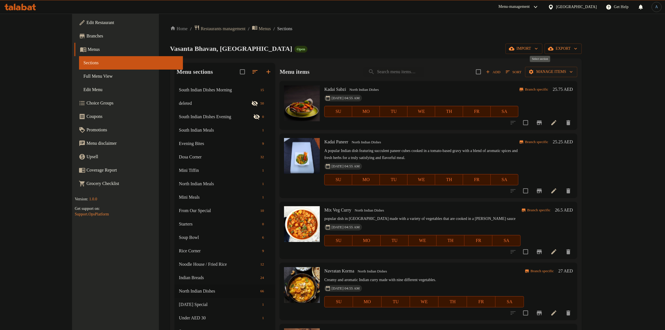
checkbox input "true"
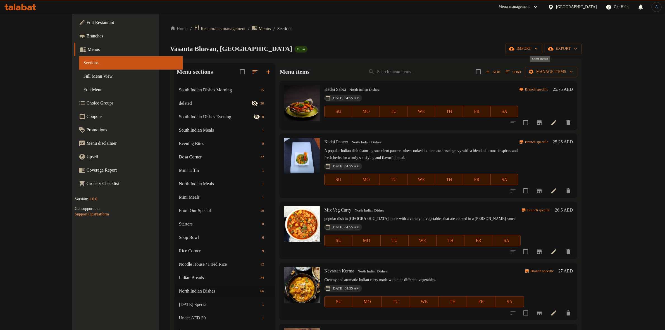
checkbox input "true"
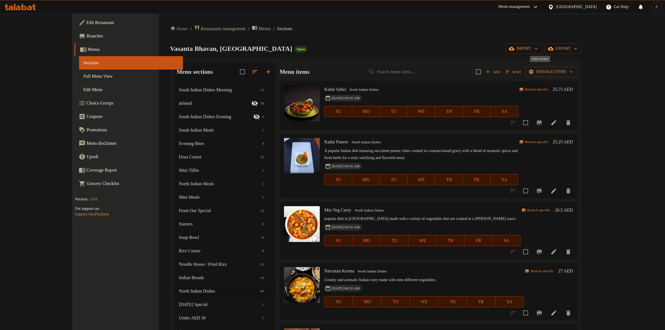
checkbox input "true"
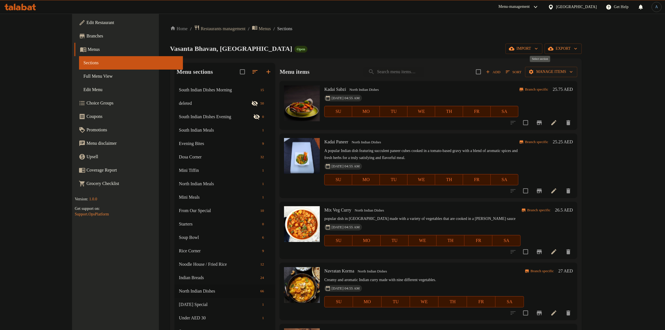
checkbox input "true"
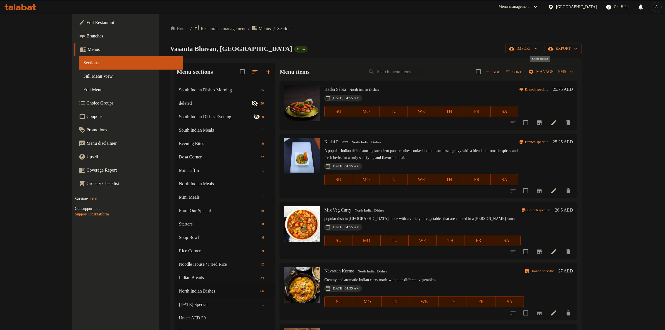
checkbox input "true"
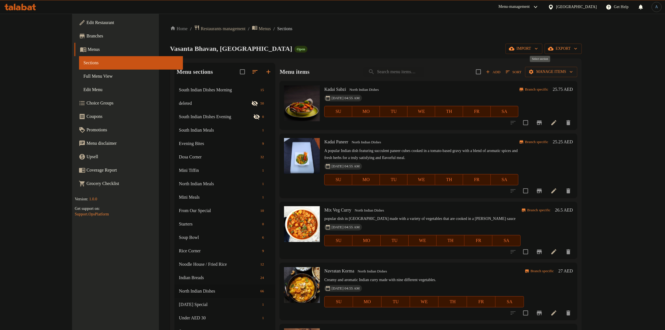
checkbox input "true"
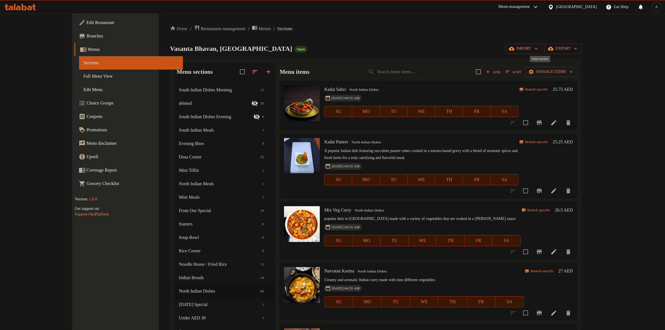
checkbox input "true"
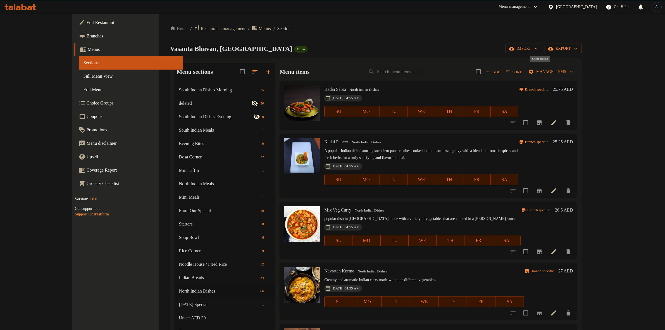
checkbox input "true"
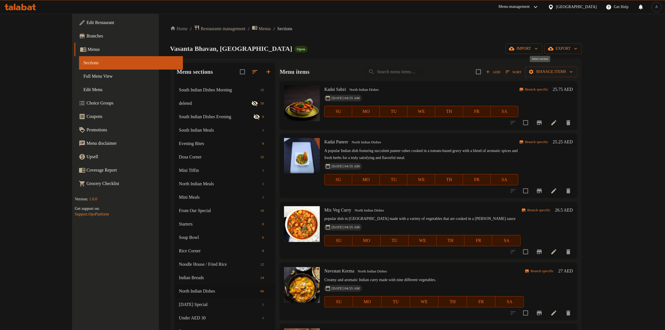
checkbox input "true"
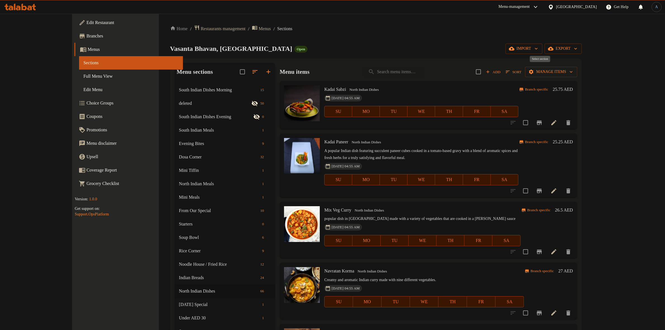
checkbox input "true"
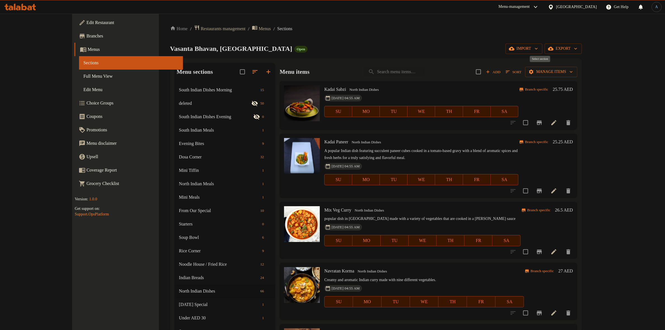
checkbox input "true"
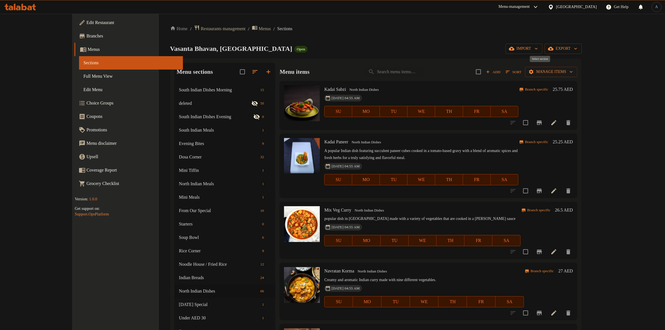
checkbox input "true"
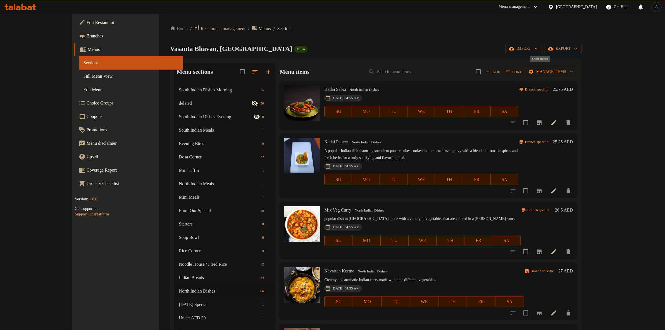
checkbox input "true"
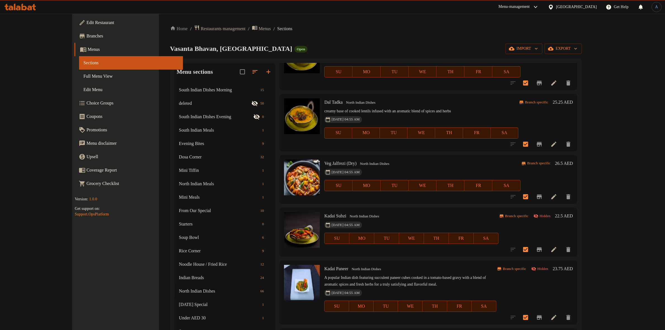
scroll to position [1690, 0]
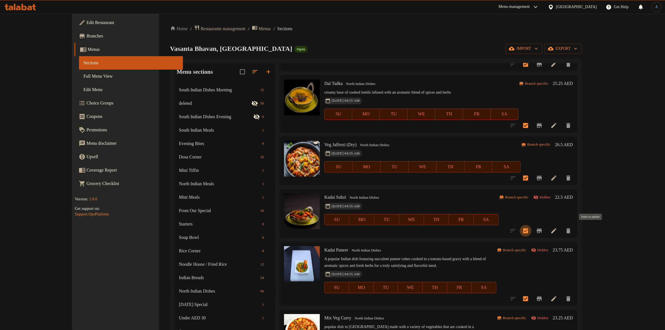
click at [531, 229] on input "checkbox" at bounding box center [525, 231] width 12 height 12
checkbox input "false"
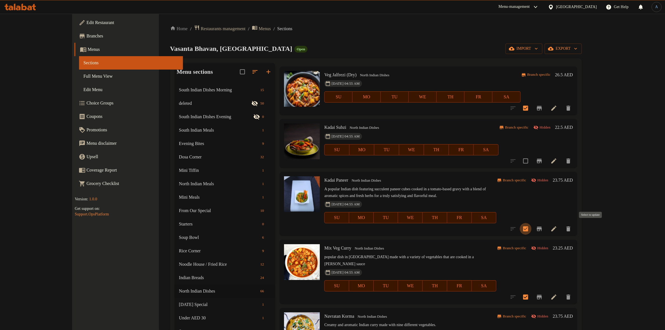
click at [531, 228] on input "checkbox" at bounding box center [525, 229] width 12 height 12
checkbox input "false"
click at [531, 291] on input "checkbox" at bounding box center [525, 297] width 12 height 12
checkbox input "false"
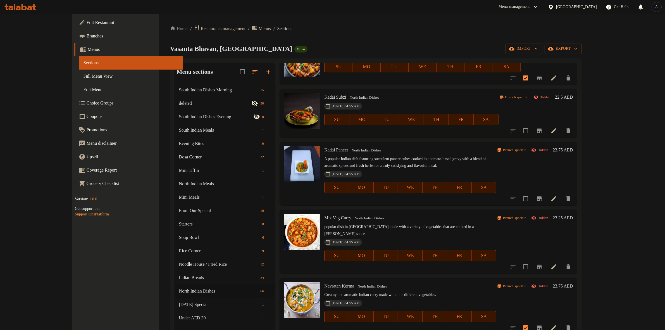
scroll to position [1830, 0]
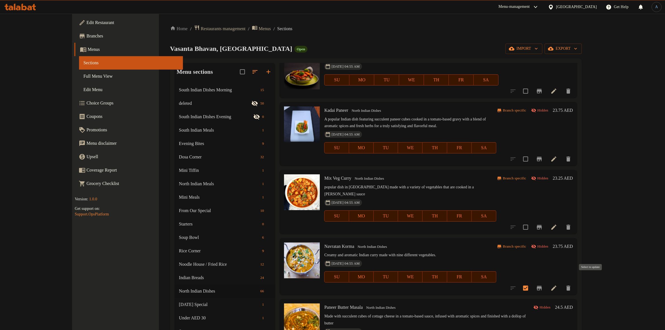
click at [531, 282] on input "checkbox" at bounding box center [525, 288] width 12 height 12
checkbox input "false"
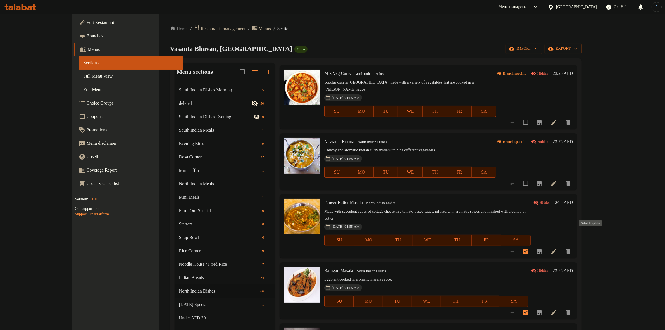
click at [531, 245] on input "checkbox" at bounding box center [525, 251] width 12 height 12
checkbox input "false"
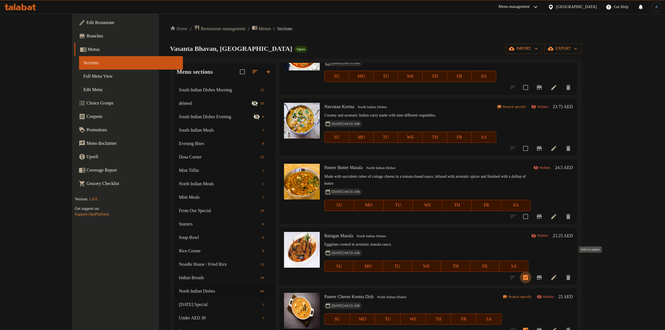
click at [531, 271] on input "checkbox" at bounding box center [525, 277] width 12 height 12
checkbox input "false"
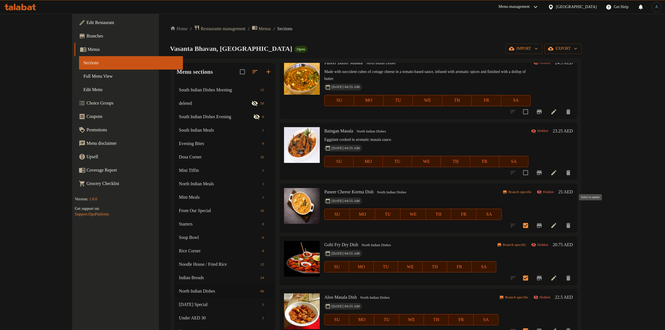
click at [531, 219] on input "checkbox" at bounding box center [525, 225] width 12 height 12
checkbox input "false"
click at [531, 272] on input "checkbox" at bounding box center [525, 278] width 12 height 12
checkbox input "false"
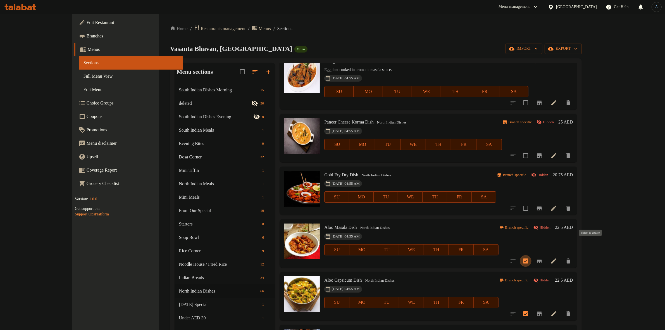
click at [531, 255] on input "checkbox" at bounding box center [525, 261] width 12 height 12
checkbox input "false"
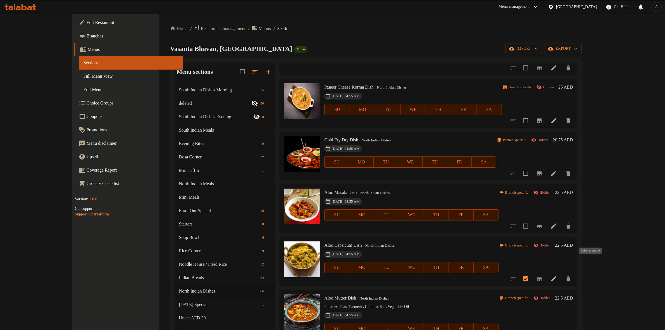
click at [531, 273] on input "checkbox" at bounding box center [525, 279] width 12 height 12
checkbox input "false"
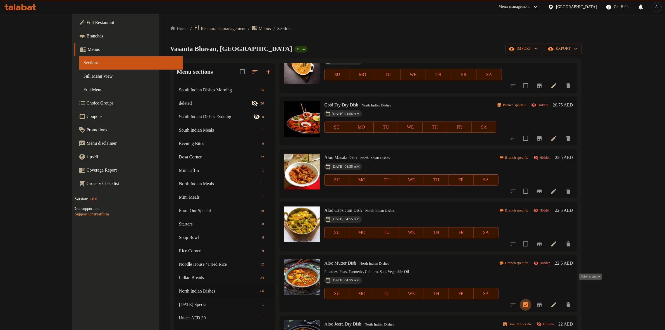
click at [531, 299] on input "checkbox" at bounding box center [525, 305] width 12 height 12
checkbox input "false"
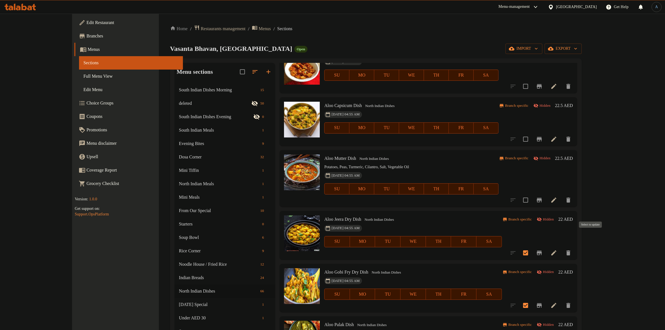
click at [531, 247] on input "checkbox" at bounding box center [525, 253] width 12 height 12
checkbox input "false"
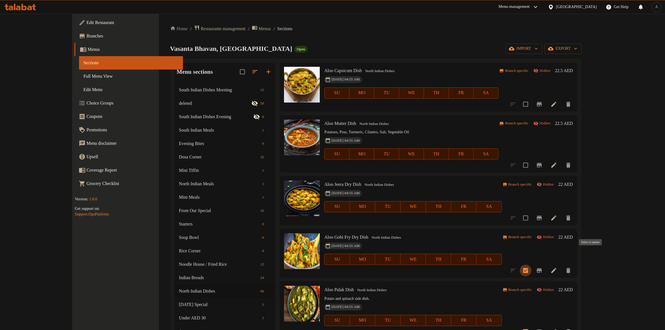
click at [531, 264] on input "checkbox" at bounding box center [525, 270] width 12 height 12
checkbox input "false"
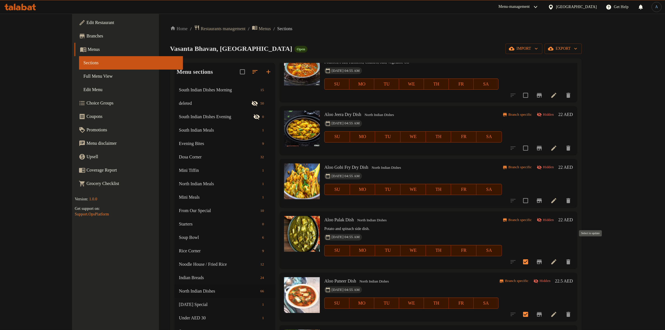
click at [531, 256] on input "checkbox" at bounding box center [525, 262] width 12 height 12
checkbox input "false"
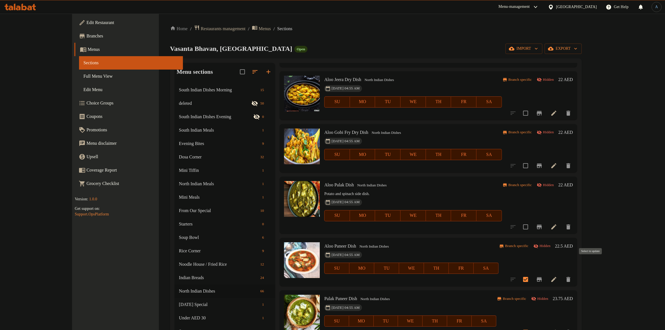
click at [531, 273] on input "checkbox" at bounding box center [525, 279] width 12 height 12
checkbox input "false"
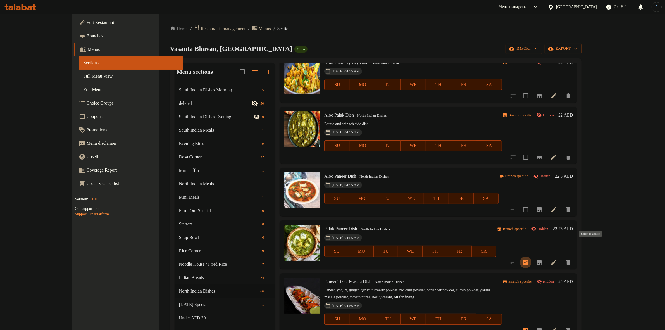
click at [531, 256] on input "checkbox" at bounding box center [525, 262] width 12 height 12
checkbox input "false"
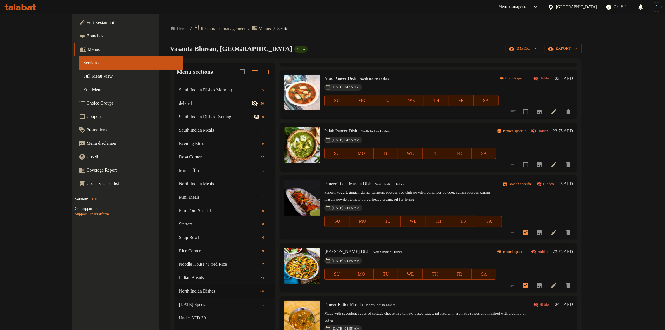
scroll to position [2632, 0]
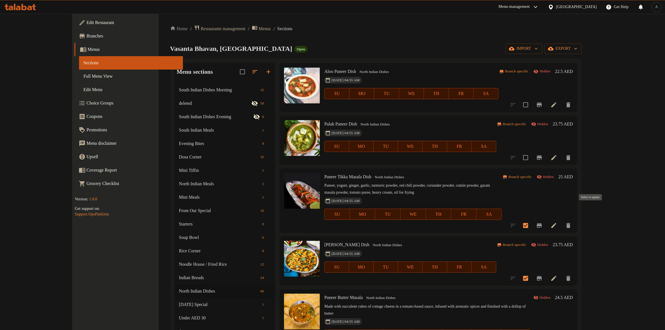
click at [531, 219] on input "checkbox" at bounding box center [525, 225] width 12 height 12
checkbox input "false"
click at [531, 272] on input "checkbox" at bounding box center [525, 278] width 12 height 12
checkbox input "false"
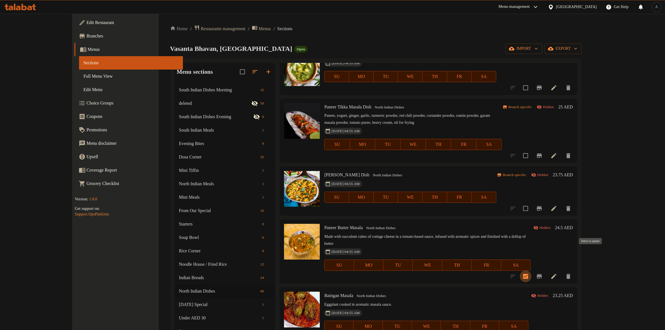
click at [531, 270] on input "checkbox" at bounding box center [525, 276] width 12 height 12
checkbox input "false"
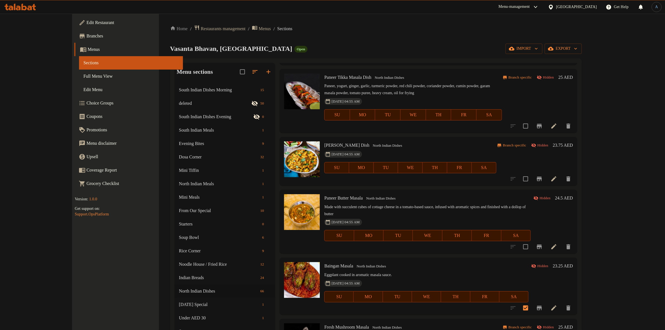
scroll to position [2772, 0]
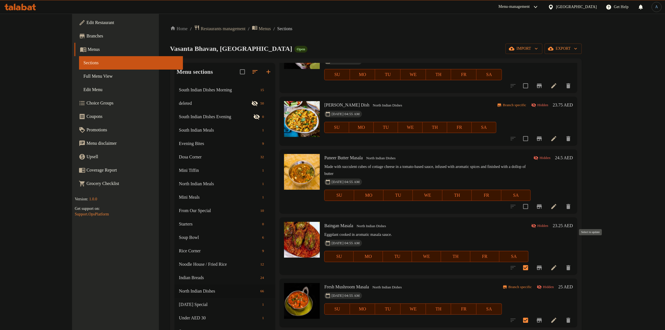
click at [531, 262] on input "checkbox" at bounding box center [525, 268] width 12 height 12
checkbox input "false"
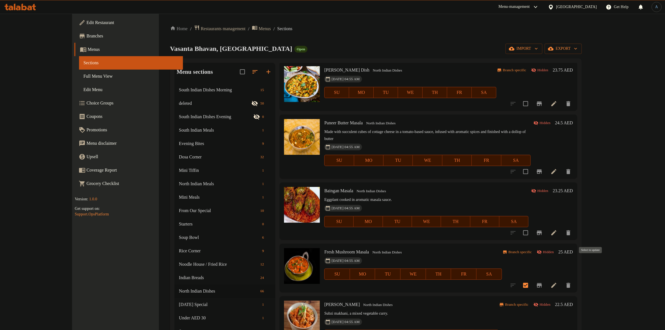
click at [531, 279] on input "checkbox" at bounding box center [525, 285] width 12 height 12
checkbox input "false"
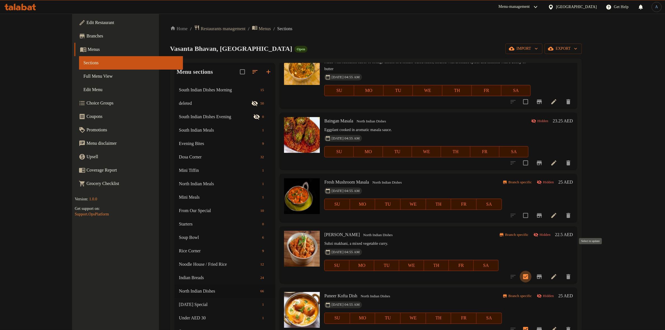
click at [531, 270] on input "checkbox" at bounding box center [525, 276] width 12 height 12
checkbox input "false"
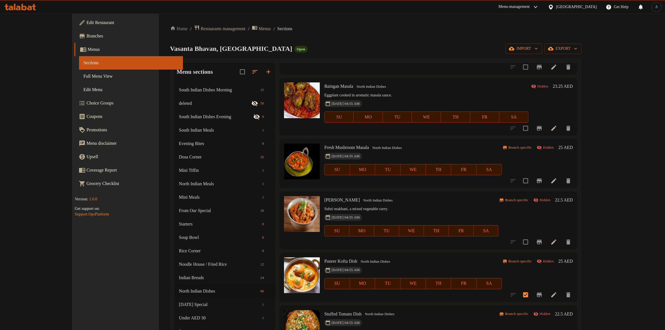
scroll to position [2911, 0]
click at [531, 288] on input "checkbox" at bounding box center [525, 294] width 12 height 12
checkbox input "false"
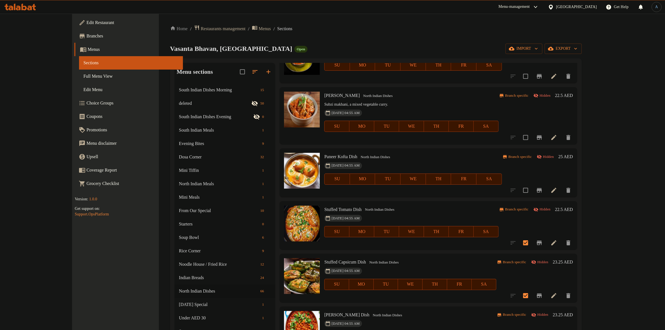
scroll to position [3016, 0]
click at [531, 236] on input "checkbox" at bounding box center [525, 242] width 12 height 12
checkbox input "false"
click at [531, 289] on input "checkbox" at bounding box center [525, 295] width 12 height 12
checkbox input "false"
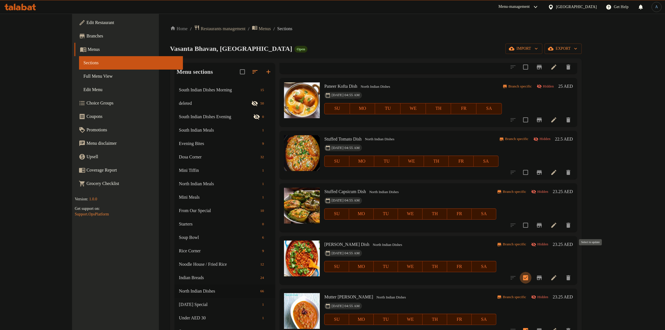
click at [531, 272] on input "checkbox" at bounding box center [525, 278] width 12 height 12
checkbox input "false"
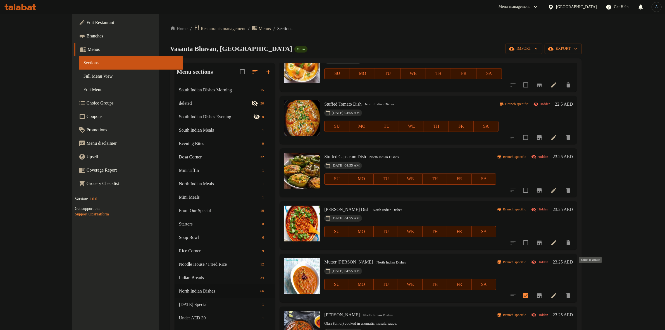
click at [531, 289] on input "checkbox" at bounding box center [525, 295] width 12 height 12
checkbox input "false"
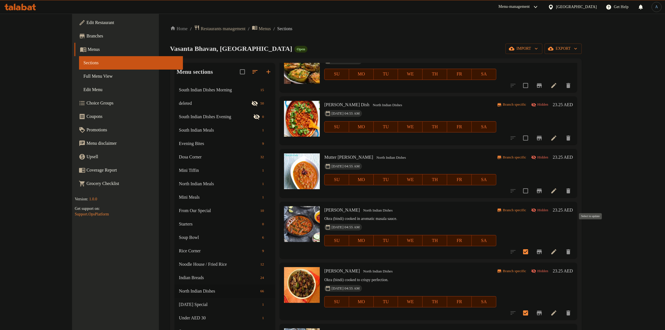
click at [531, 246] on input "checkbox" at bounding box center [525, 252] width 12 height 12
checkbox input "false"
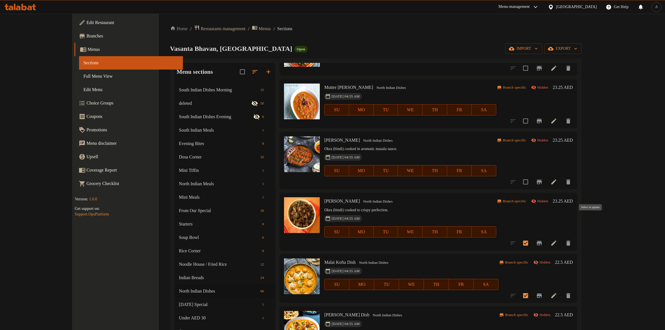
click at [531, 237] on input "checkbox" at bounding box center [525, 243] width 12 height 12
checkbox input "false"
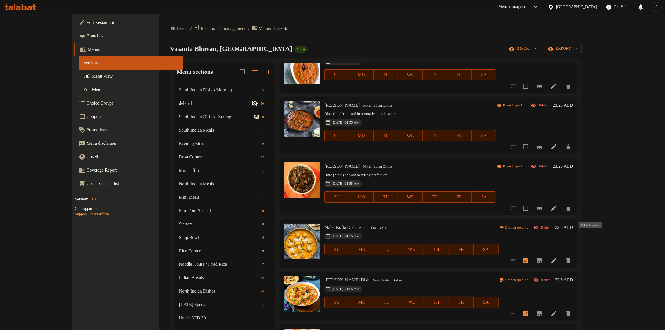
click at [531, 255] on input "checkbox" at bounding box center [525, 261] width 12 height 12
checkbox input "false"
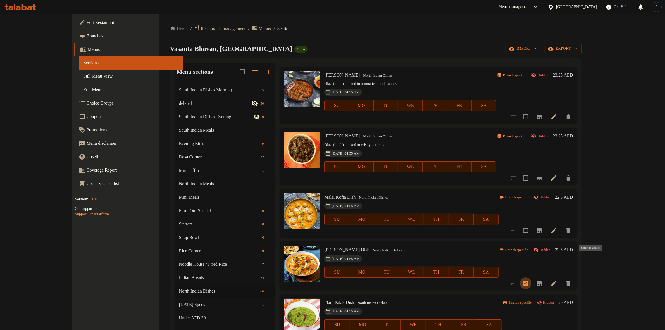
click at [531, 277] on input "checkbox" at bounding box center [525, 283] width 12 height 12
checkbox input "false"
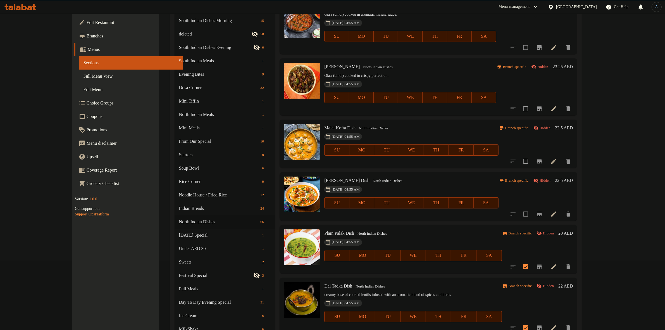
scroll to position [70, 0]
click at [531, 260] on input "checkbox" at bounding box center [525, 266] width 12 height 12
checkbox input "false"
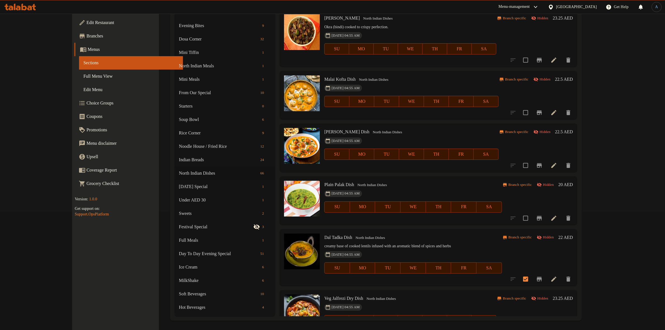
scroll to position [119, 0]
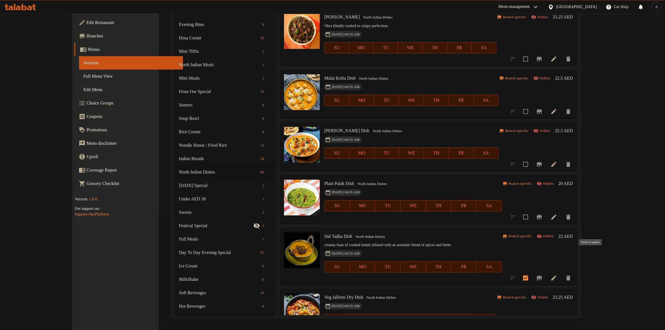
click at [531, 272] on input "checkbox" at bounding box center [525, 278] width 12 height 12
checkbox input "false"
click at [531, 325] on input "checkbox" at bounding box center [525, 331] width 12 height 12
checkbox input "false"
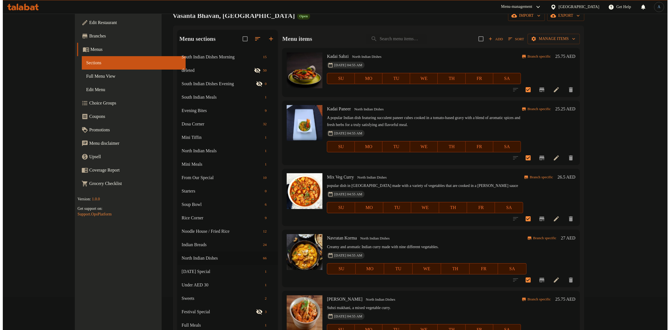
scroll to position [0, 0]
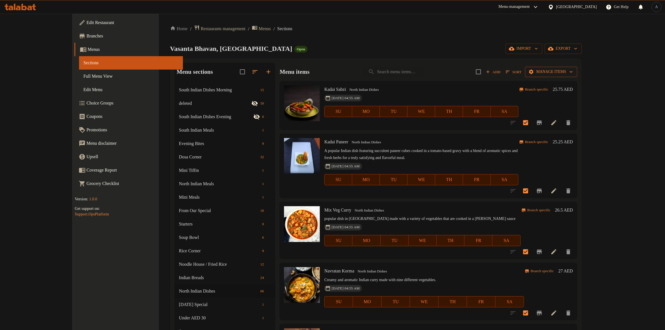
click at [572, 71] on span "Manage items" at bounding box center [550, 71] width 43 height 7
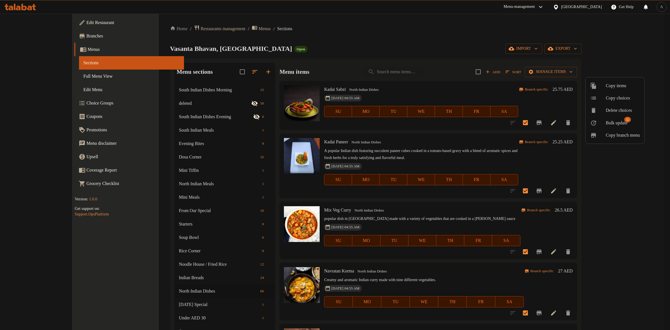
click at [620, 126] on span "Bulk update" at bounding box center [617, 122] width 22 height 7
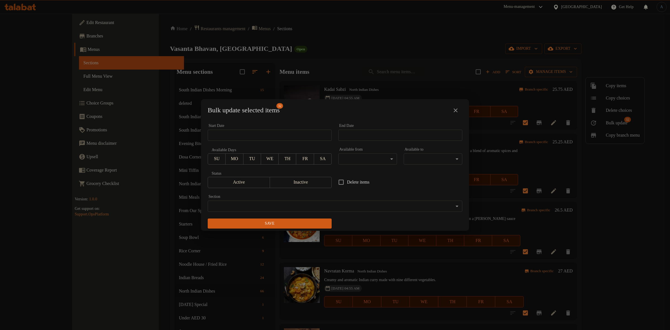
click at [367, 158] on body "​ Menu-management United Arab Emirates Get Help A Edit Restaurant Branches Menu…" at bounding box center [335, 172] width 670 height 316
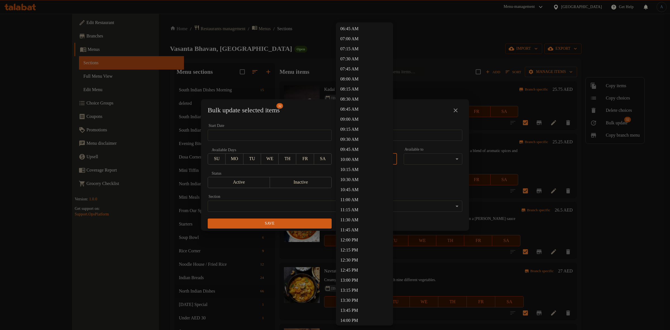
scroll to position [279, 0]
click at [352, 212] on li "11:30 AM" at bounding box center [364, 213] width 57 height 10
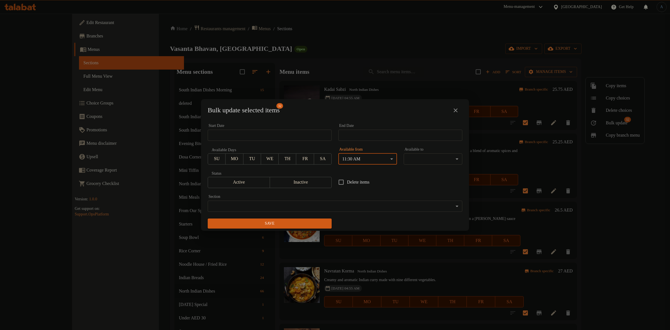
click at [418, 156] on body "​ Menu-management United Arab Emirates Get Help A Edit Restaurant Branches Menu…" at bounding box center [335, 172] width 670 height 316
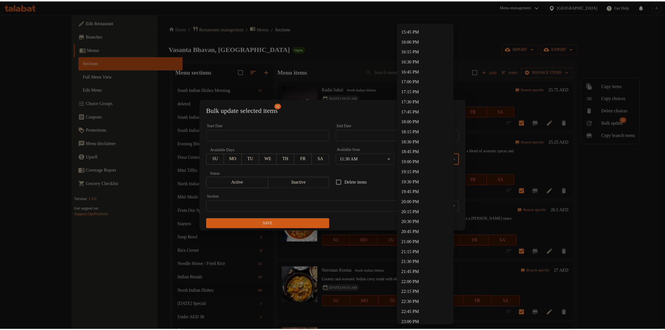
scroll to position [676, 0]
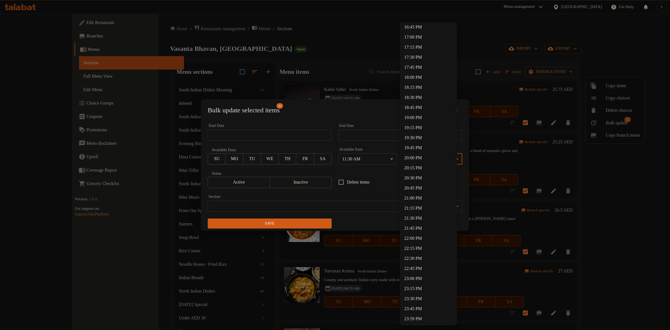
click at [414, 277] on li "23:00 PM" at bounding box center [428, 278] width 57 height 10
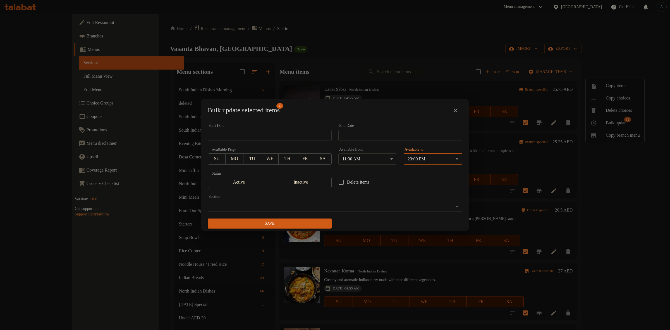
click at [394, 179] on div "Delete items" at bounding box center [400, 182] width 131 height 18
click at [318, 224] on span "Save" at bounding box center [269, 223] width 115 height 7
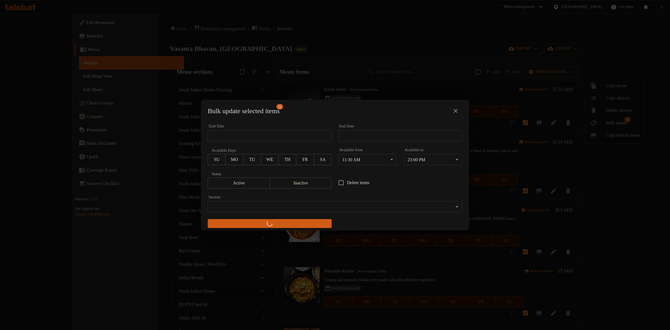
checkbox input "false"
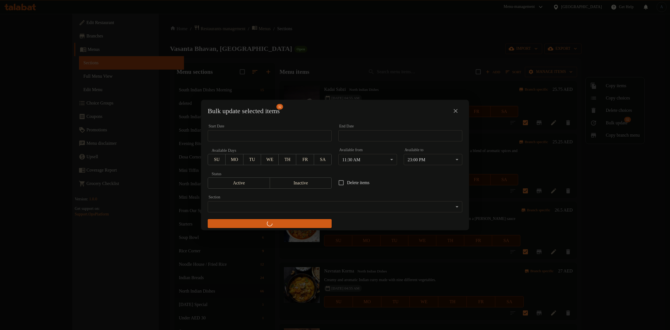
checkbox input "false"
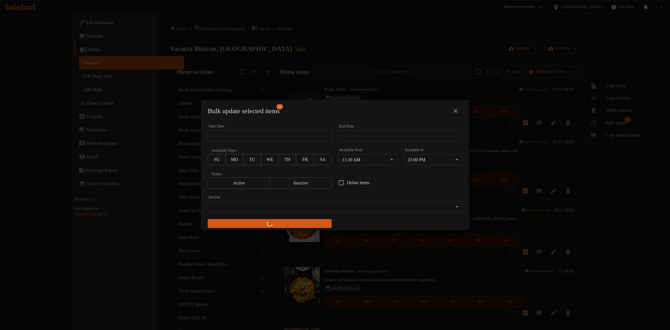
checkbox input "false"
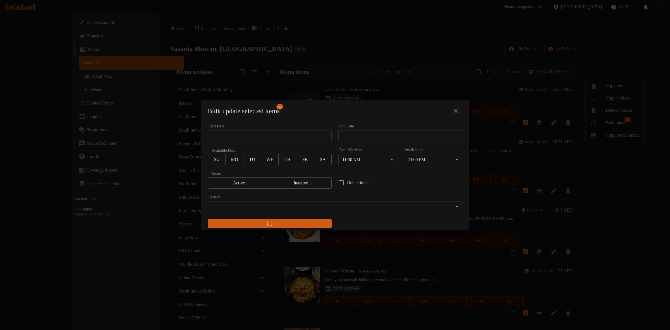
checkbox input "false"
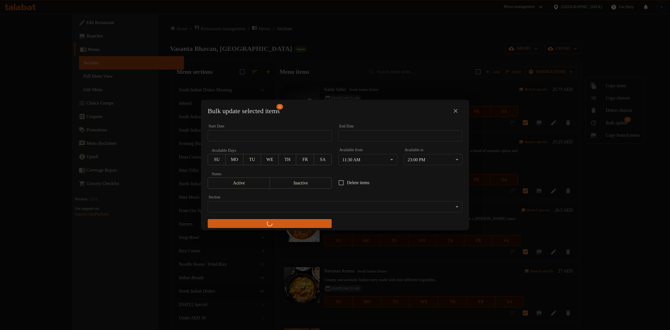
checkbox input "false"
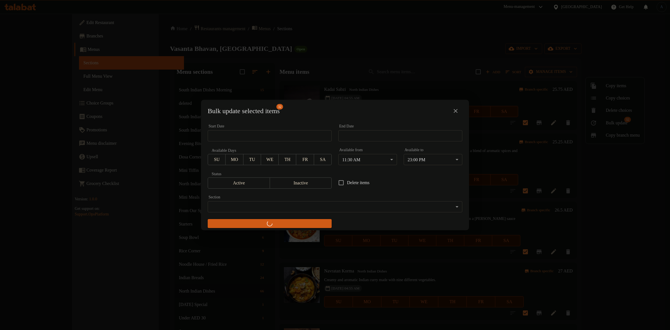
checkbox input "false"
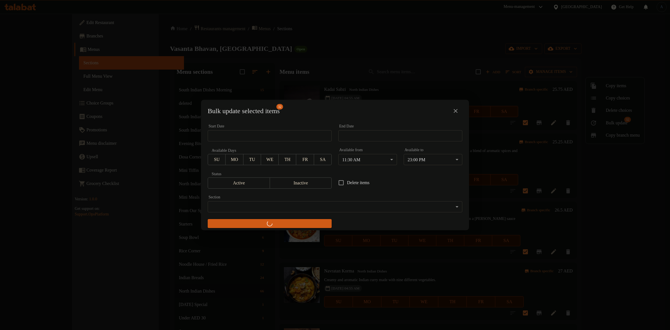
checkbox input "false"
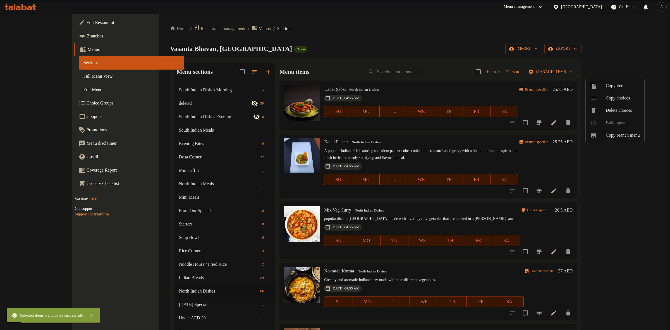
click at [341, 86] on div at bounding box center [335, 165] width 670 height 330
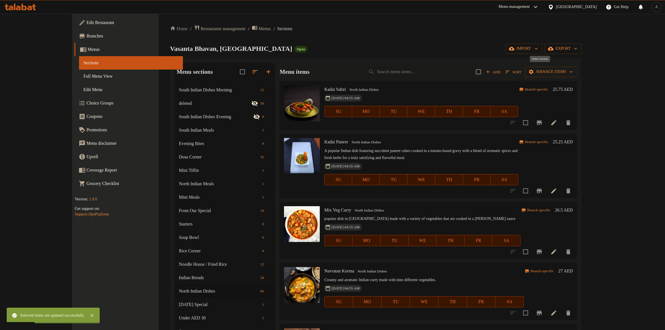
click at [484, 71] on input "checkbox" at bounding box center [478, 72] width 12 height 12
checkbox input "true"
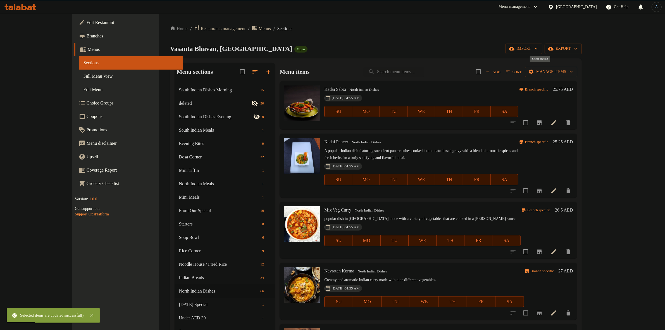
checkbox input "true"
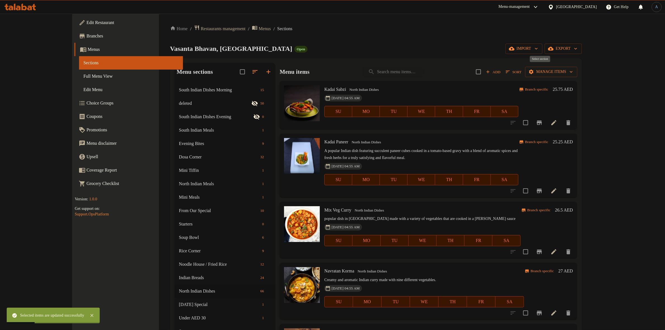
checkbox input "true"
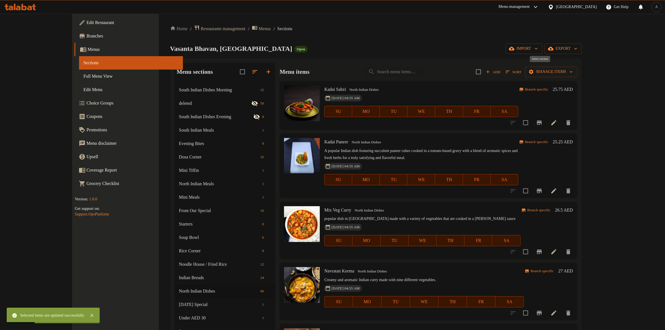
checkbox input "true"
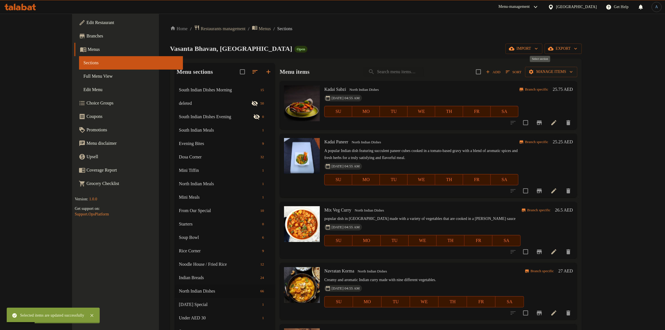
checkbox input "true"
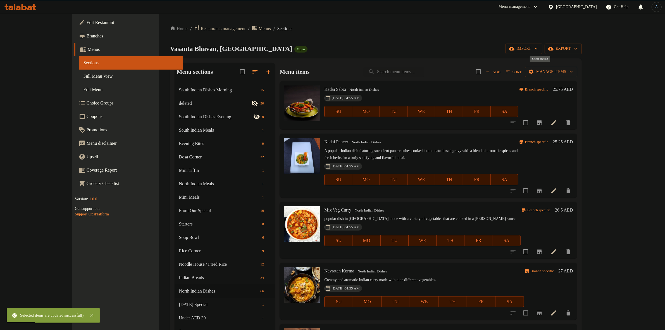
checkbox input "true"
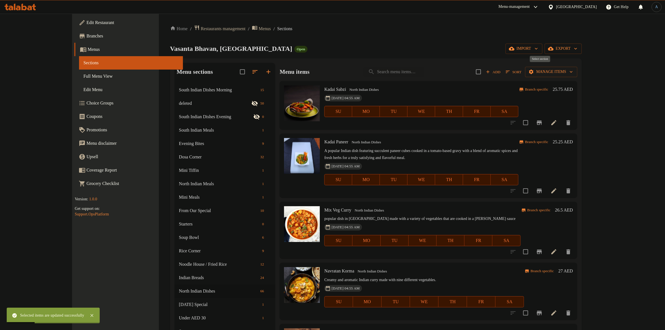
checkbox input "true"
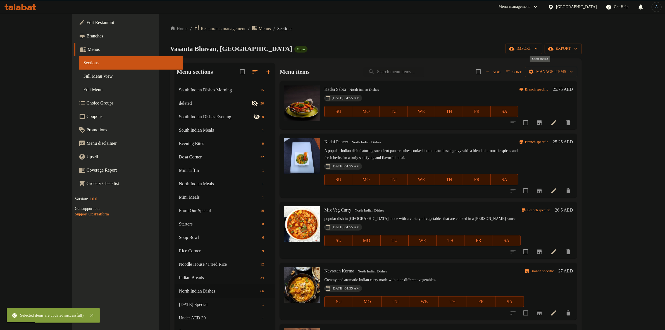
checkbox input "true"
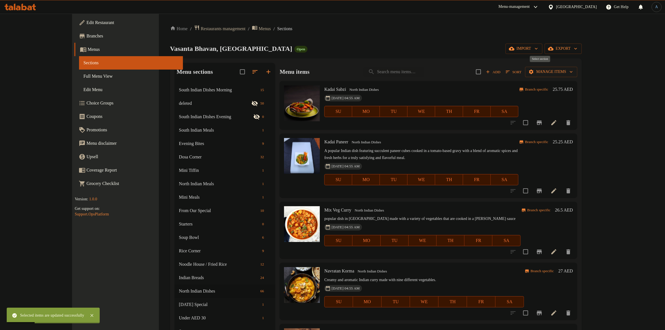
checkbox input "true"
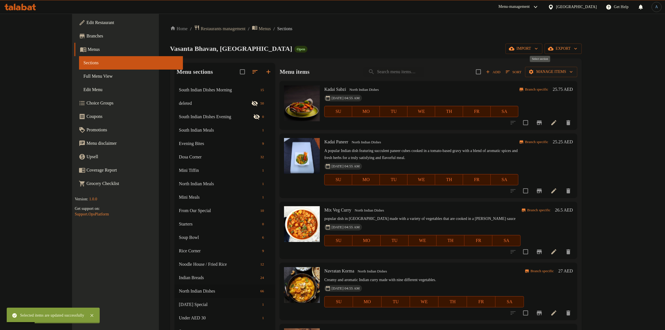
checkbox input "true"
drag, startPoint x: 597, startPoint y: 120, endPoint x: 592, endPoint y: 123, distance: 5.7
click at [531, 120] on input "checkbox" at bounding box center [525, 123] width 12 height 12
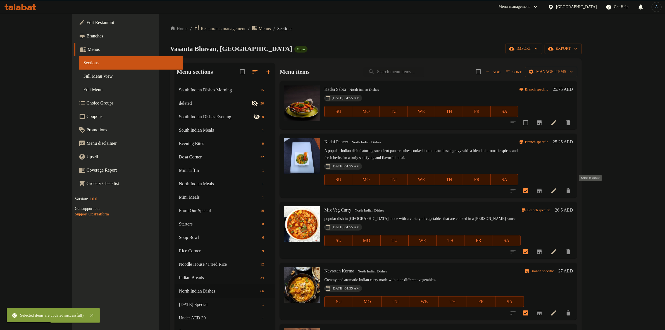
click at [531, 190] on input "checkbox" at bounding box center [525, 191] width 12 height 12
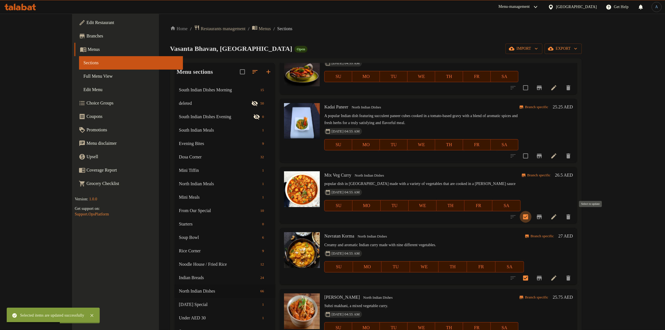
click at [531, 211] on input "checkbox" at bounding box center [525, 217] width 12 height 12
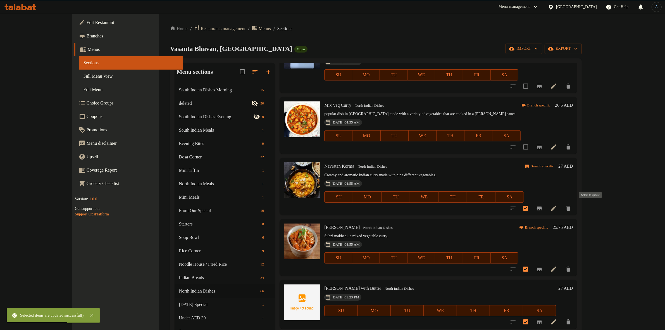
click at [531, 209] on input "checkbox" at bounding box center [525, 208] width 12 height 12
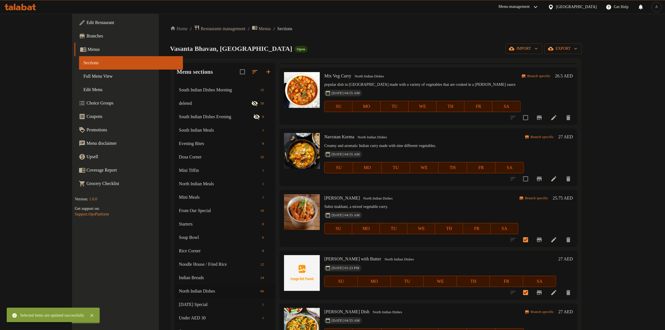
scroll to position [174, 0]
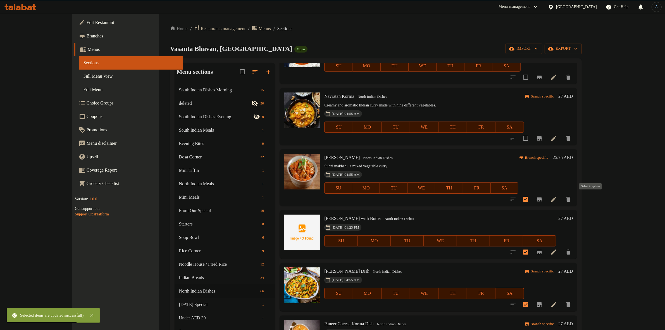
drag, startPoint x: 593, startPoint y: 195, endPoint x: 594, endPoint y: 211, distance: 16.2
click at [531, 195] on input "checkbox" at bounding box center [525, 199] width 12 height 12
click at [531, 249] on input "checkbox" at bounding box center [525, 252] width 12 height 12
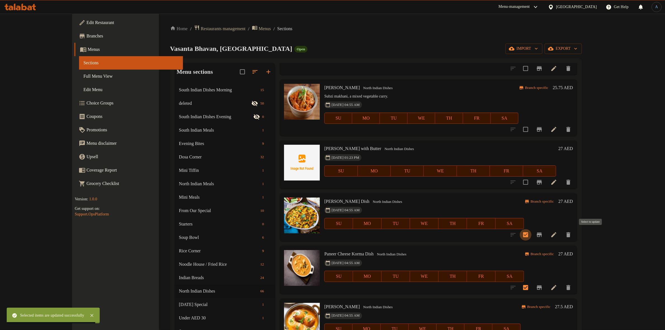
click at [531, 234] on input "checkbox" at bounding box center [525, 235] width 12 height 12
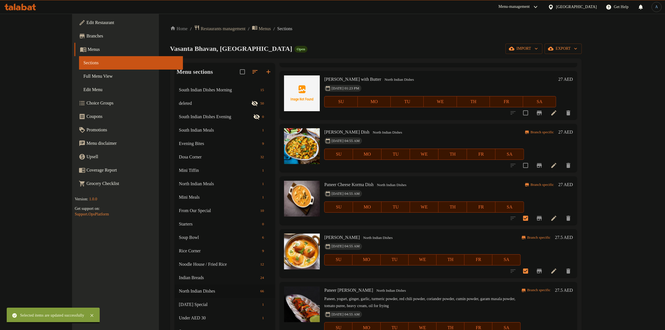
scroll to position [314, 0]
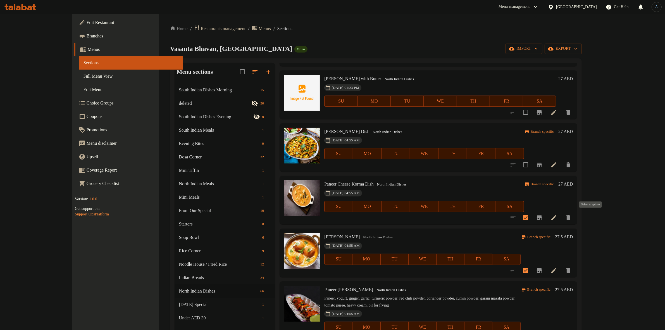
click at [531, 221] on input "checkbox" at bounding box center [525, 218] width 12 height 12
click at [531, 269] on input "checkbox" at bounding box center [525, 270] width 12 height 12
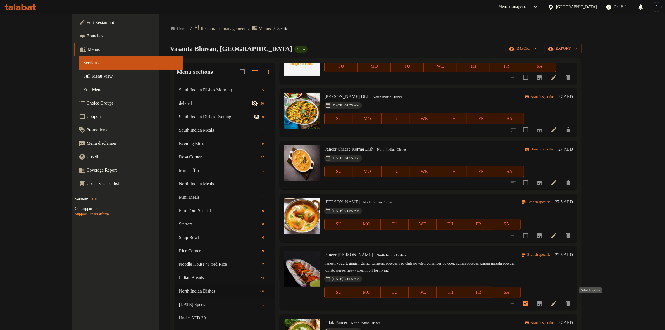
click at [531, 303] on input "checkbox" at bounding box center [525, 303] width 12 height 12
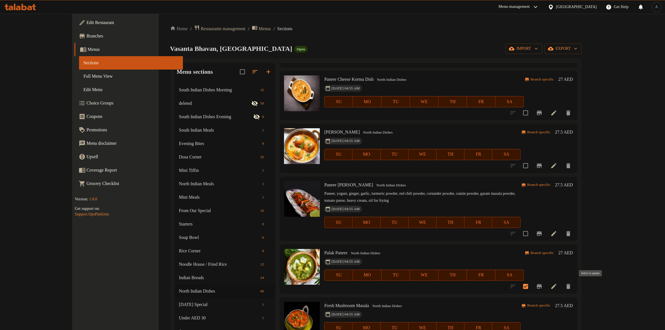
click at [531, 286] on input "checkbox" at bounding box center [525, 286] width 12 height 12
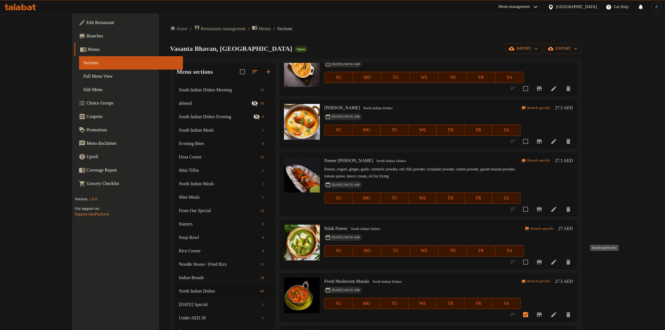
scroll to position [488, 0]
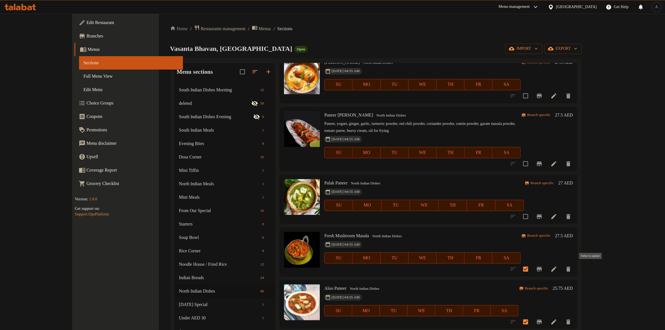
click at [531, 270] on input "checkbox" at bounding box center [525, 269] width 12 height 12
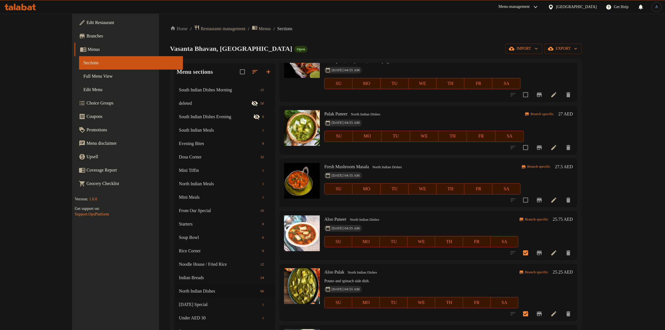
scroll to position [558, 0]
click at [531, 251] on input "checkbox" at bounding box center [525, 252] width 12 height 12
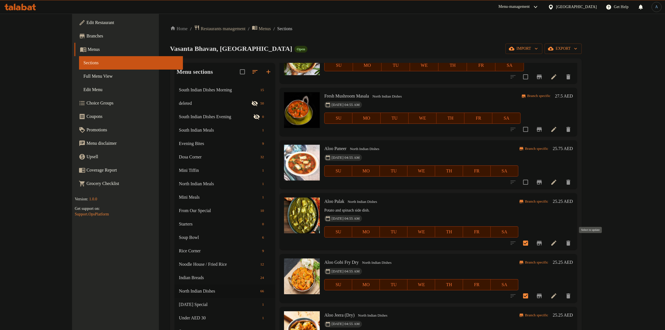
click at [531, 244] on input "checkbox" at bounding box center [525, 243] width 12 height 12
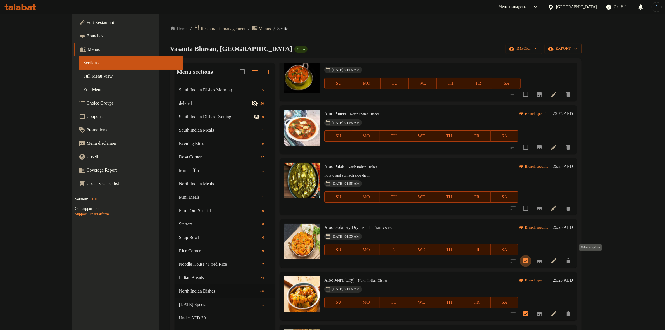
click at [531, 258] on input "checkbox" at bounding box center [525, 261] width 12 height 12
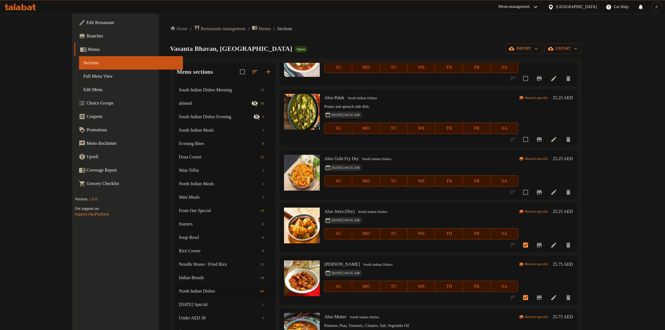
scroll to position [767, 0]
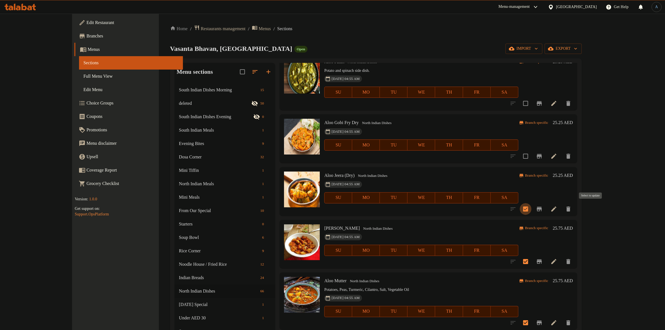
click at [531, 207] on input "checkbox" at bounding box center [525, 209] width 12 height 12
click at [531, 259] on input "checkbox" at bounding box center [525, 261] width 12 height 12
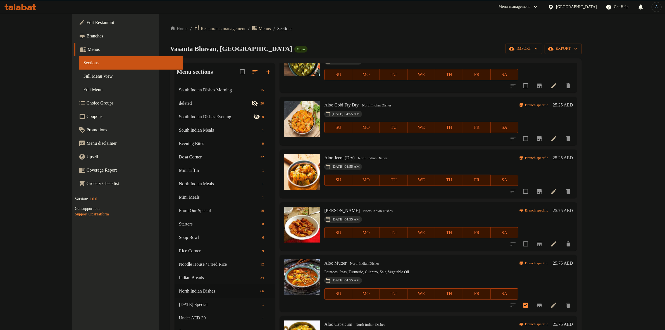
scroll to position [802, 0]
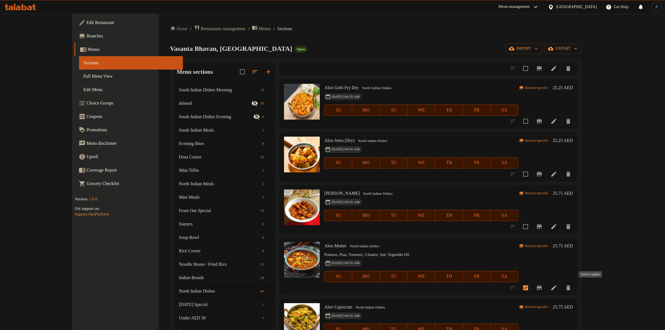
click at [531, 286] on input "checkbox" at bounding box center [525, 288] width 12 height 12
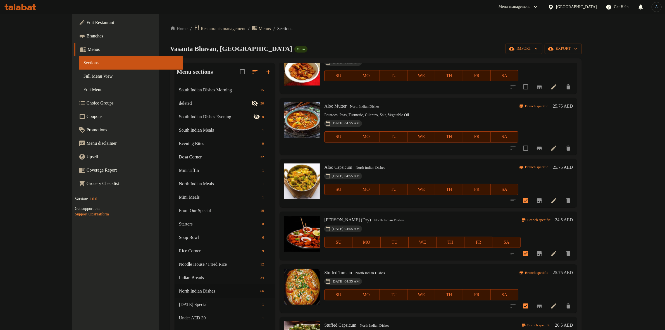
scroll to position [977, 0]
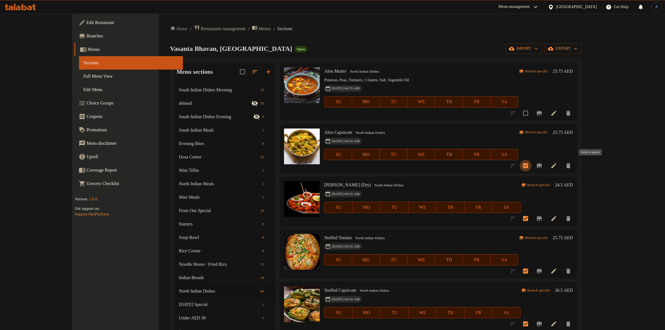
click at [531, 167] on input "checkbox" at bounding box center [525, 166] width 12 height 12
click at [531, 213] on input "checkbox" at bounding box center [525, 218] width 12 height 12
click at [531, 270] on input "checkbox" at bounding box center [525, 271] width 12 height 12
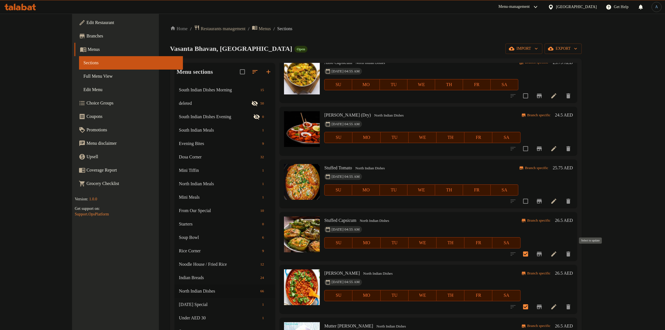
click at [531, 253] on input "checkbox" at bounding box center [525, 254] width 12 height 12
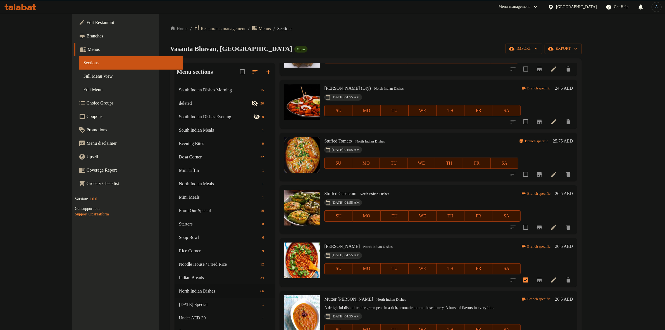
scroll to position [1116, 0]
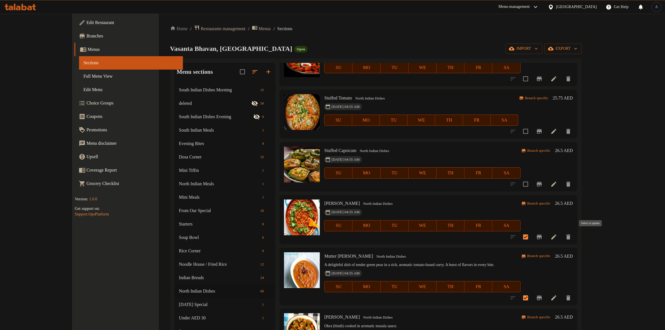
click at [531, 235] on input "checkbox" at bounding box center [525, 237] width 12 height 12
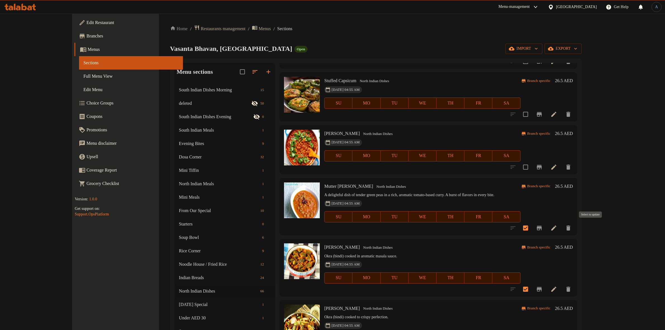
click at [531, 224] on input "checkbox" at bounding box center [525, 228] width 12 height 12
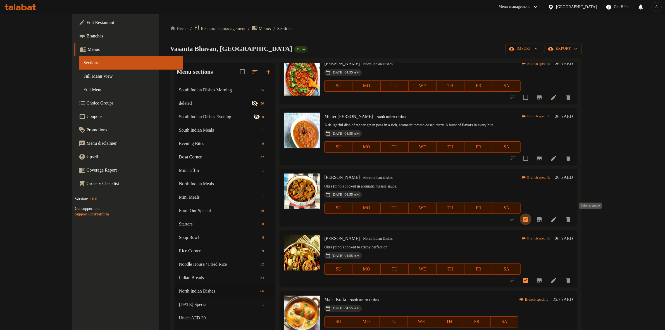
click at [531, 216] on input "checkbox" at bounding box center [525, 219] width 12 height 12
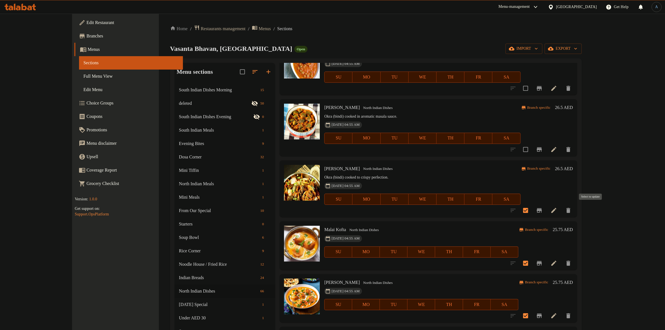
click at [531, 211] on input "checkbox" at bounding box center [525, 210] width 12 height 12
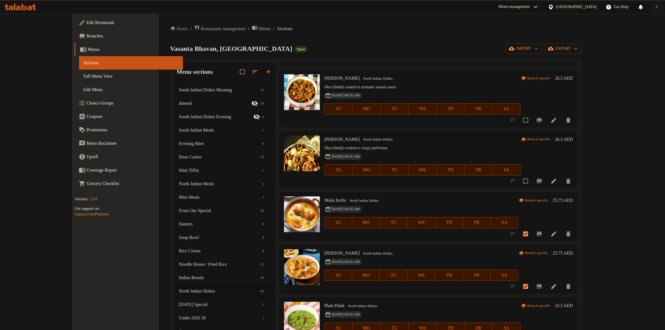
scroll to position [1395, 0]
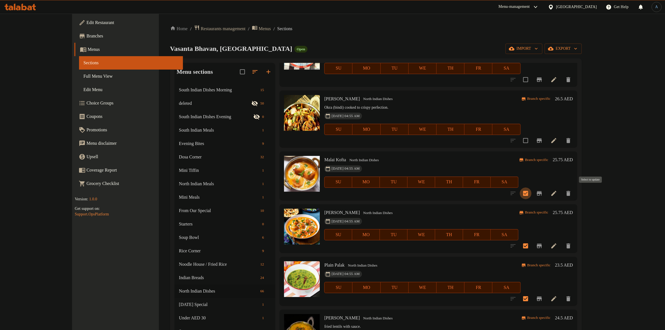
click at [531, 193] on input "checkbox" at bounding box center [525, 193] width 12 height 12
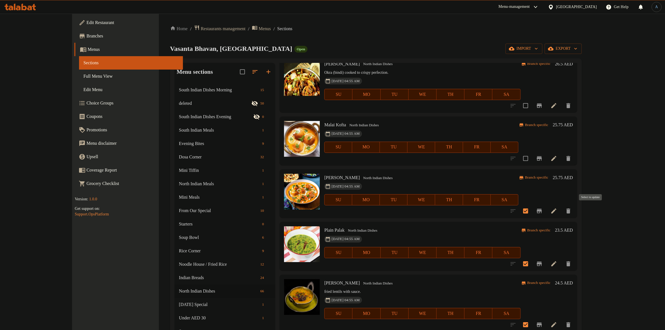
click at [531, 209] on input "checkbox" at bounding box center [525, 211] width 12 height 12
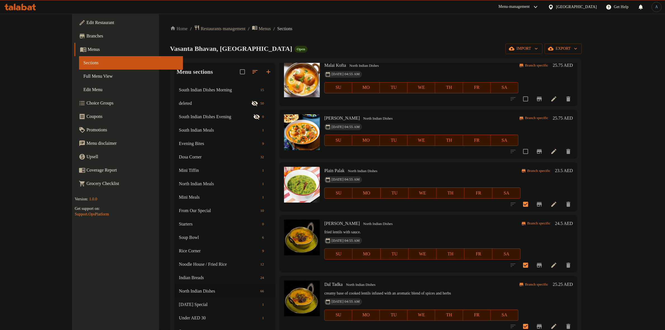
scroll to position [1500, 0]
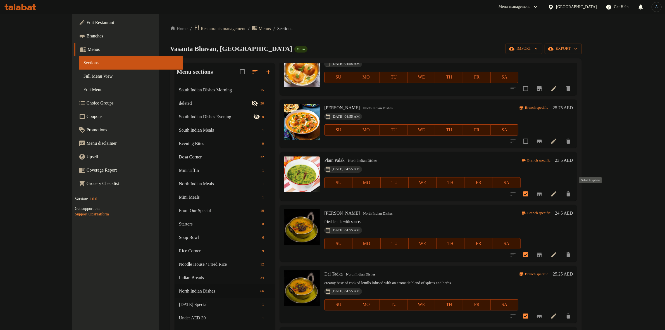
click at [531, 198] on input "checkbox" at bounding box center [525, 194] width 12 height 12
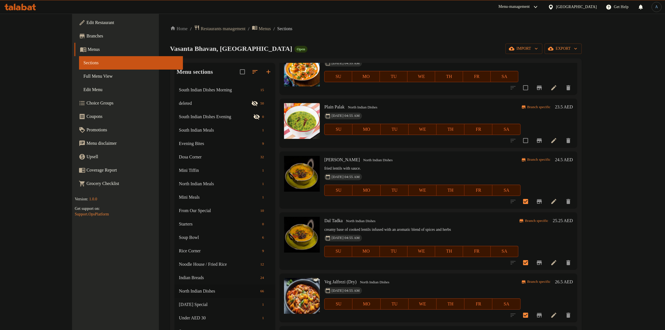
scroll to position [1570, 0]
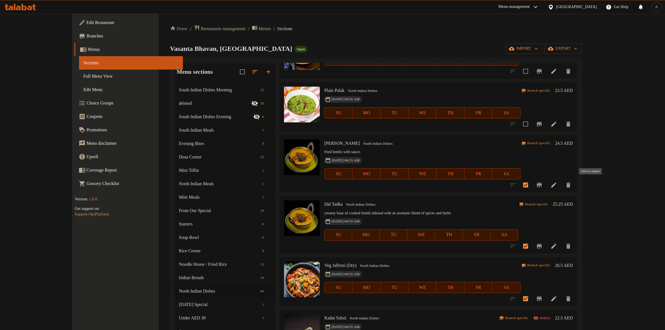
click at [531, 186] on input "checkbox" at bounding box center [525, 185] width 12 height 12
click at [531, 242] on input "checkbox" at bounding box center [525, 246] width 12 height 12
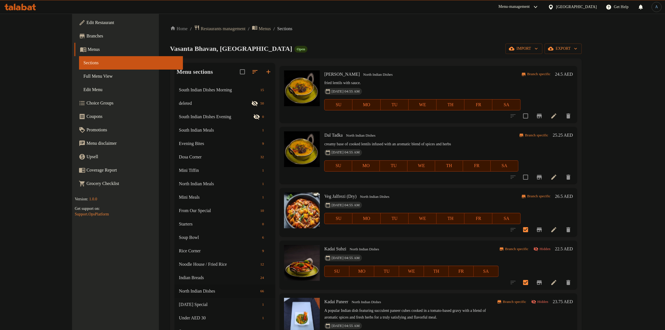
scroll to position [1640, 0]
click at [531, 226] on input "checkbox" at bounding box center [525, 229] width 12 height 12
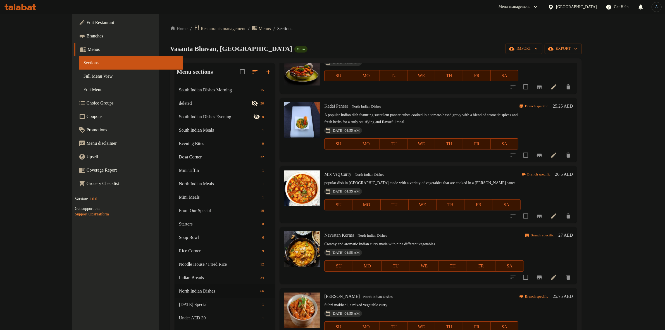
scroll to position [0, 0]
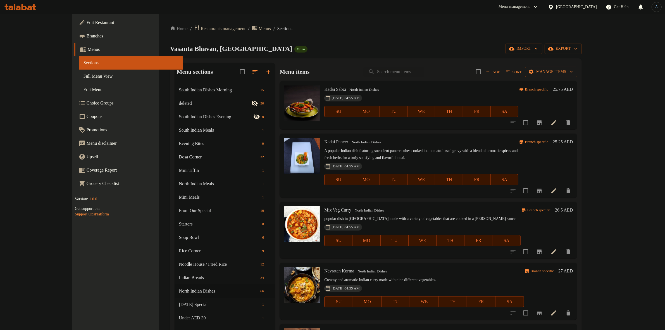
click at [572, 75] on span "Manage items" at bounding box center [550, 71] width 43 height 7
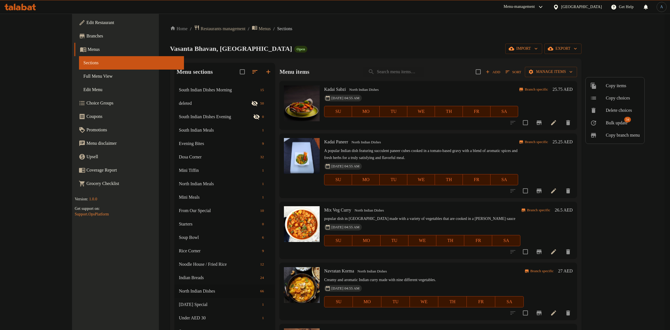
click at [633, 122] on span "Bulk update 34" at bounding box center [623, 122] width 34 height 7
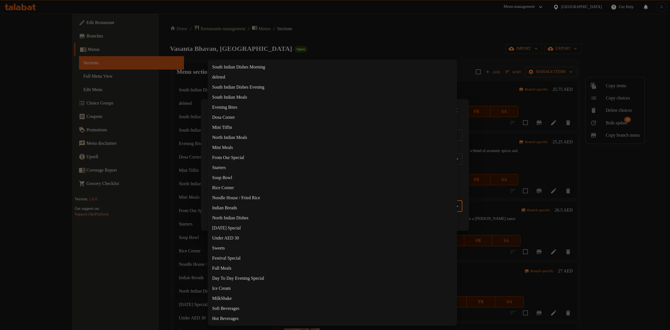
click at [286, 204] on body "​ Menu-management United Arab Emirates Get Help A Edit Restaurant Branches Menu…" at bounding box center [335, 172] width 670 height 316
click at [233, 79] on li "deleted" at bounding box center [332, 77] width 249 height 10
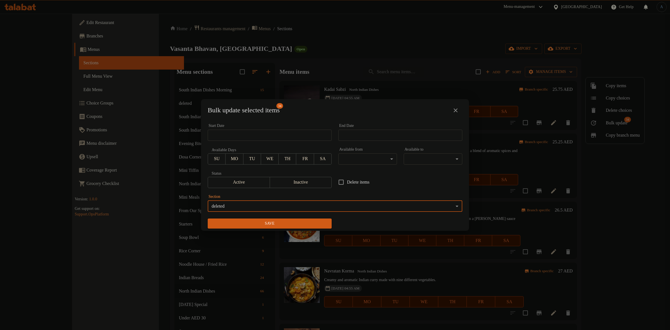
click at [454, 112] on icon "close" at bounding box center [455, 110] width 7 height 7
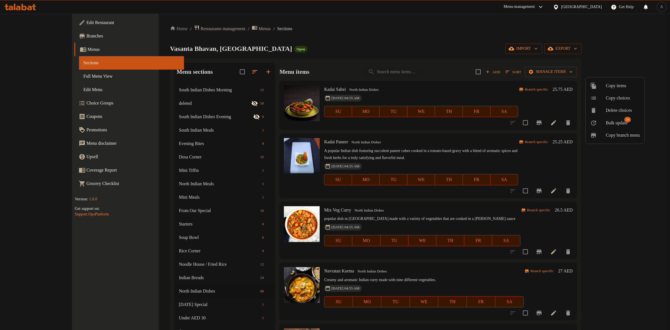
click at [469, 79] on div at bounding box center [335, 165] width 670 height 330
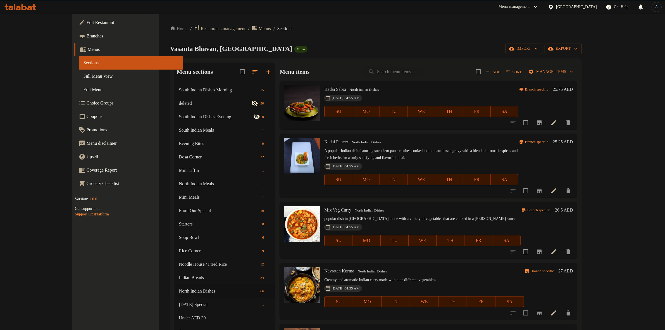
click at [577, 66] on div "Add Sort Manage items" at bounding box center [526, 72] width 101 height 12
click at [572, 73] on span "Manage items" at bounding box center [550, 71] width 43 height 7
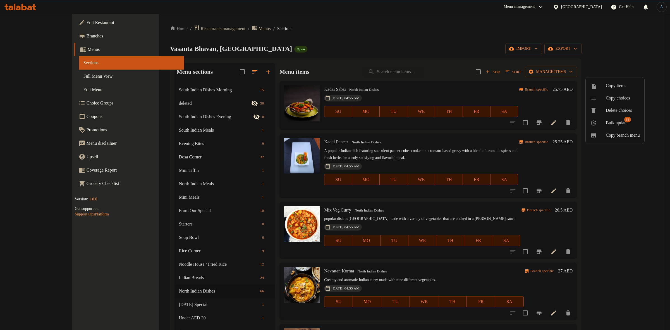
click at [605, 124] on div at bounding box center [598, 122] width 16 height 7
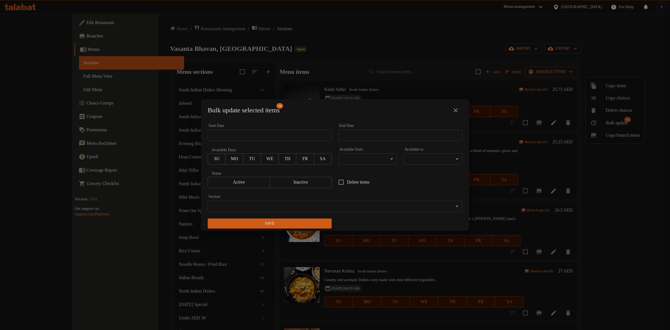
click at [293, 208] on body "​ Menu-management United Arab Emirates Get Help A Edit Restaurant Branches Menu…" at bounding box center [335, 172] width 670 height 316
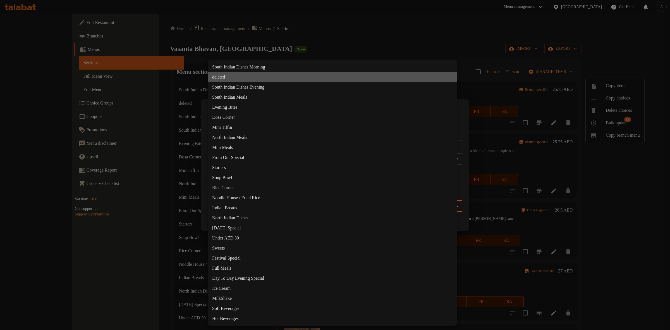
click at [226, 77] on li "deleted" at bounding box center [332, 77] width 249 height 10
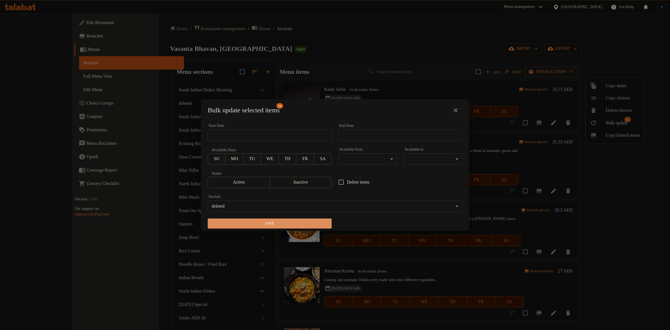
click at [306, 221] on span "Save" at bounding box center [269, 223] width 115 height 7
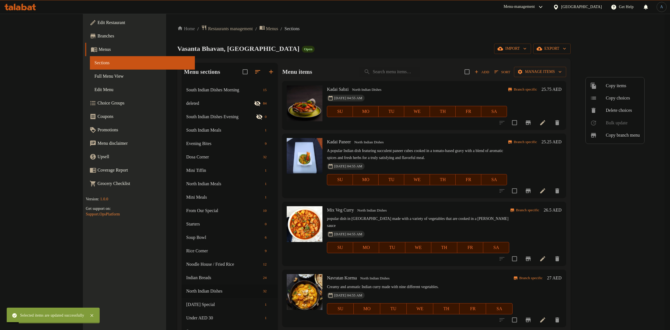
click at [142, 277] on div at bounding box center [335, 165] width 670 height 330
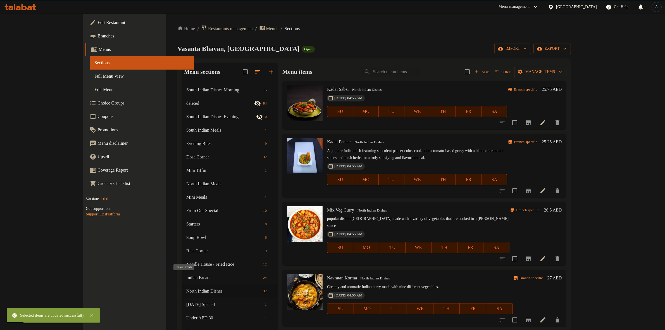
click at [186, 277] on span "Indian Breads" at bounding box center [223, 277] width 75 height 7
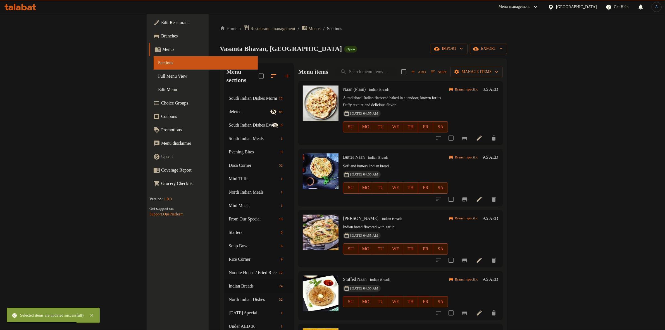
click at [409, 70] on input "checkbox" at bounding box center [404, 72] width 12 height 12
click at [457, 132] on input "checkbox" at bounding box center [451, 138] width 12 height 12
click at [457, 193] on input "checkbox" at bounding box center [451, 199] width 12 height 12
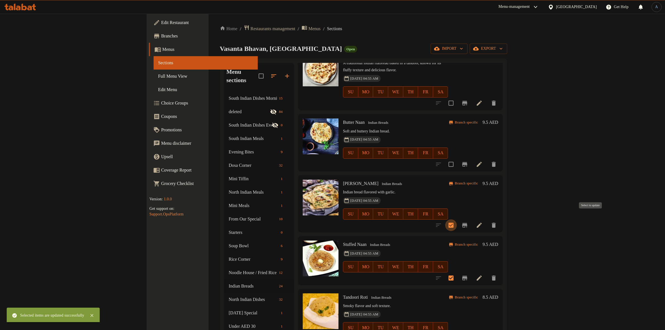
click at [457, 219] on input "checkbox" at bounding box center [451, 225] width 12 height 12
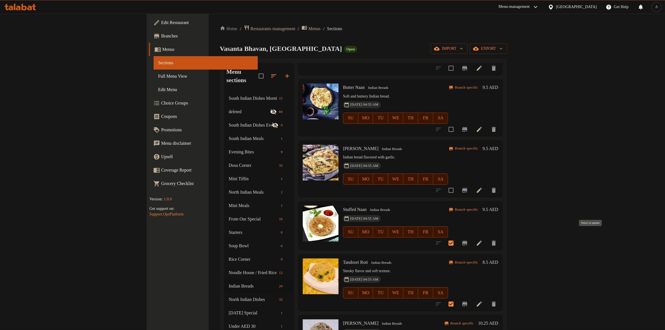
click at [457, 237] on input "checkbox" at bounding box center [451, 243] width 12 height 12
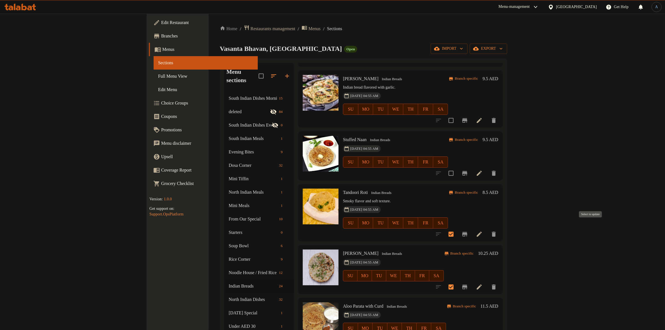
click at [457, 229] on input "checkbox" at bounding box center [451, 234] width 12 height 12
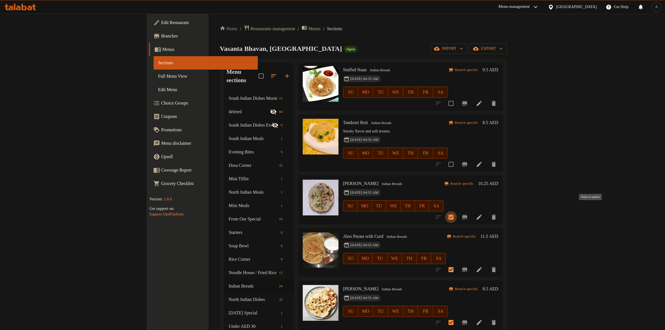
click at [457, 211] on input "checkbox" at bounding box center [451, 217] width 12 height 12
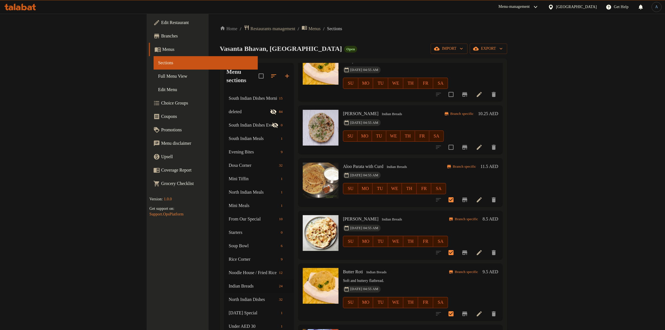
click at [457, 194] on input "checkbox" at bounding box center [451, 200] width 12 height 12
drag, startPoint x: 592, startPoint y: 242, endPoint x: 597, endPoint y: 234, distance: 8.9
click at [457, 246] on input "checkbox" at bounding box center [451, 252] width 12 height 12
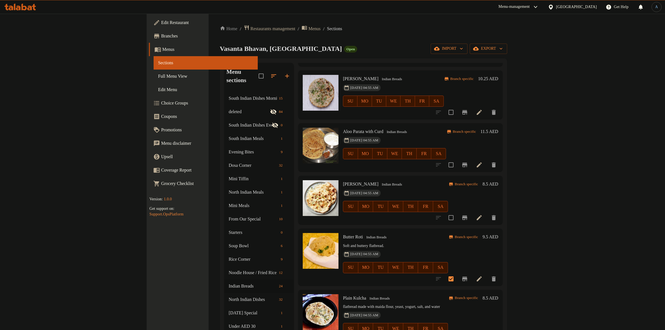
click at [500, 272] on div at bounding box center [465, 278] width 69 height 13
drag, startPoint x: 592, startPoint y: 272, endPoint x: 596, endPoint y: 257, distance: 15.7
click at [457, 273] on input "checkbox" at bounding box center [451, 279] width 12 height 12
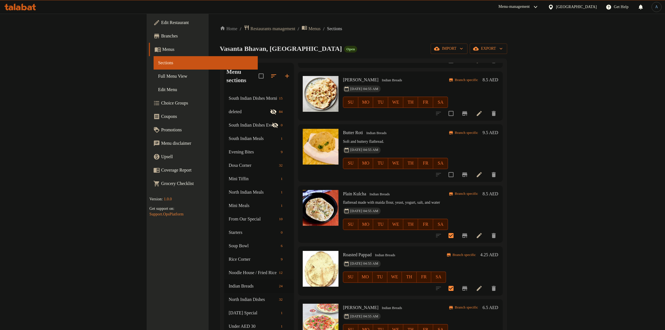
scroll to position [419, 0]
click at [457, 229] on input "checkbox" at bounding box center [451, 235] width 12 height 12
click at [457, 282] on input "checkbox" at bounding box center [451, 288] width 12 height 12
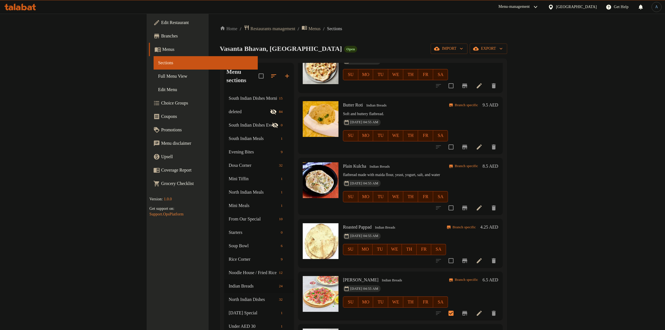
scroll to position [488, 0]
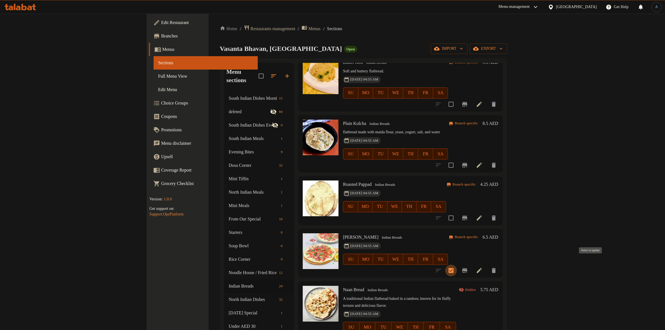
click at [457, 264] on input "checkbox" at bounding box center [451, 270] width 12 height 12
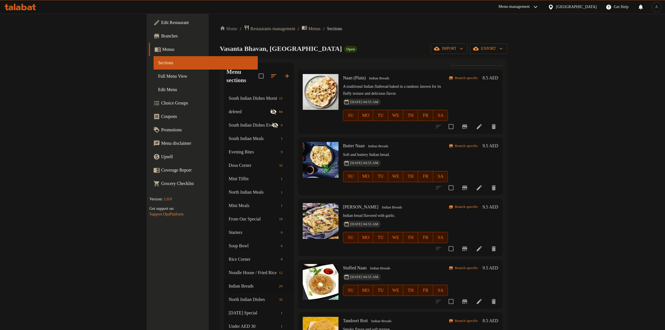
scroll to position [0, 0]
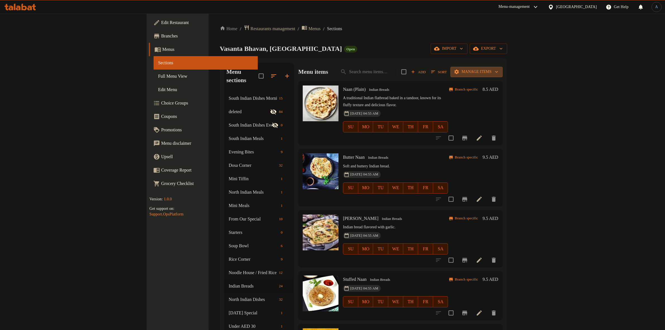
click at [498, 71] on span "Manage items" at bounding box center [476, 71] width 43 height 7
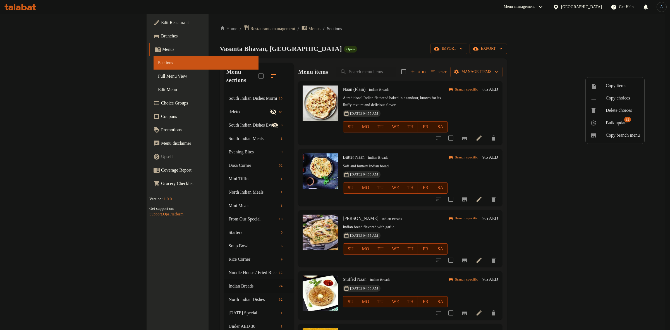
click at [607, 119] on span "Bulk update" at bounding box center [617, 122] width 22 height 7
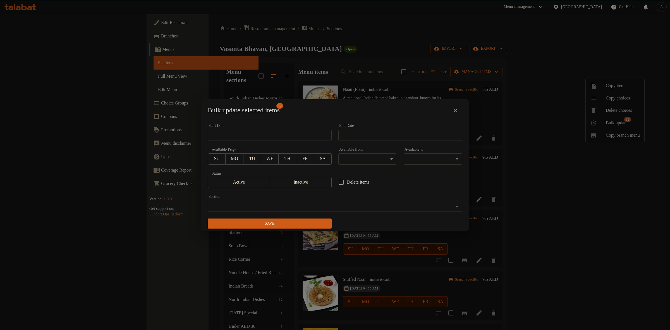
click at [291, 206] on body "​ Menu-management United Arab Emirates Get Help A Edit Restaurant Branches Menu…" at bounding box center [335, 172] width 670 height 316
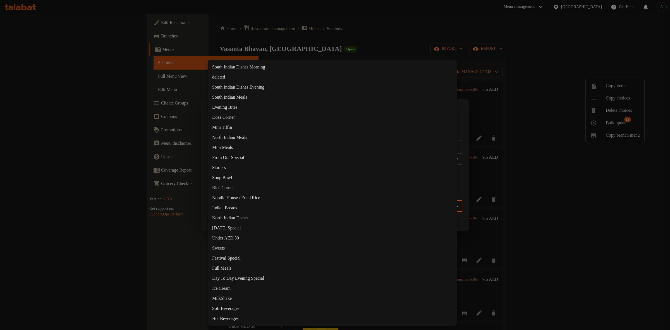
click at [235, 76] on li "deleted" at bounding box center [332, 77] width 249 height 10
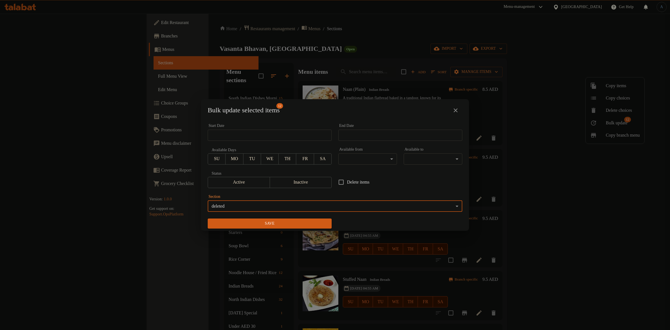
click at [313, 220] on span "Save" at bounding box center [269, 223] width 115 height 7
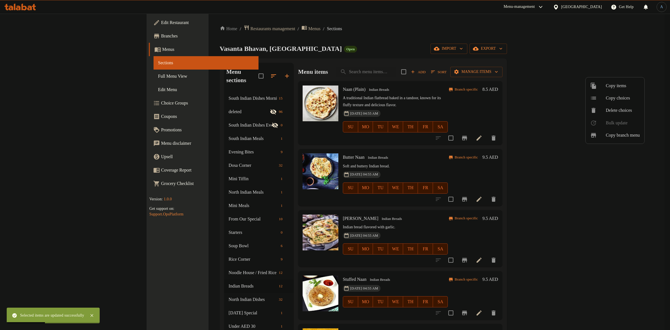
click at [458, 40] on div at bounding box center [335, 165] width 670 height 330
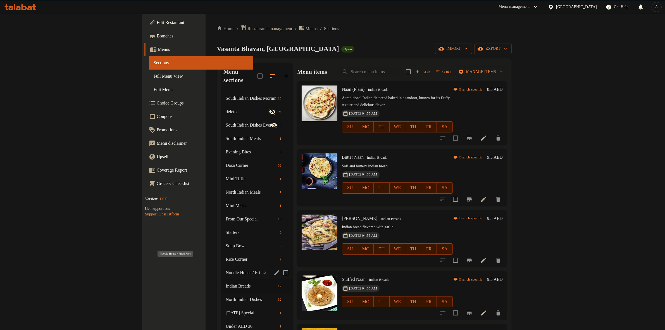
click at [226, 269] on span "Noodle House / Fried Rice" at bounding box center [243, 272] width 34 height 7
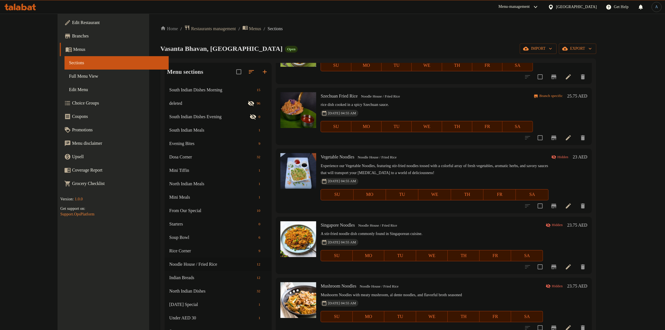
scroll to position [384, 0]
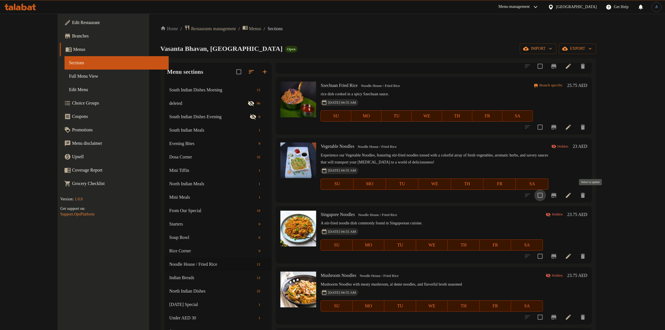
click at [546, 193] on input "checkbox" at bounding box center [540, 195] width 12 height 12
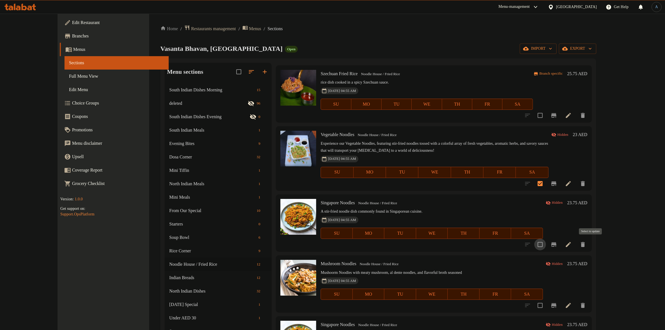
drag, startPoint x: 589, startPoint y: 243, endPoint x: 600, endPoint y: 232, distance: 15.2
click at [546, 243] on input "checkbox" at bounding box center [540, 244] width 12 height 12
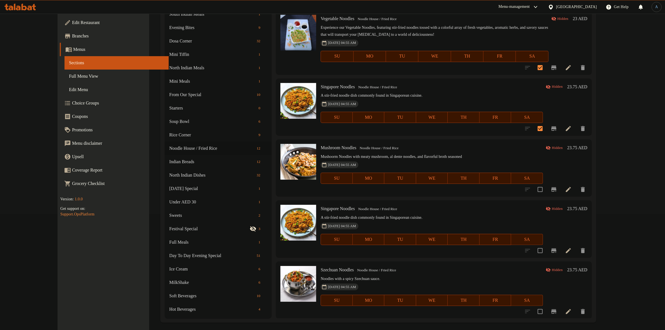
scroll to position [119, 0]
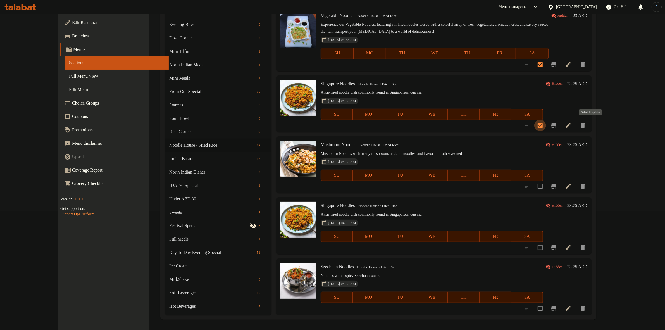
click at [546, 124] on input "checkbox" at bounding box center [540, 125] width 12 height 12
click at [546, 183] on input "checkbox" at bounding box center [540, 186] width 12 height 12
click at [546, 247] on input "checkbox" at bounding box center [540, 247] width 12 height 12
click at [546, 306] on input "checkbox" at bounding box center [540, 308] width 12 height 12
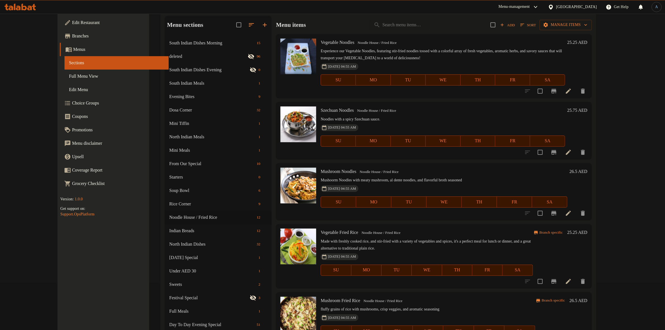
scroll to position [0, 0]
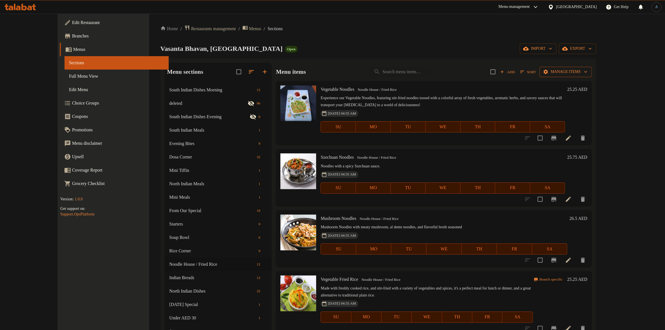
click at [587, 68] on span "Manage items" at bounding box center [565, 71] width 43 height 7
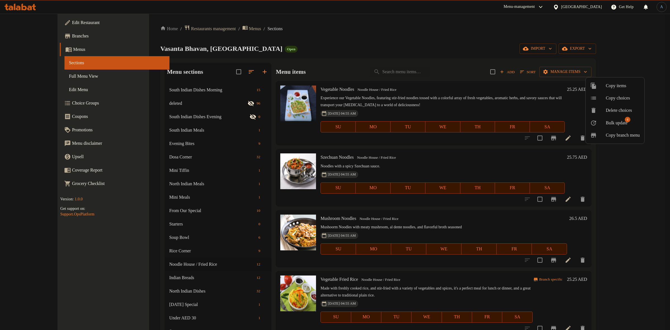
click at [621, 120] on span "Bulk update" at bounding box center [617, 122] width 22 height 7
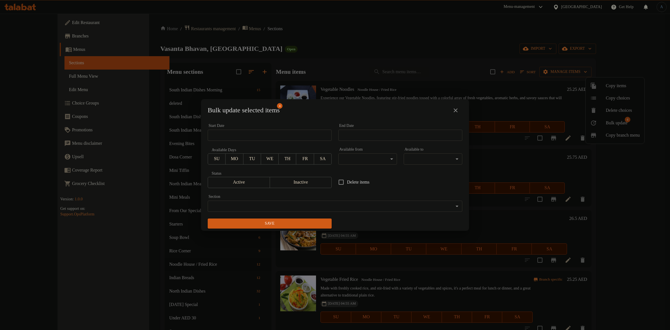
click at [303, 180] on span "Inactive" at bounding box center [300, 182] width 57 height 8
click at [304, 180] on span "Inactive" at bounding box center [300, 182] width 57 height 8
click at [295, 204] on body "​ Menu-management United Arab Emirates Get Help A Edit Restaurant Branches Menu…" at bounding box center [335, 172] width 670 height 316
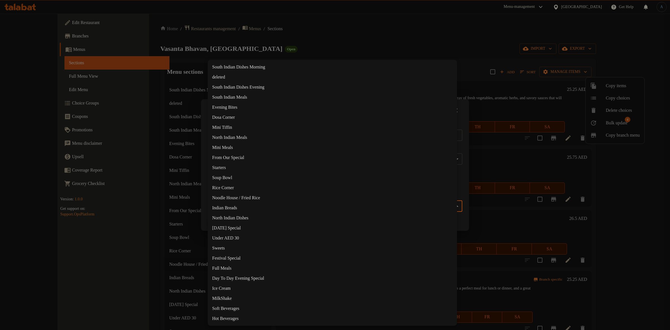
click at [229, 78] on li "deleted" at bounding box center [332, 77] width 249 height 10
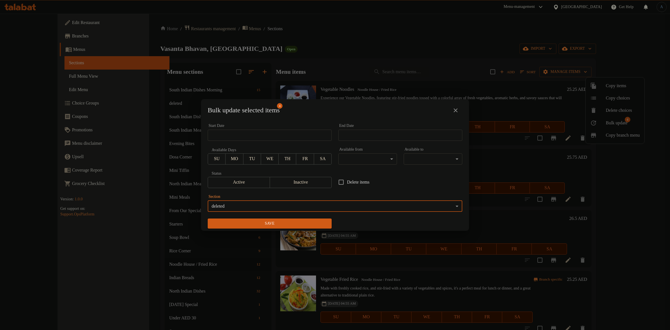
click at [267, 224] on span "Save" at bounding box center [269, 223] width 115 height 7
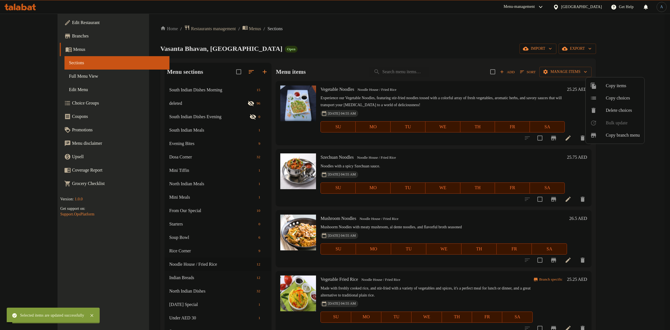
click at [452, 112] on div at bounding box center [335, 165] width 670 height 330
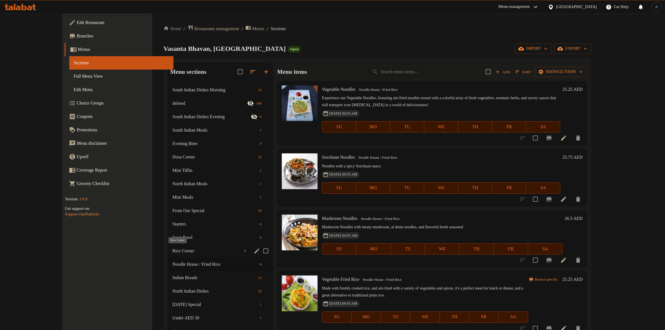
click at [172, 250] on span "Rice Corner" at bounding box center [206, 250] width 69 height 7
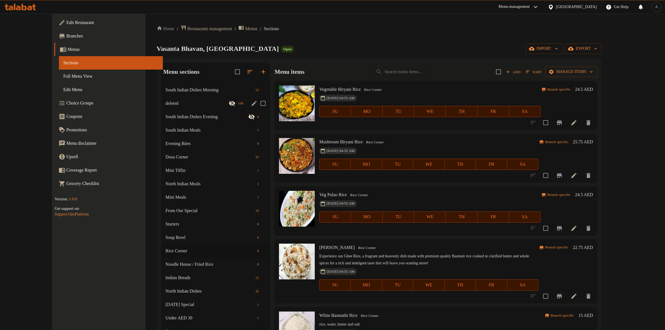
click at [257, 103] on input "Menu sections" at bounding box center [263, 103] width 12 height 12
click at [338, 42] on div "Home / Restaurants management / Menus / Sections Vasanta Bhavan, Dubai Motor Ci…" at bounding box center [379, 231] width 445 height 413
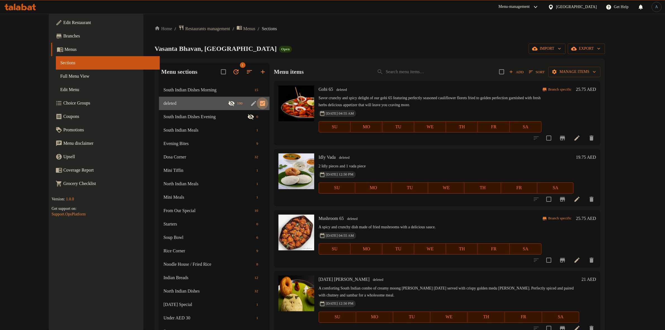
click at [256, 104] on input "Menu sections" at bounding box center [262, 103] width 12 height 12
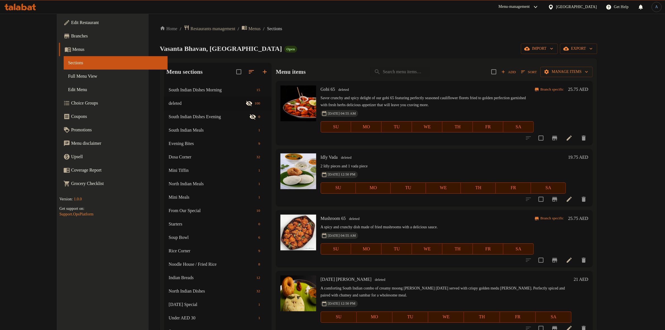
click at [333, 38] on div "Home / Restaurants management / Menus / Sections Vasanta Bhavan, Dubai Motor Ci…" at bounding box center [378, 231] width 437 height 413
click at [68, 77] on span "Full Menu View" at bounding box center [115, 76] width 95 height 7
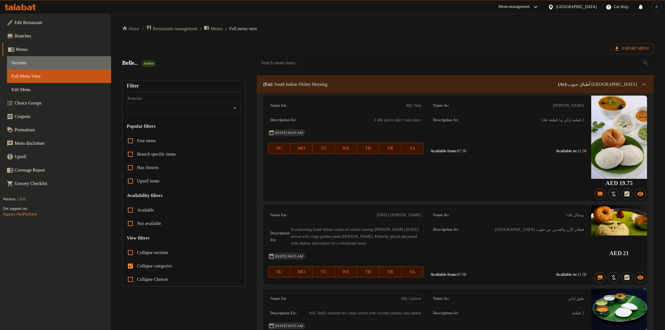
click at [30, 66] on span "Sections" at bounding box center [58, 62] width 95 height 7
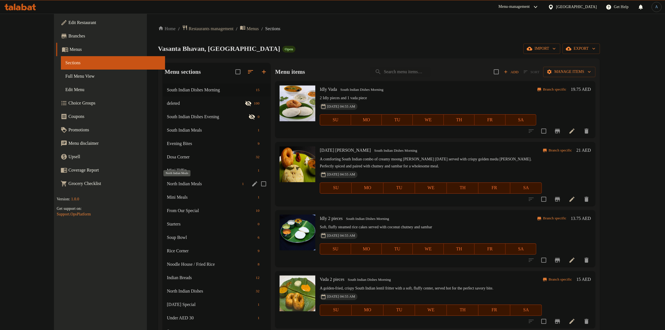
click at [167, 186] on span "North Indian Meals" at bounding box center [203, 183] width 73 height 7
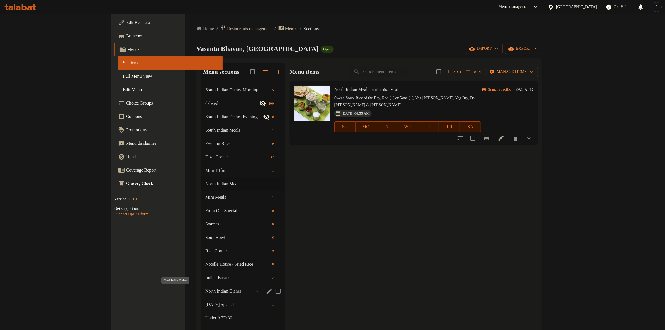
click at [205, 291] on span "North Indian Dishes" at bounding box center [228, 290] width 47 height 7
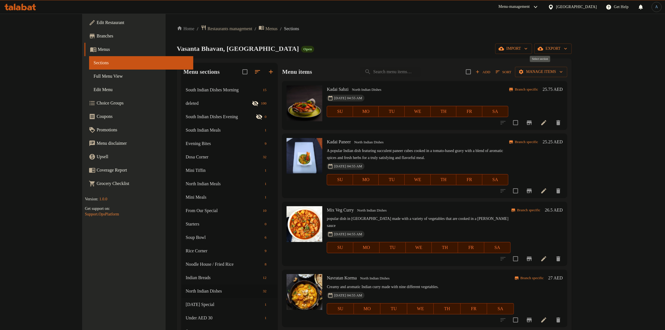
click at [474, 72] on input "checkbox" at bounding box center [468, 72] width 12 height 12
click at [562, 70] on span "Manage items" at bounding box center [540, 71] width 43 height 7
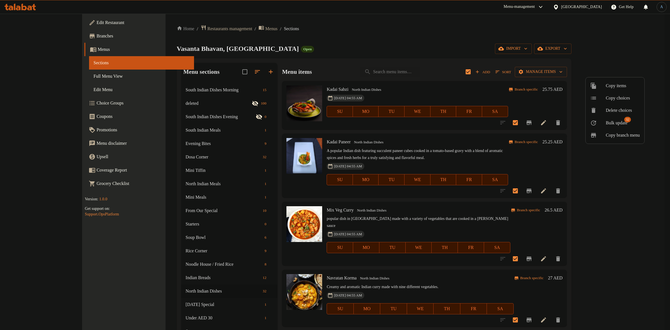
click at [622, 123] on span "Bulk update" at bounding box center [617, 122] width 22 height 7
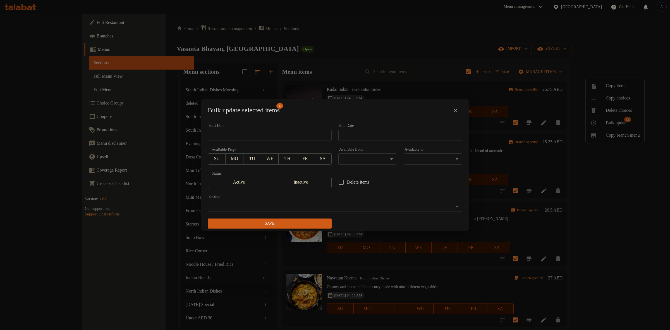
click at [367, 156] on body "​ Menu-management United Arab Emirates Get Help A Edit Restaurant Branches Menu…" at bounding box center [335, 172] width 670 height 316
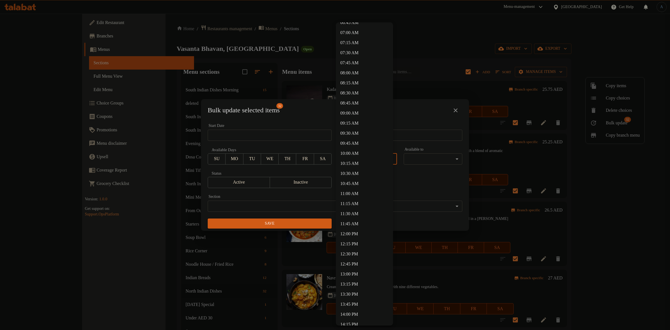
scroll to position [279, 0]
click at [360, 211] on li "11:30 AM" at bounding box center [364, 213] width 57 height 10
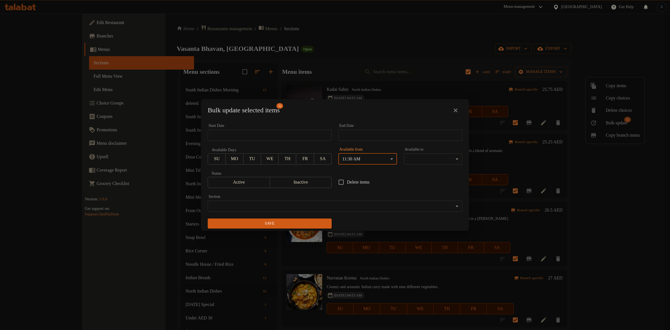
click at [419, 160] on body "​ Menu-management United Arab Emirates Get Help A Edit Restaurant Branches Menu…" at bounding box center [335, 172] width 670 height 316
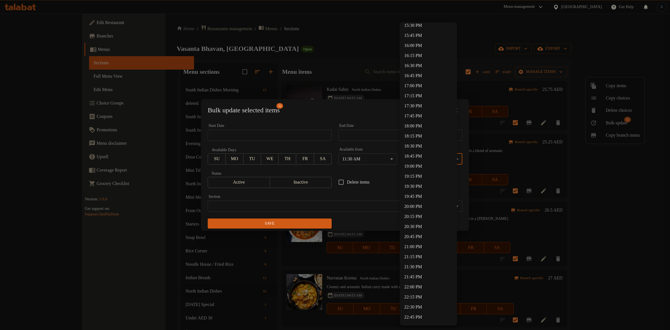
scroll to position [676, 0]
click at [418, 296] on li "23:30 PM" at bounding box center [428, 298] width 57 height 10
click at [428, 159] on body "​ Menu-management United Arab Emirates Get Help A Edit Restaurant Branches Menu…" at bounding box center [335, 172] width 670 height 316
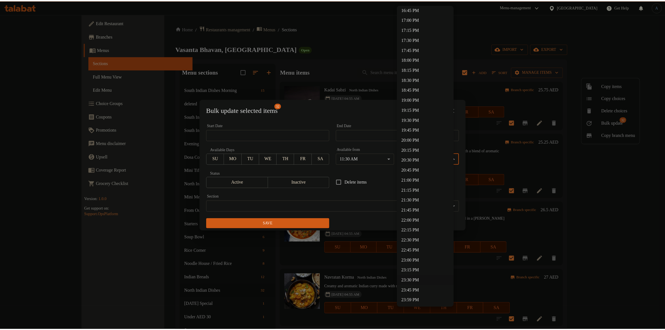
scroll to position [675, 0]
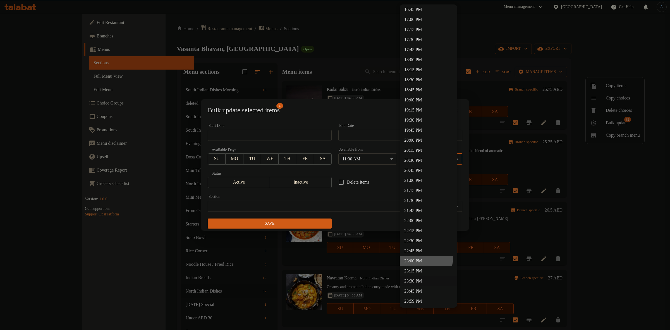
click at [419, 257] on li "23:00 PM" at bounding box center [428, 261] width 57 height 10
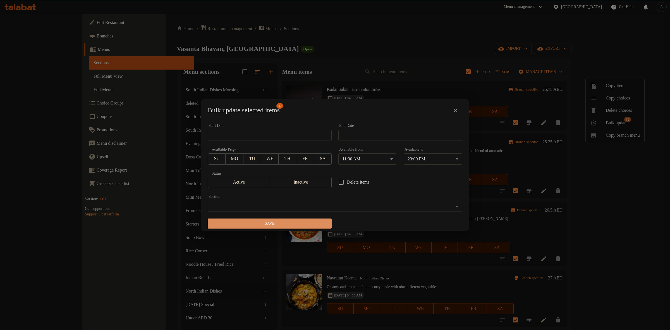
click at [295, 221] on span "Save" at bounding box center [269, 223] width 115 height 7
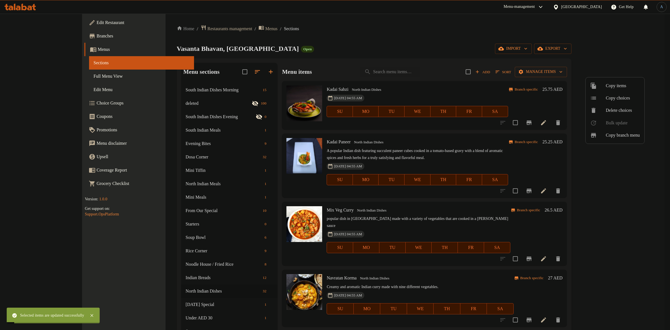
click at [31, 77] on div at bounding box center [335, 165] width 670 height 330
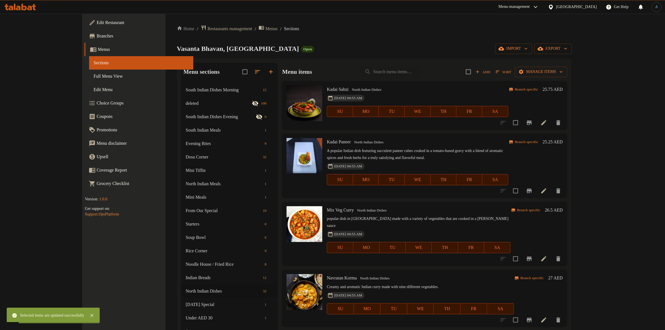
drag, startPoint x: 31, startPoint y: 77, endPoint x: 539, endPoint y: 0, distance: 513.5
click at [93, 77] on span "Full Menu View" at bounding box center [140, 76] width 95 height 7
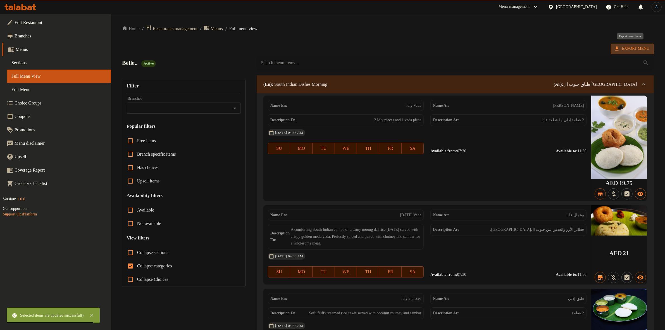
click at [645, 48] on span "Export Menu" at bounding box center [632, 48] width 34 height 7
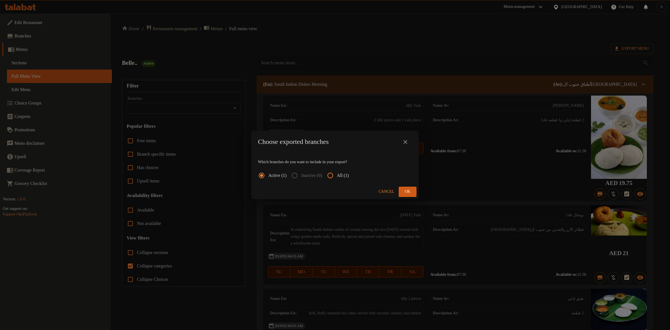
click at [348, 178] on span "All (1)" at bounding box center [343, 175] width 12 height 7
click at [337, 178] on input "All (1)" at bounding box center [329, 175] width 13 height 13
radio input "true"
click at [402, 189] on button "Ok" at bounding box center [408, 191] width 18 height 10
